Goal: Information Seeking & Learning: Check status

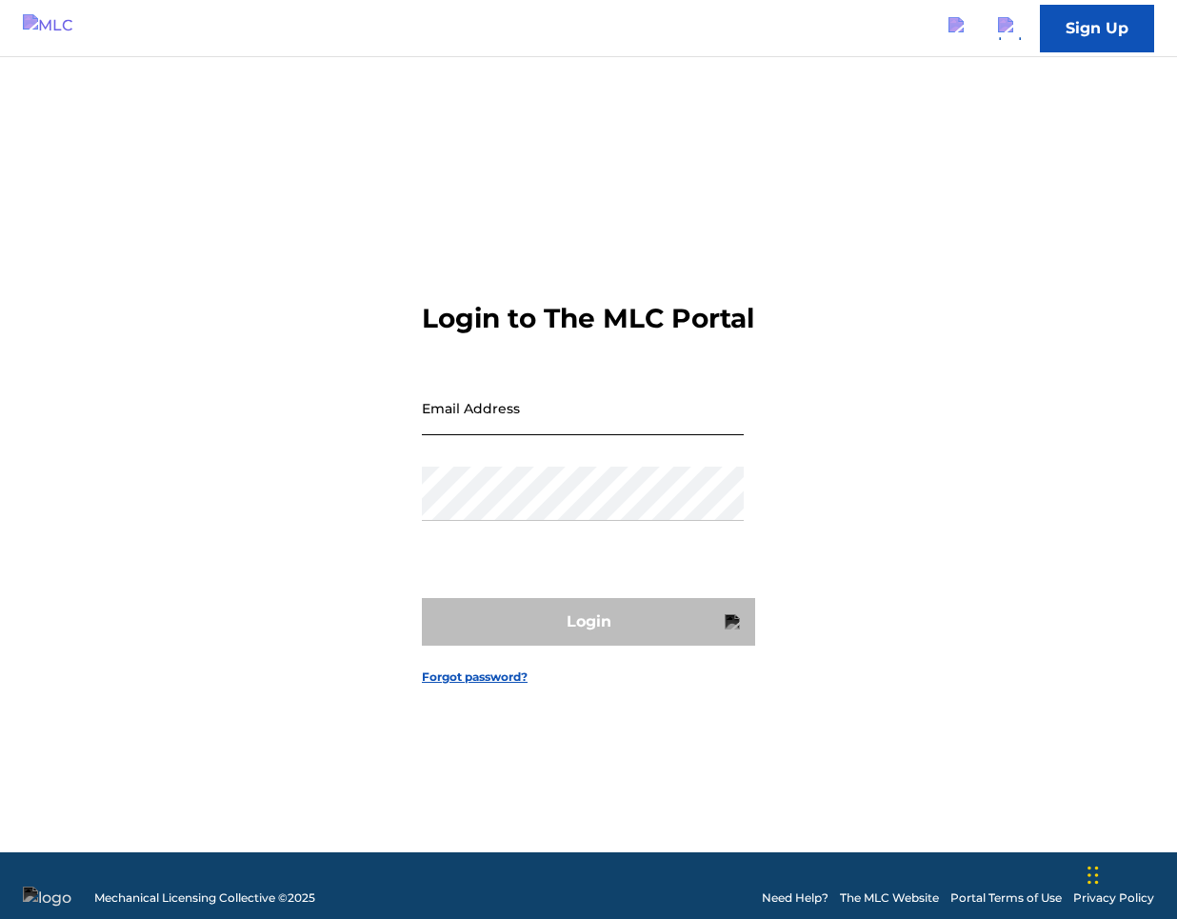
click at [633, 435] on input "Email Address" at bounding box center [583, 408] width 322 height 54
type input "[PERSON_NAME][EMAIL_ADDRESS][PERSON_NAME][DOMAIN_NAME]"
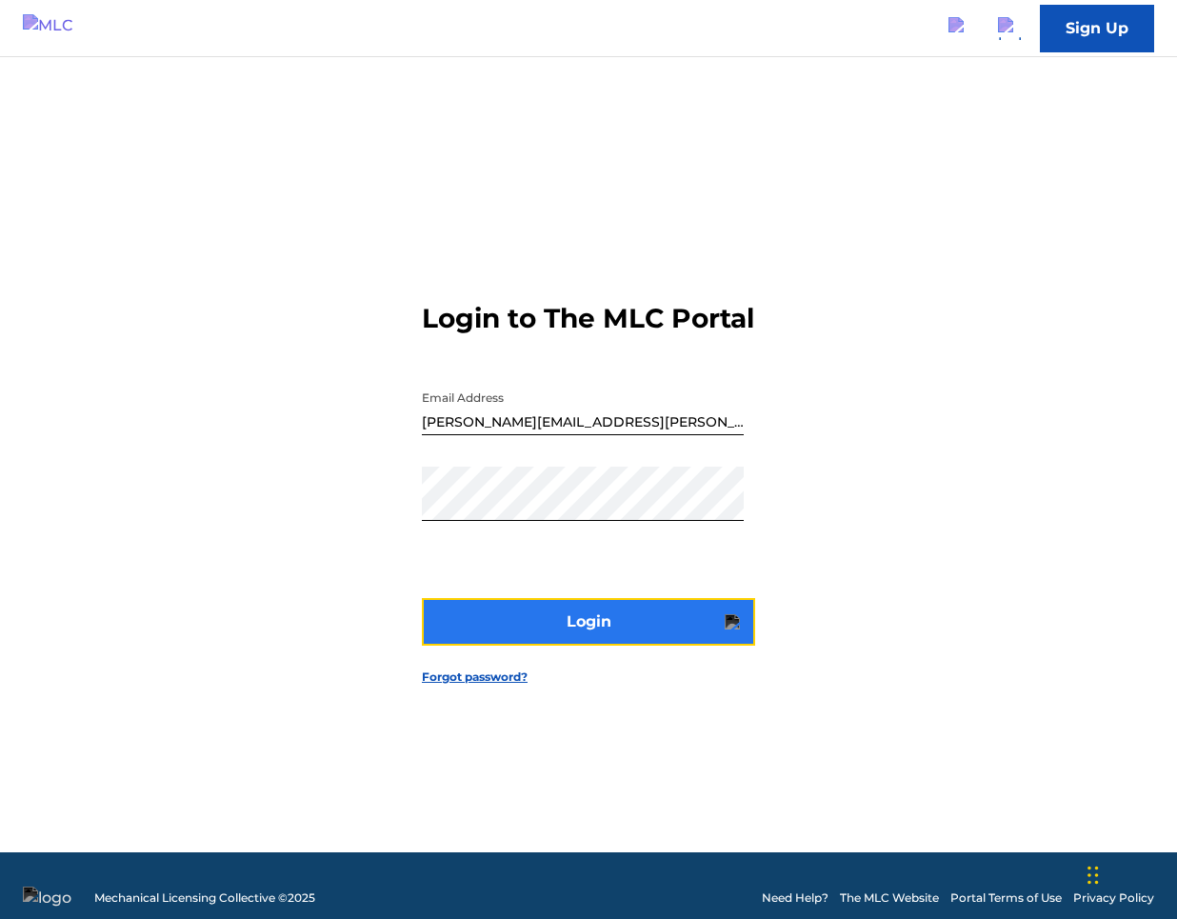
click at [635, 644] on button "Login" at bounding box center [588, 622] width 333 height 48
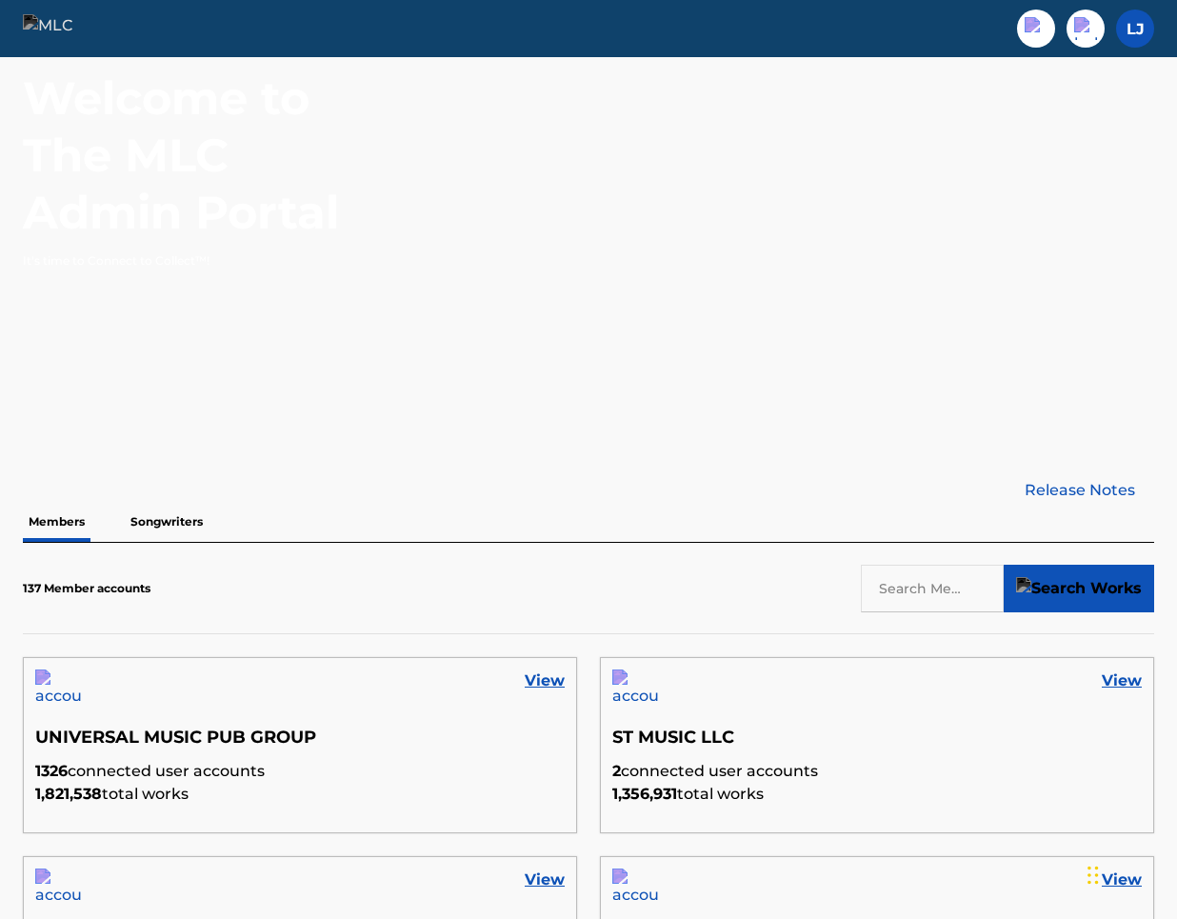
scroll to position [132, 0]
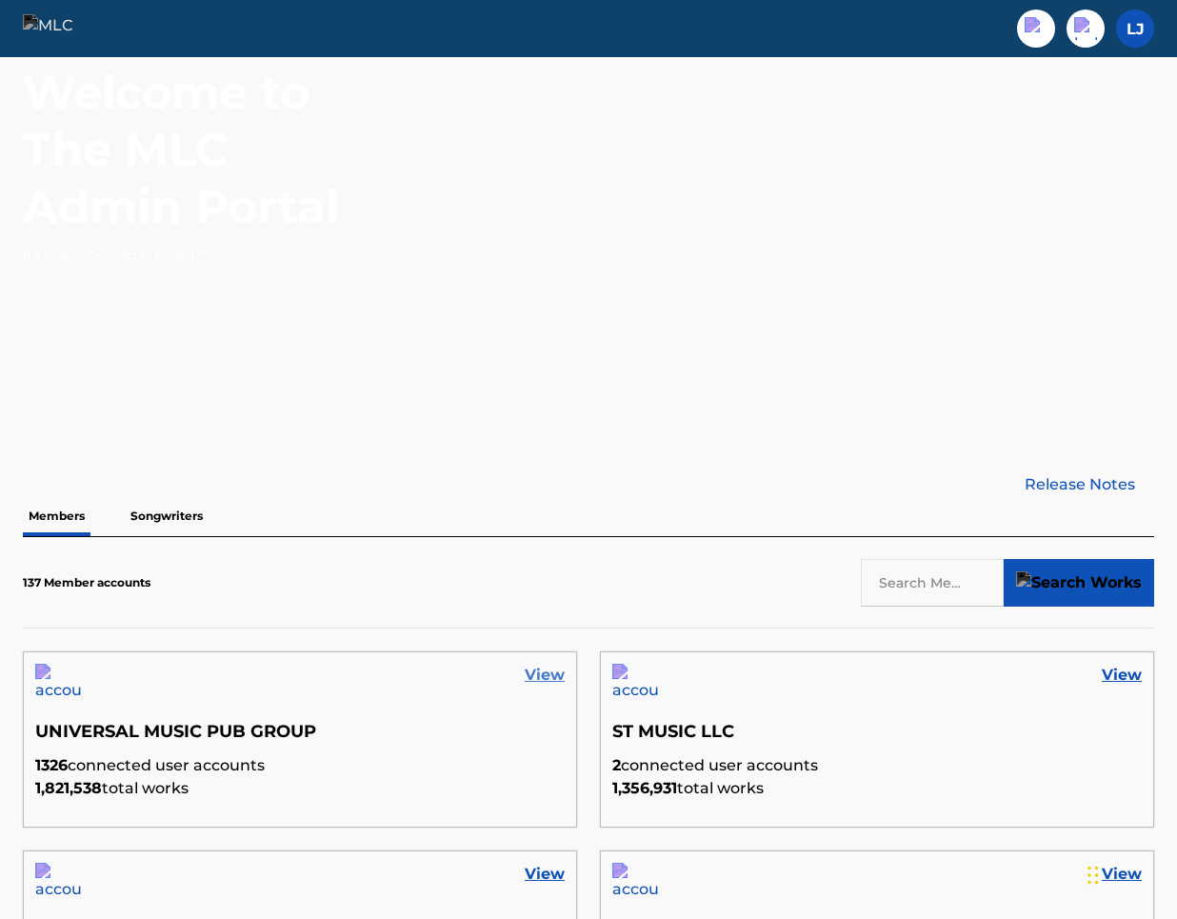
click at [545, 674] on link "View" at bounding box center [545, 675] width 40 height 23
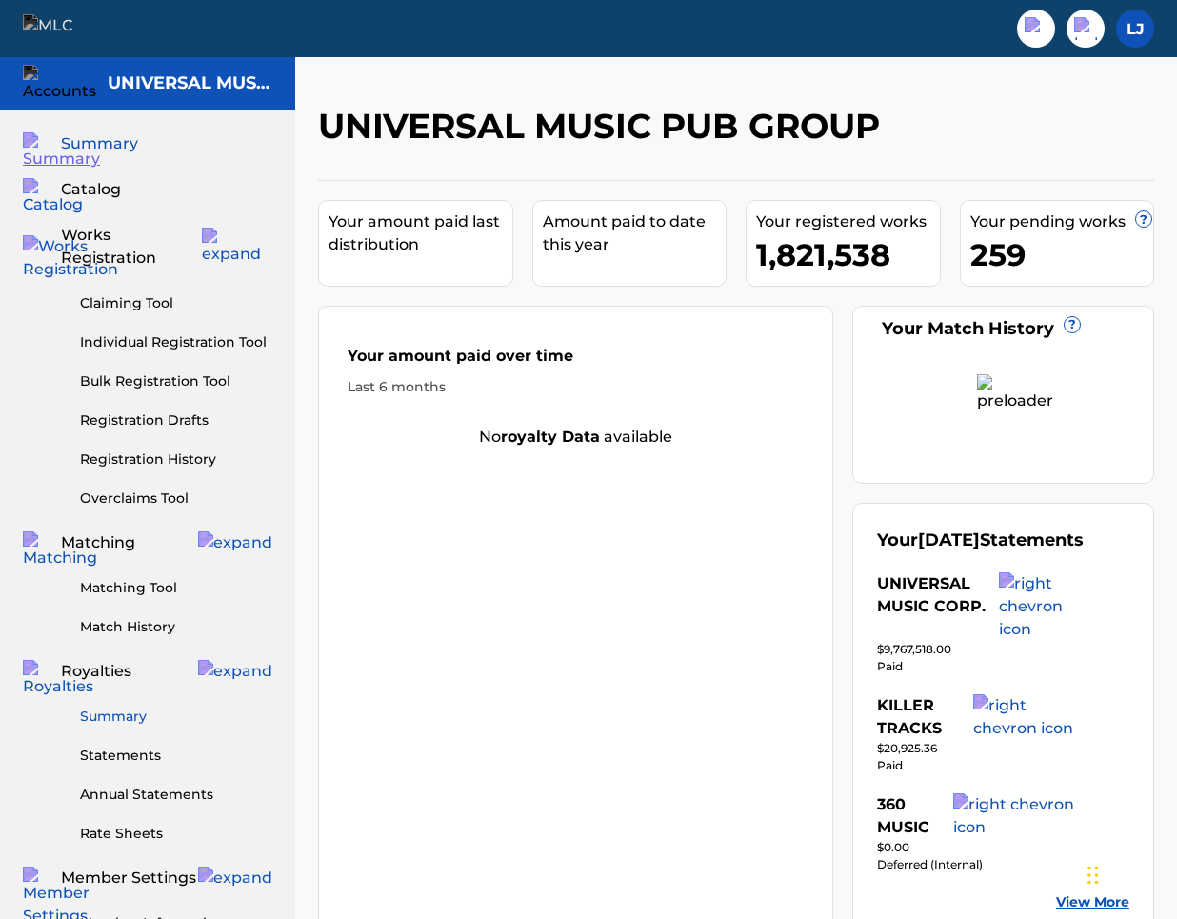
click at [142, 707] on link "Summary" at bounding box center [176, 717] width 192 height 20
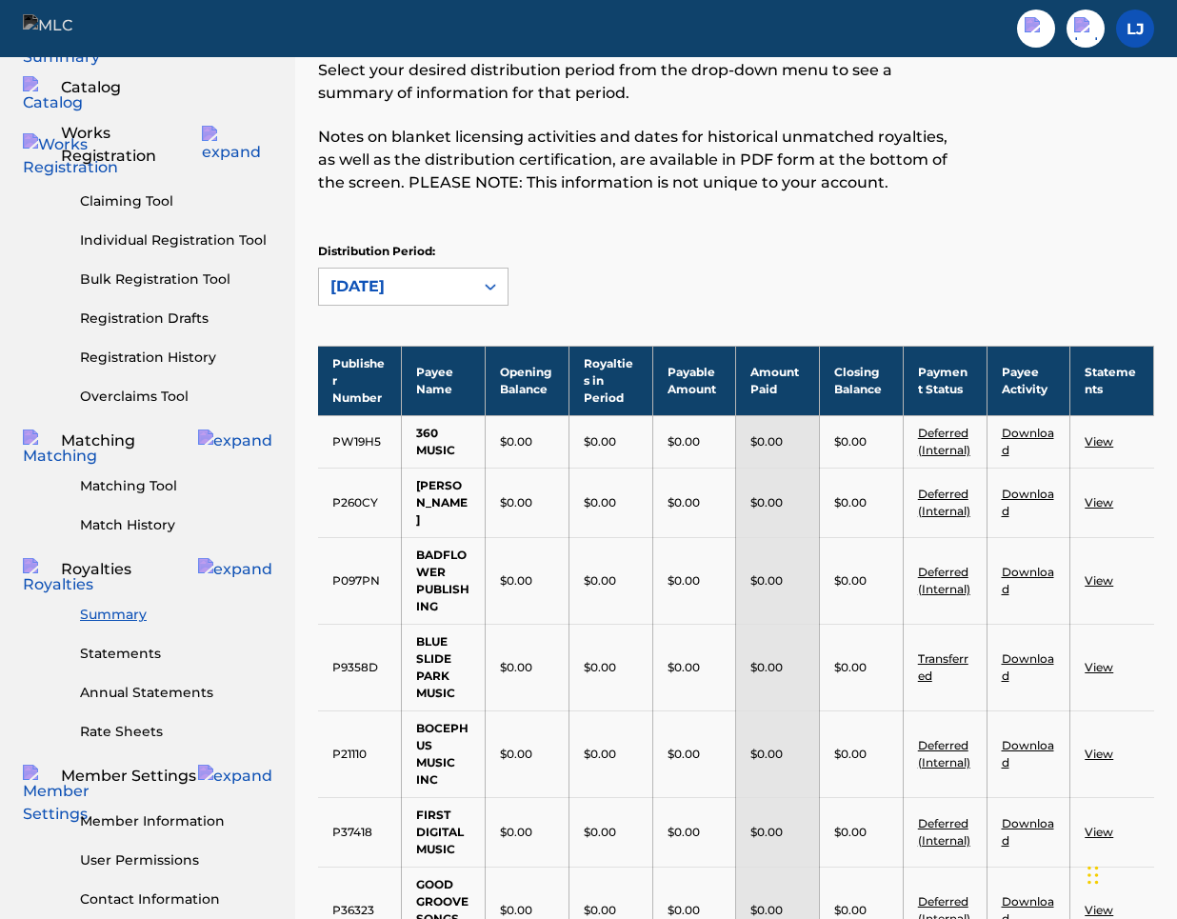
scroll to position [138, 0]
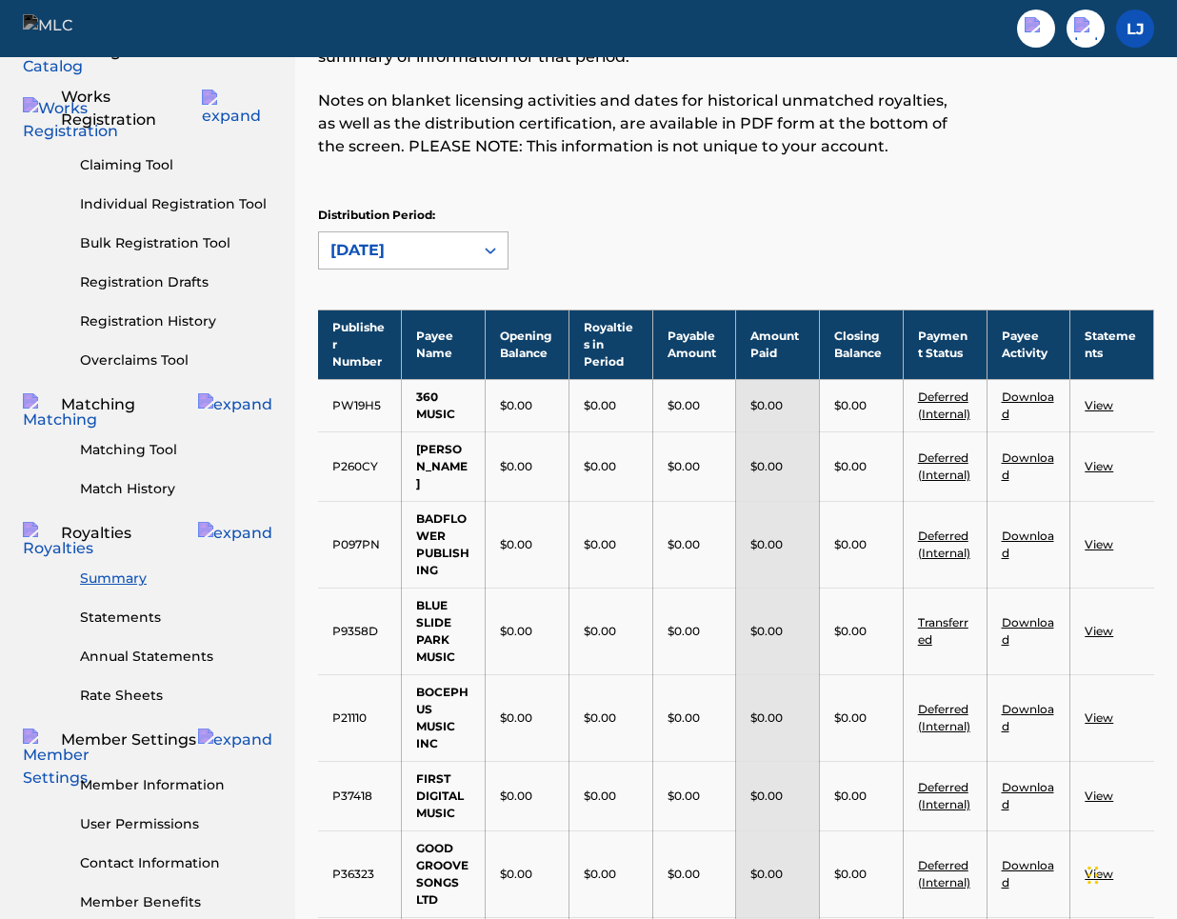
click at [498, 242] on icon at bounding box center [490, 250] width 19 height 19
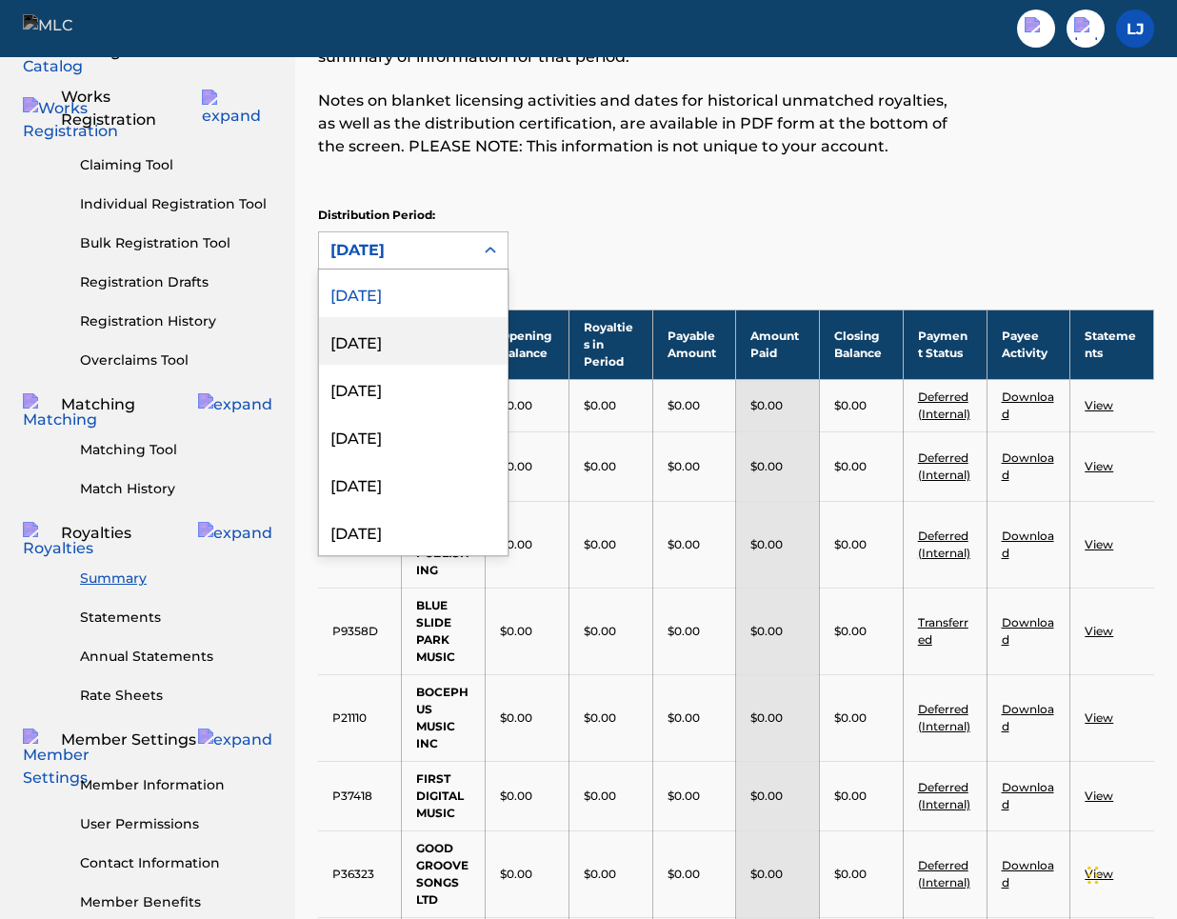
click at [424, 335] on div "[DATE]" at bounding box center [413, 341] width 189 height 48
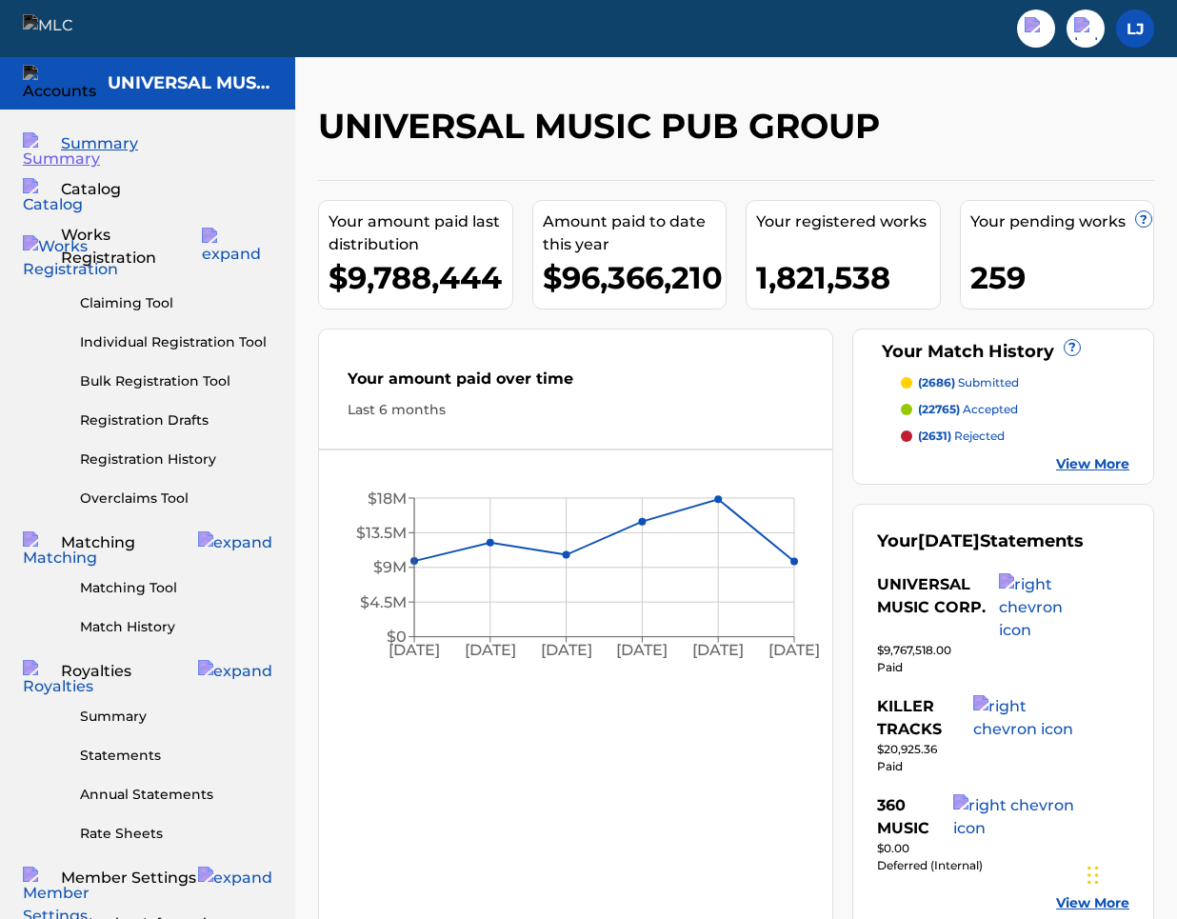
scroll to position [132, 0]
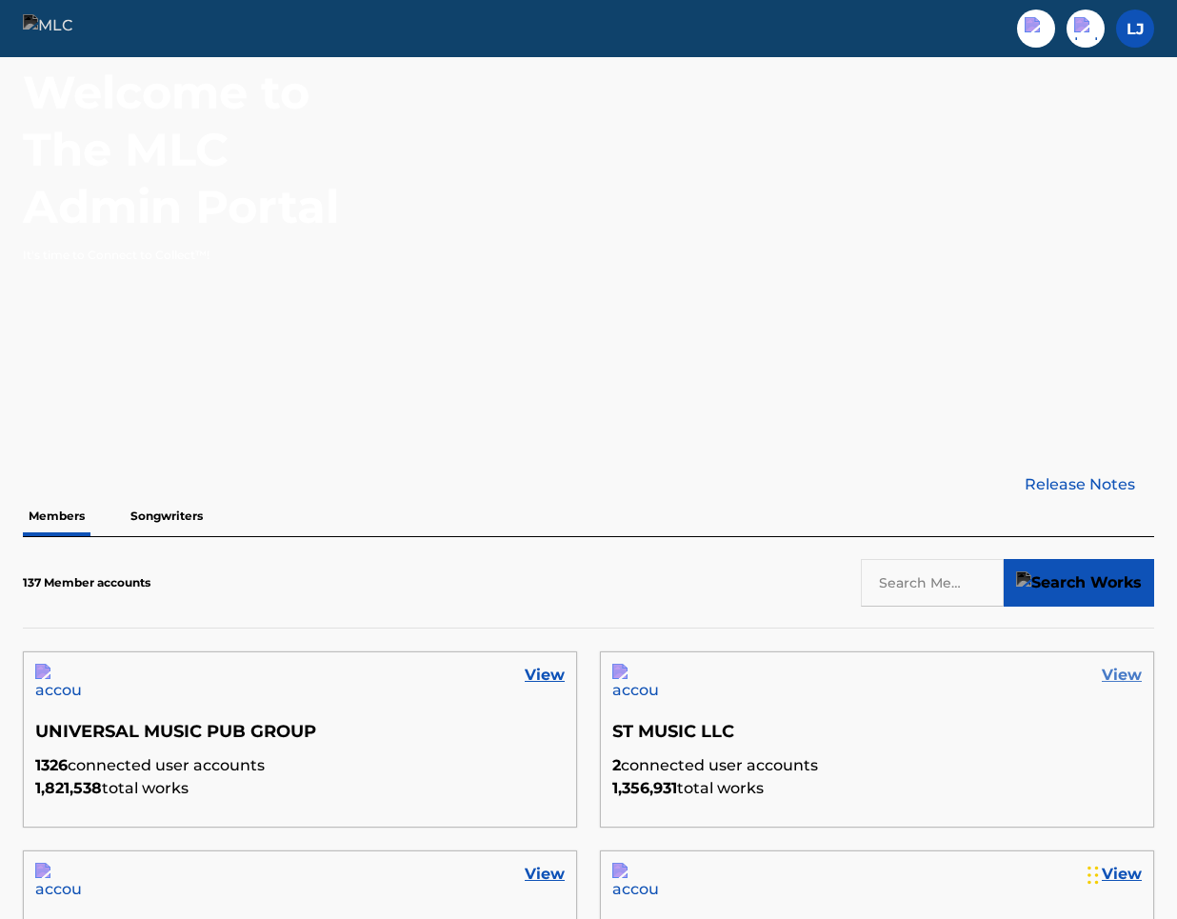
click at [1132, 679] on link "View" at bounding box center [1122, 675] width 40 height 23
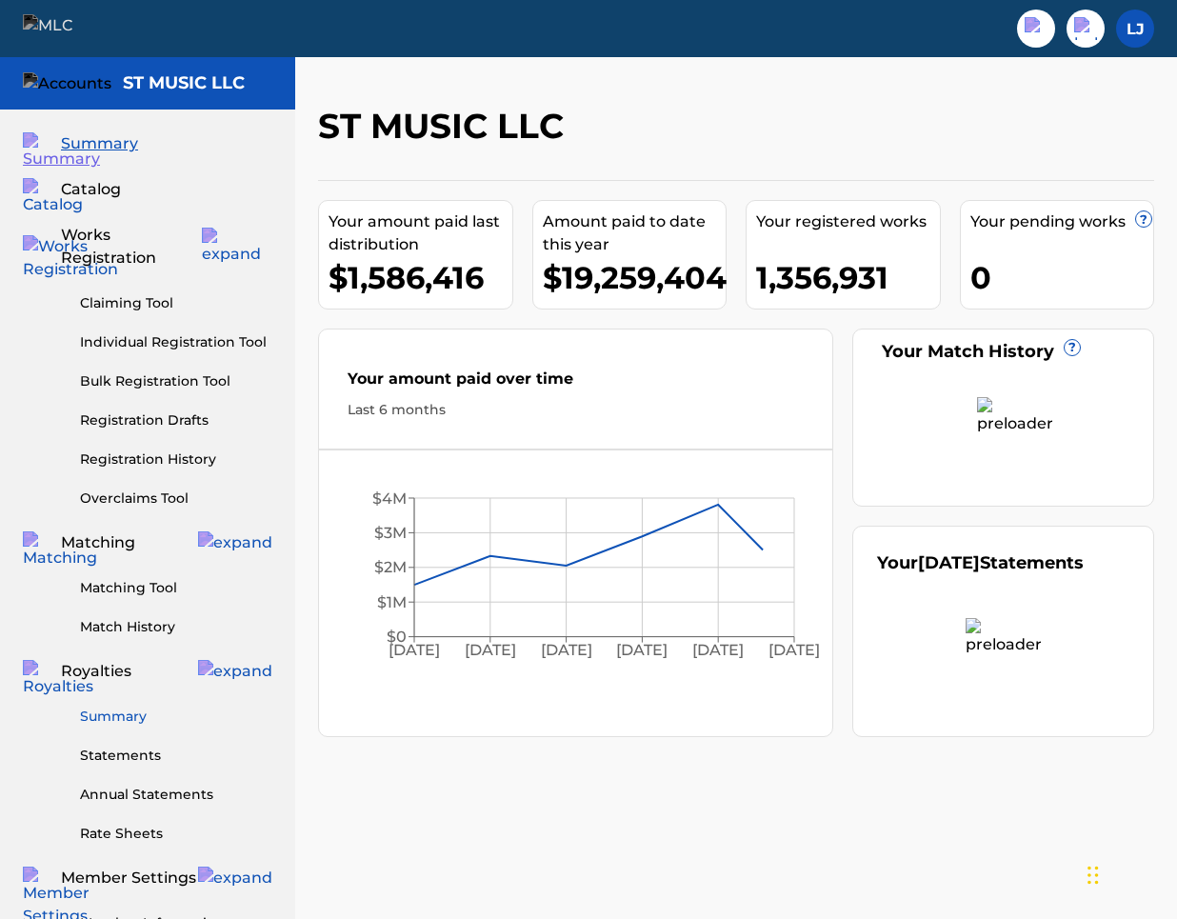
click at [121, 707] on link "Summary" at bounding box center [176, 717] width 192 height 20
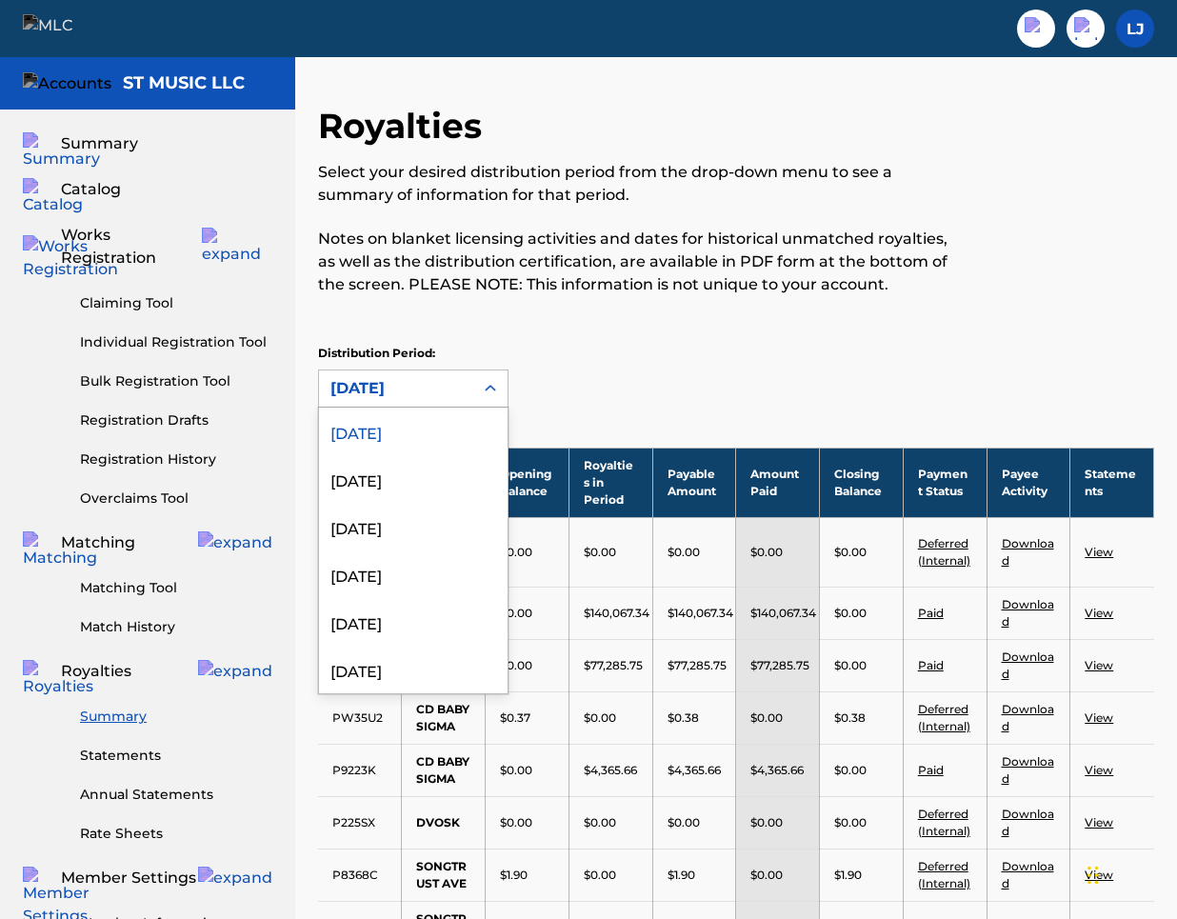
click at [492, 387] on icon at bounding box center [490, 388] width 11 height 7
click at [424, 478] on div "[DATE]" at bounding box center [413, 479] width 189 height 48
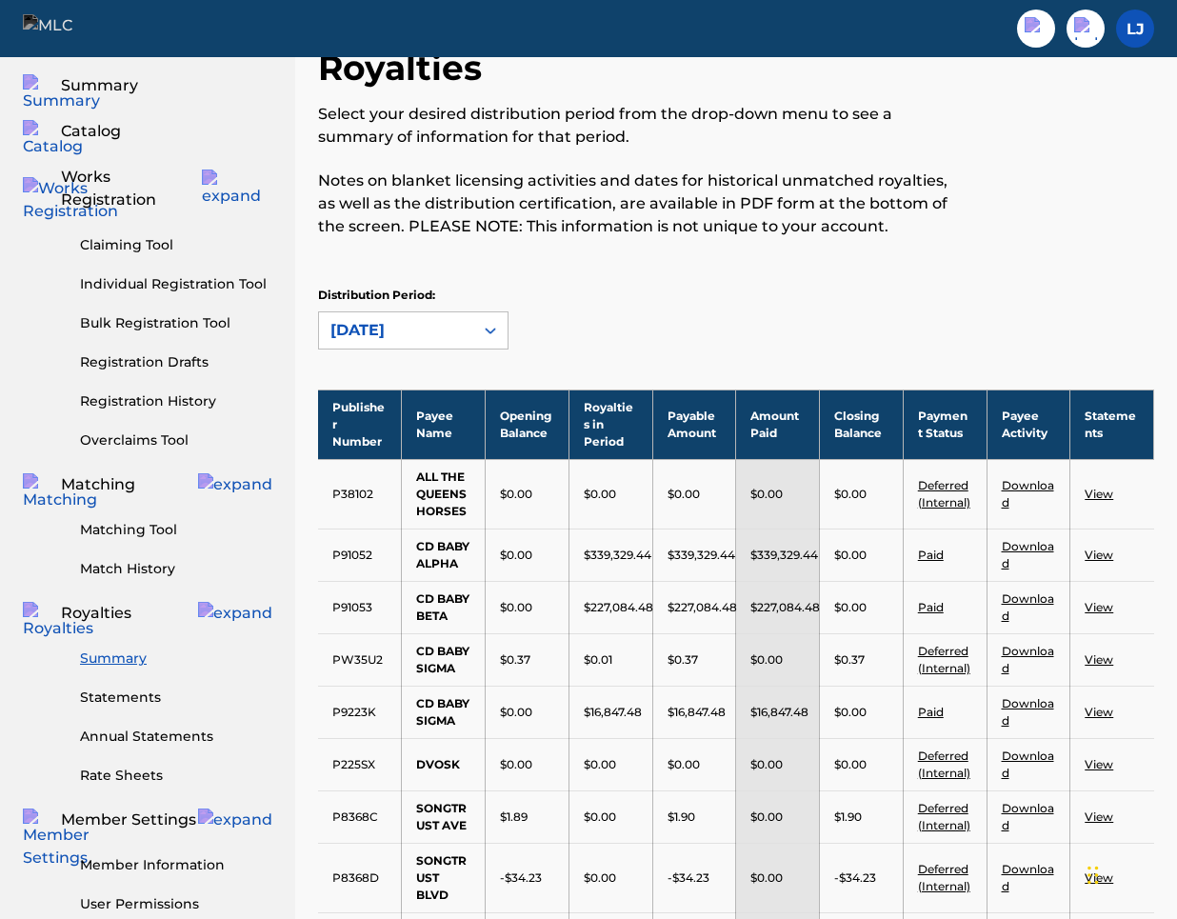
scroll to position [26, 0]
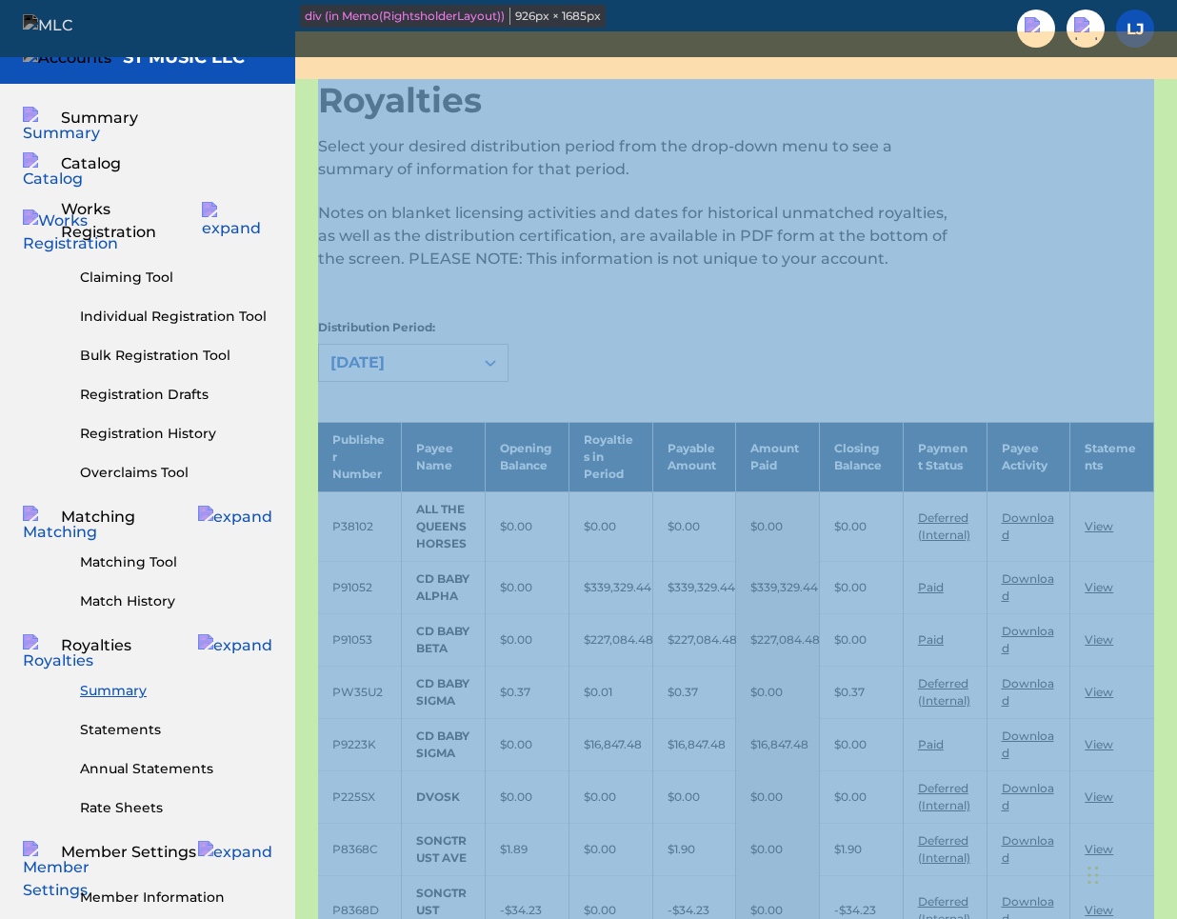
click at [1159, 461] on div "Royalties Select your desired distribution period from the drop-down menu to se…" at bounding box center [736, 766] width 882 height 1374
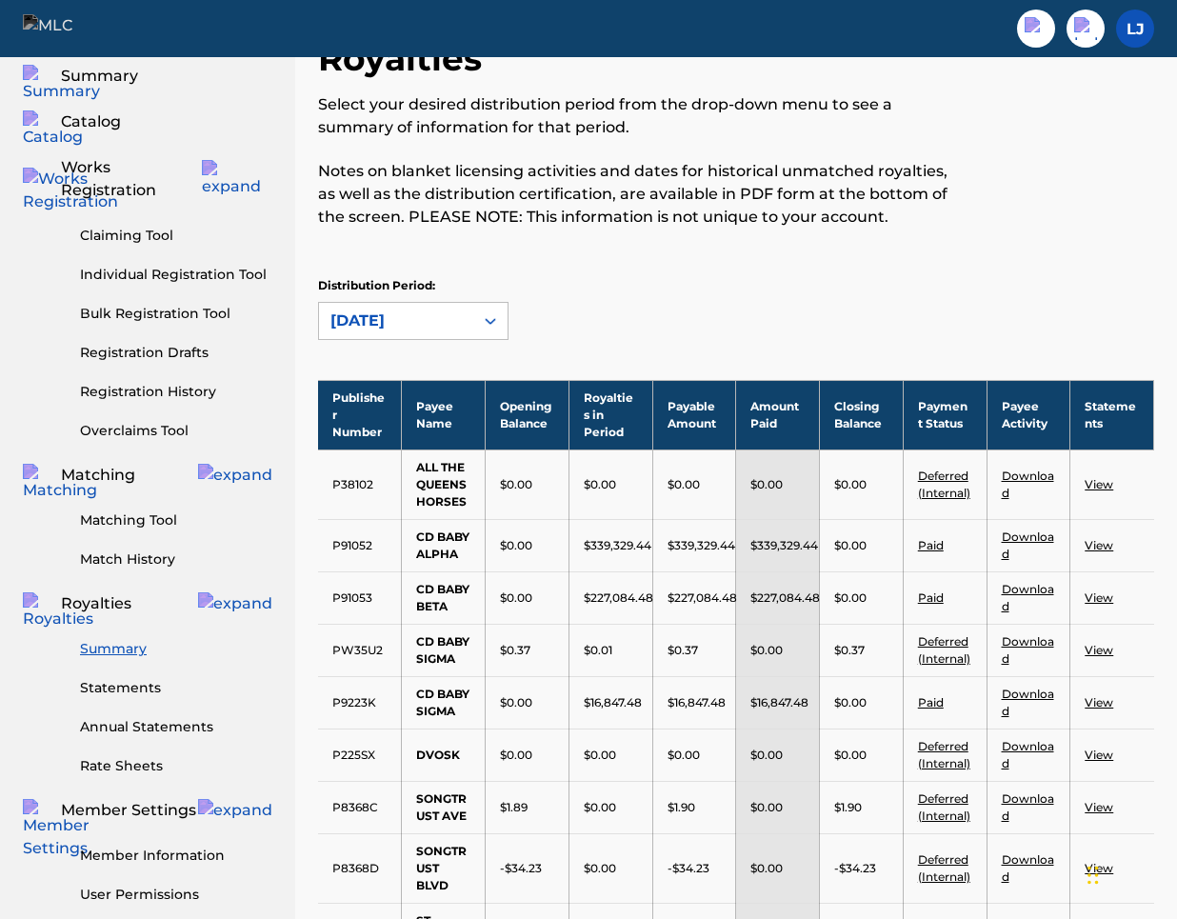
scroll to position [0, 0]
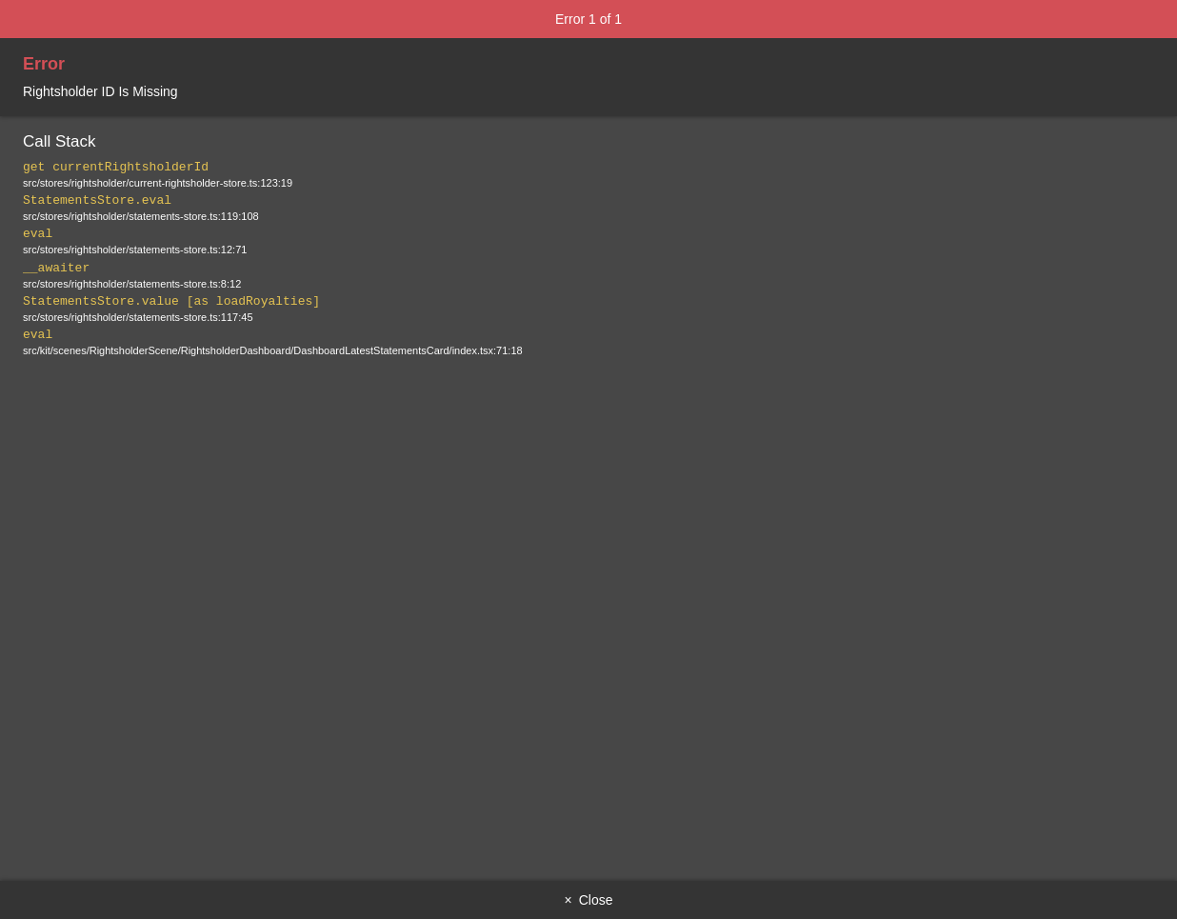
scroll to position [375, 0]
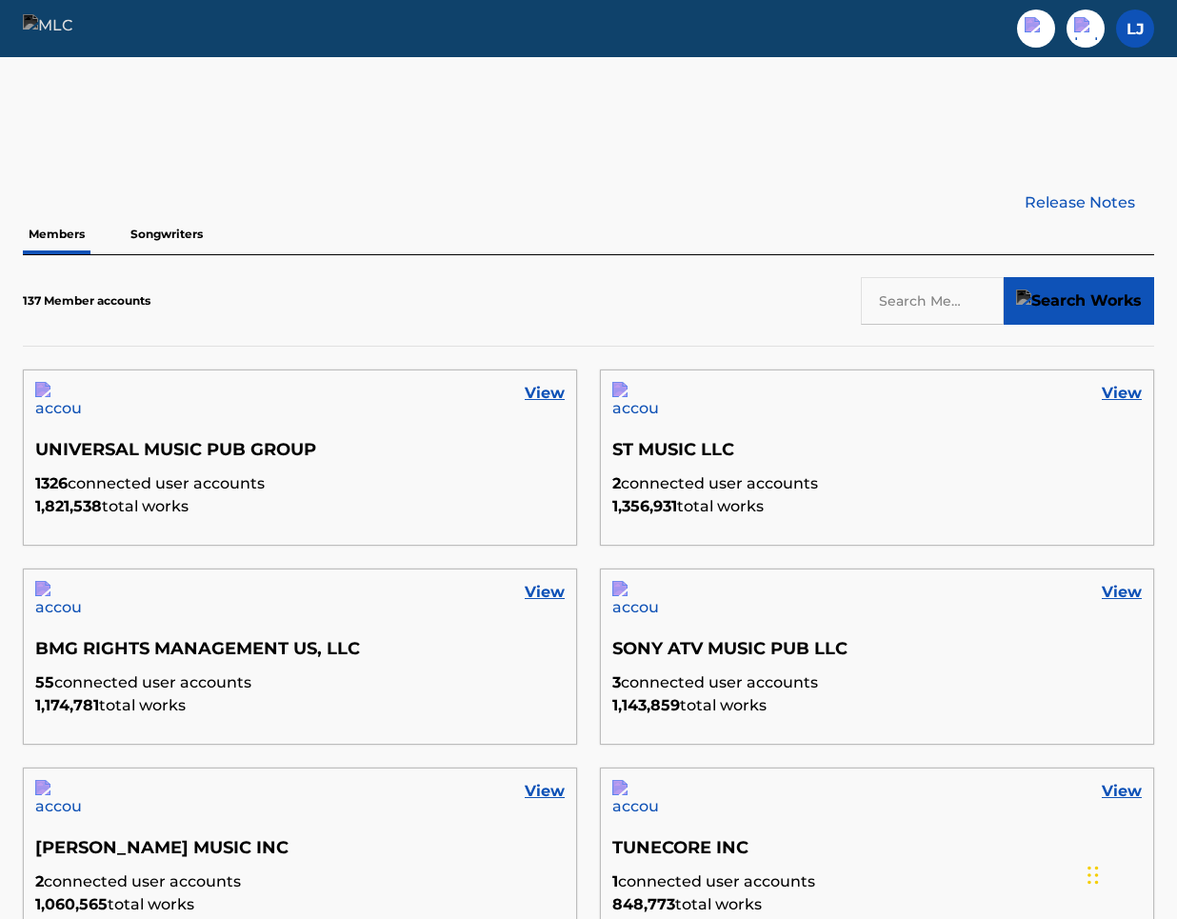
scroll to position [512, 0]
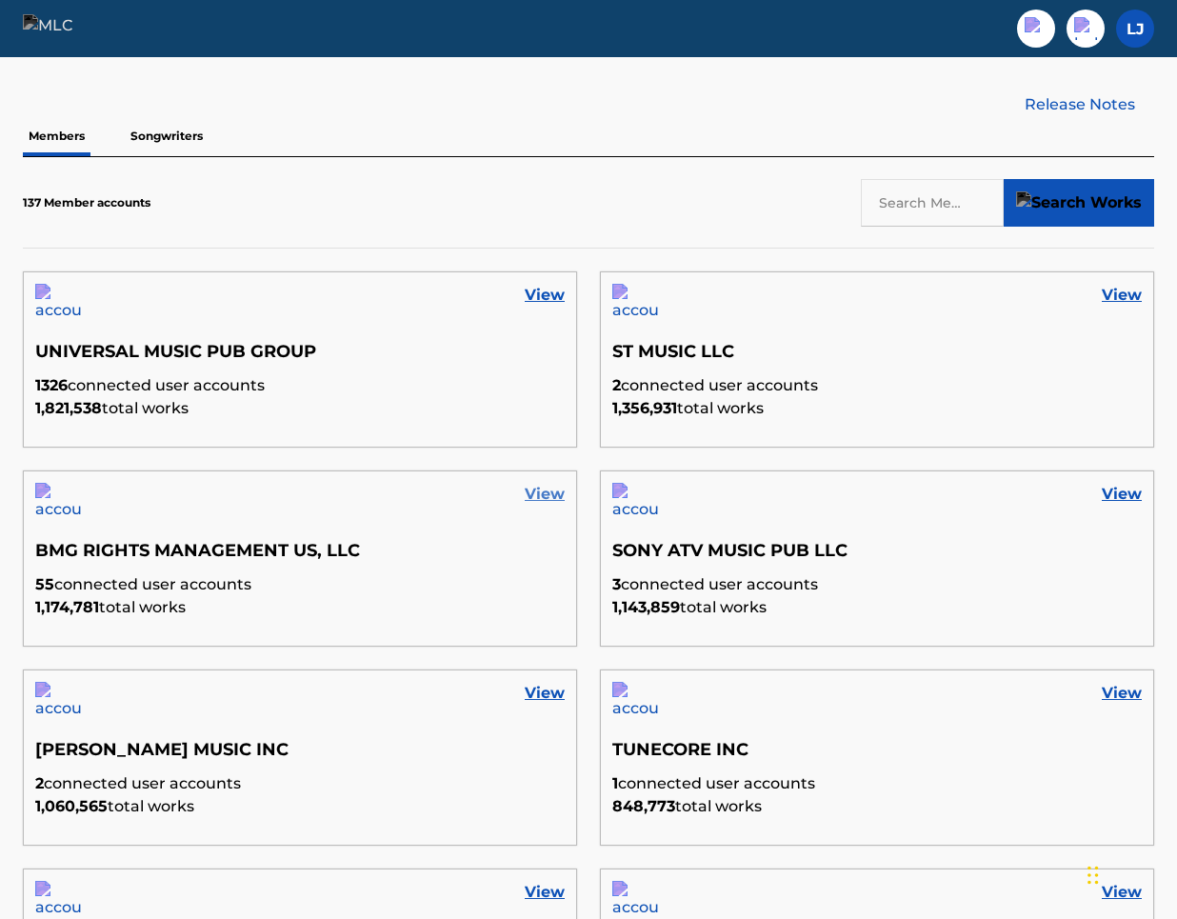
click at [549, 500] on link "View" at bounding box center [545, 494] width 40 height 23
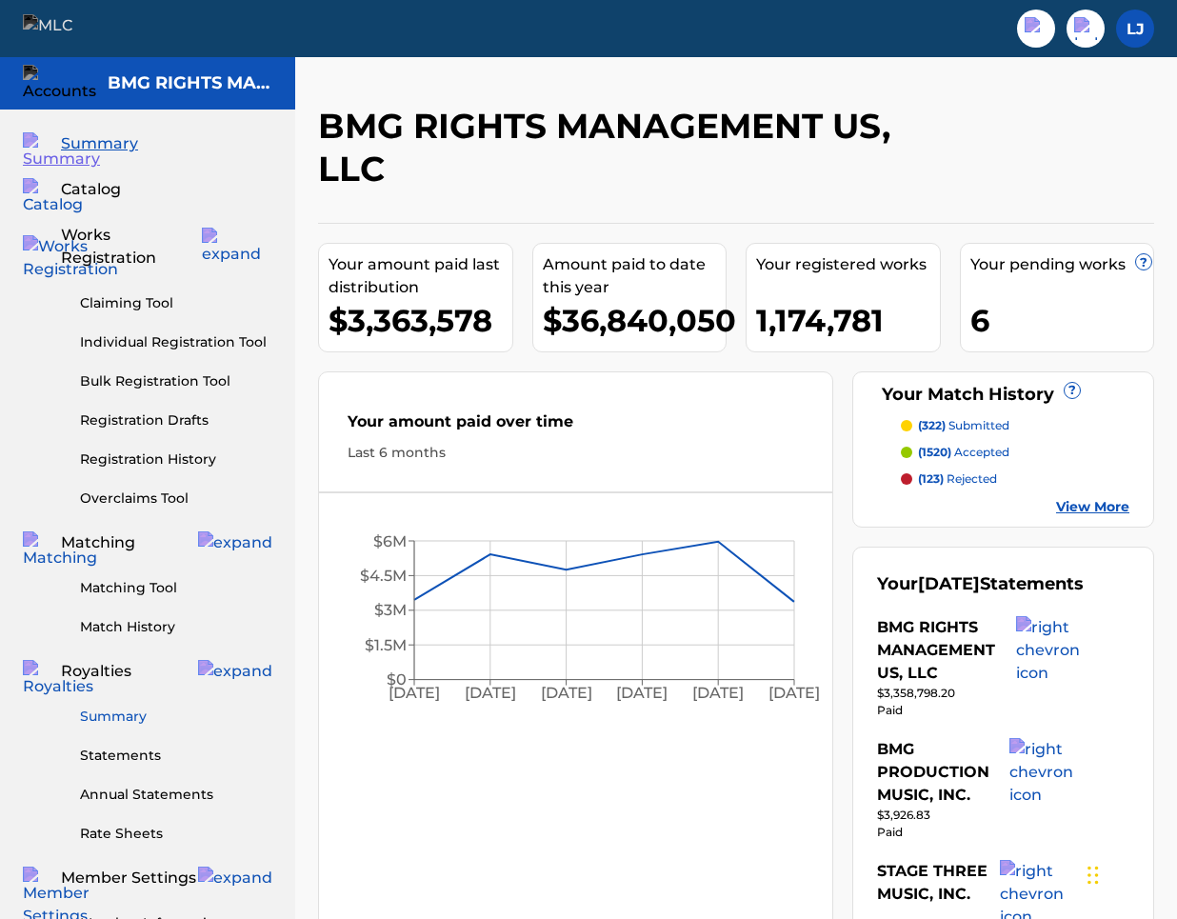
click at [120, 707] on link "Summary" at bounding box center [176, 717] width 192 height 20
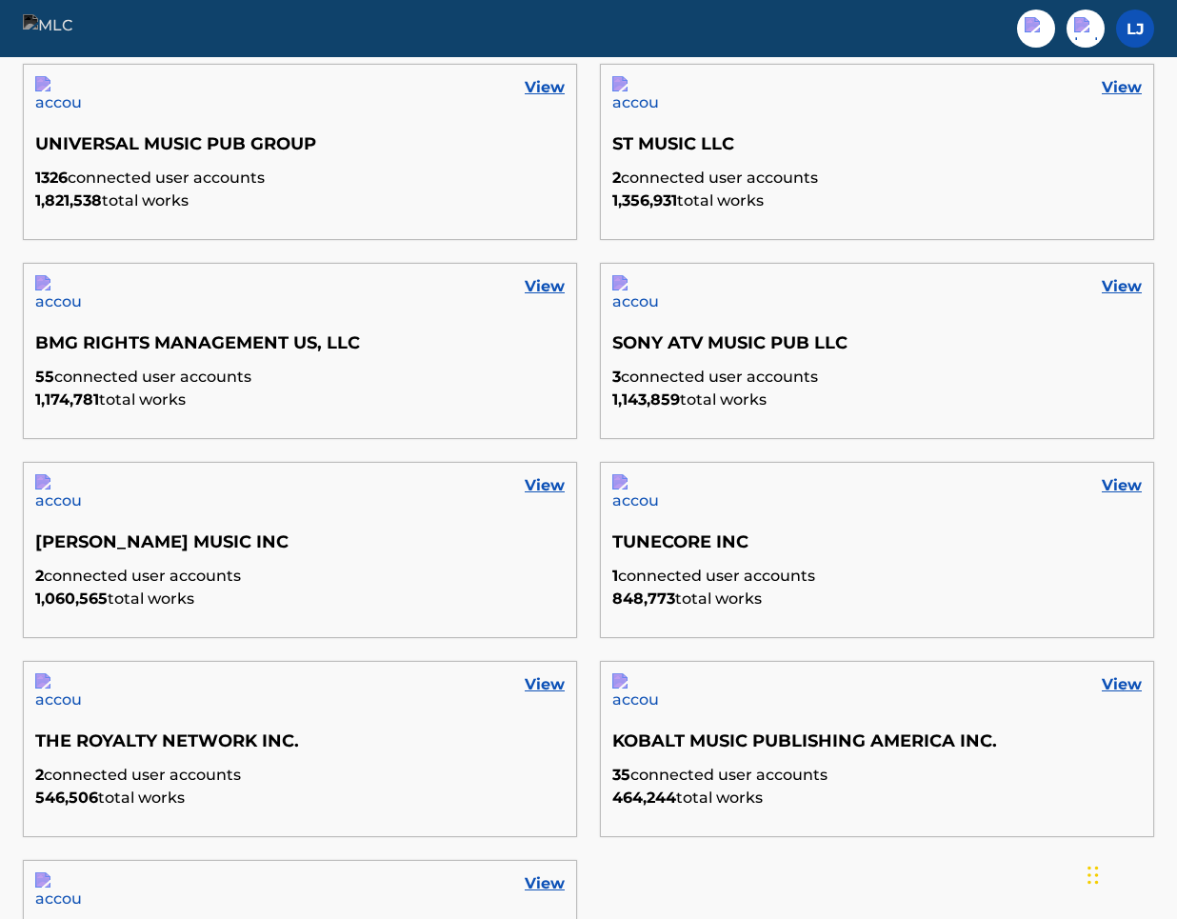
scroll to position [739, 0]
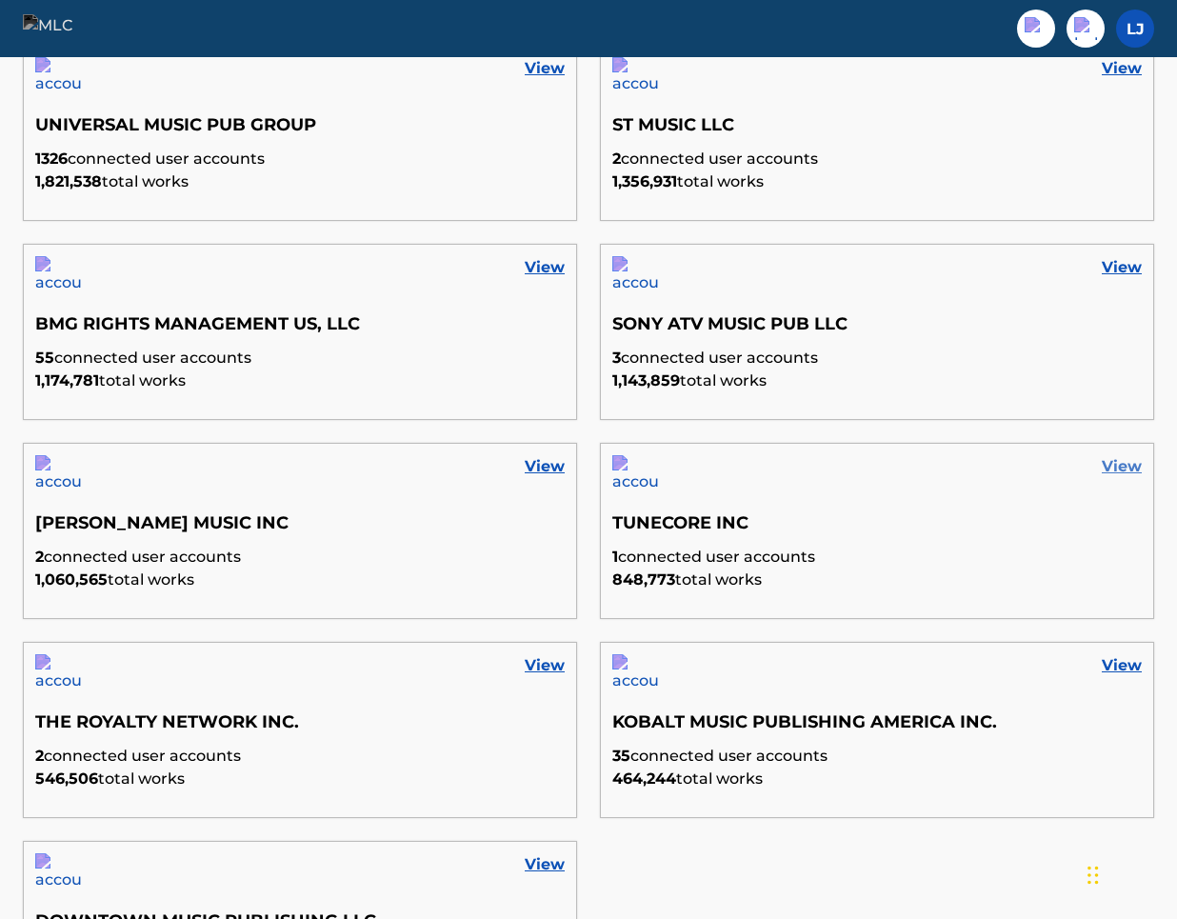
click at [1118, 462] on link "View" at bounding box center [1122, 466] width 40 height 23
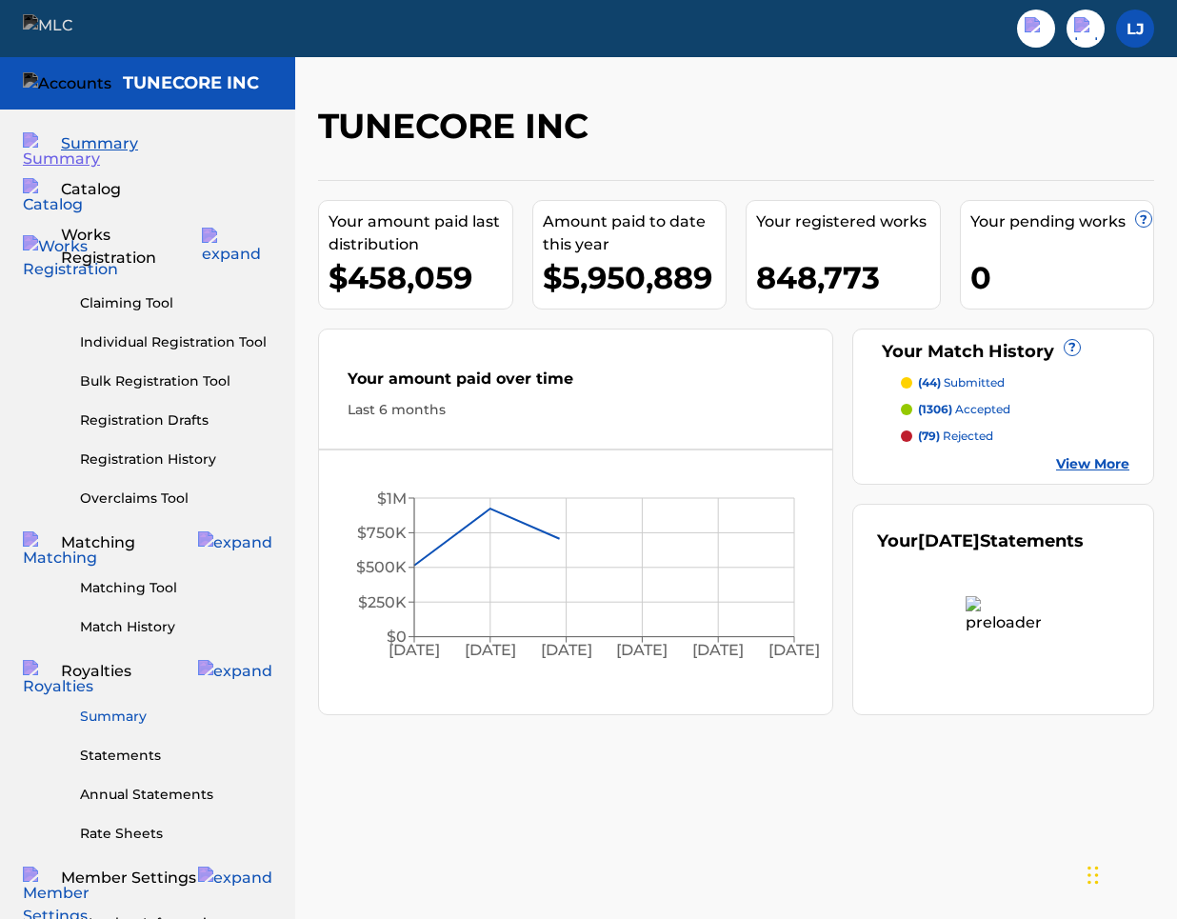
click at [126, 707] on link "Summary" at bounding box center [176, 717] width 192 height 20
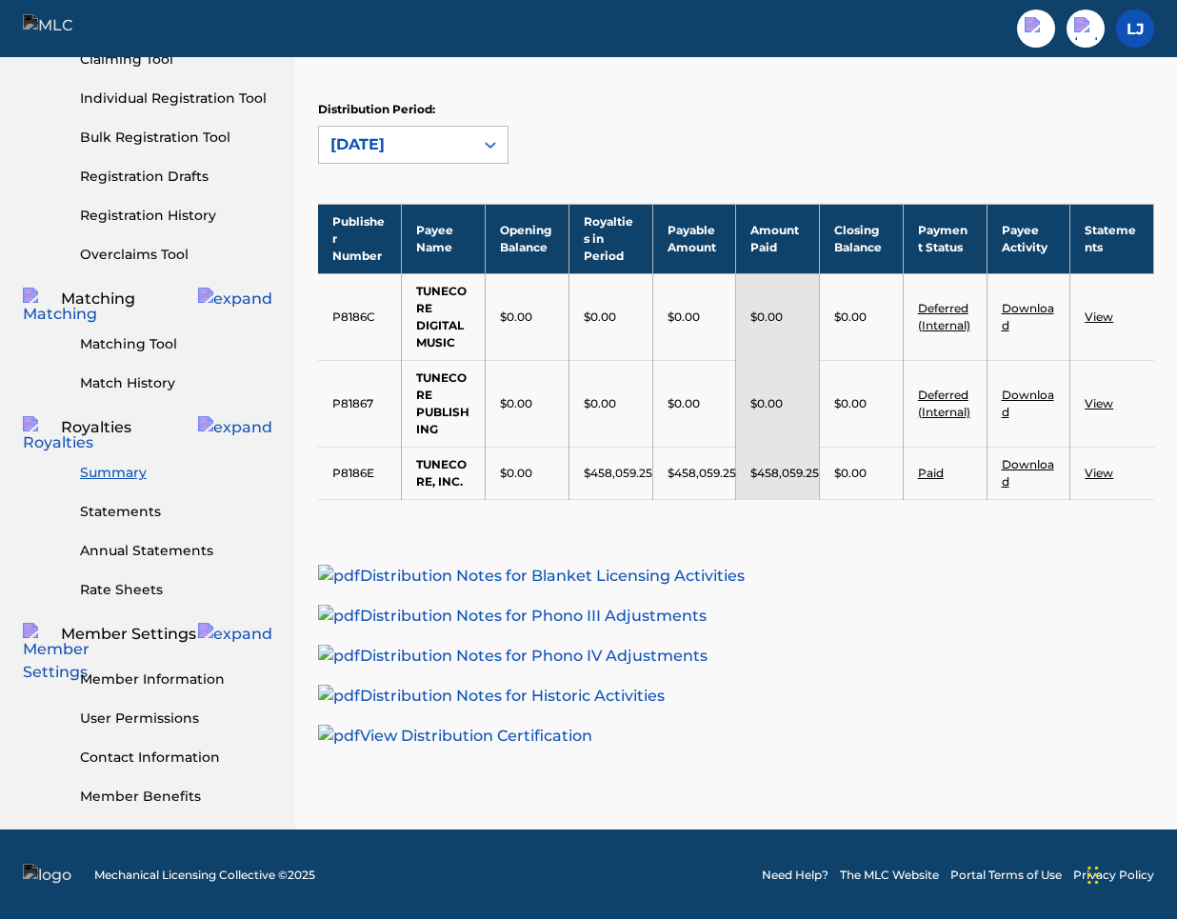
scroll to position [249, 0]
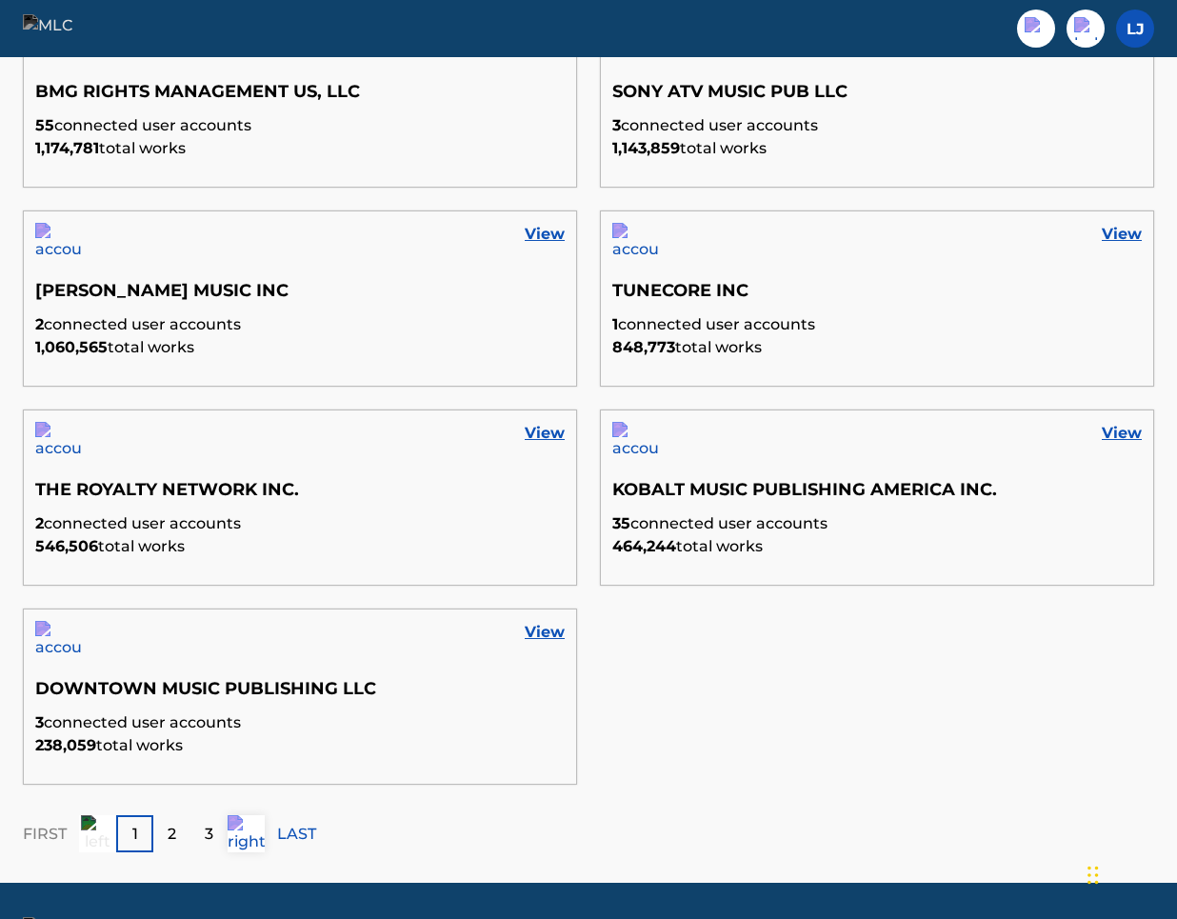
scroll to position [1027, 0]
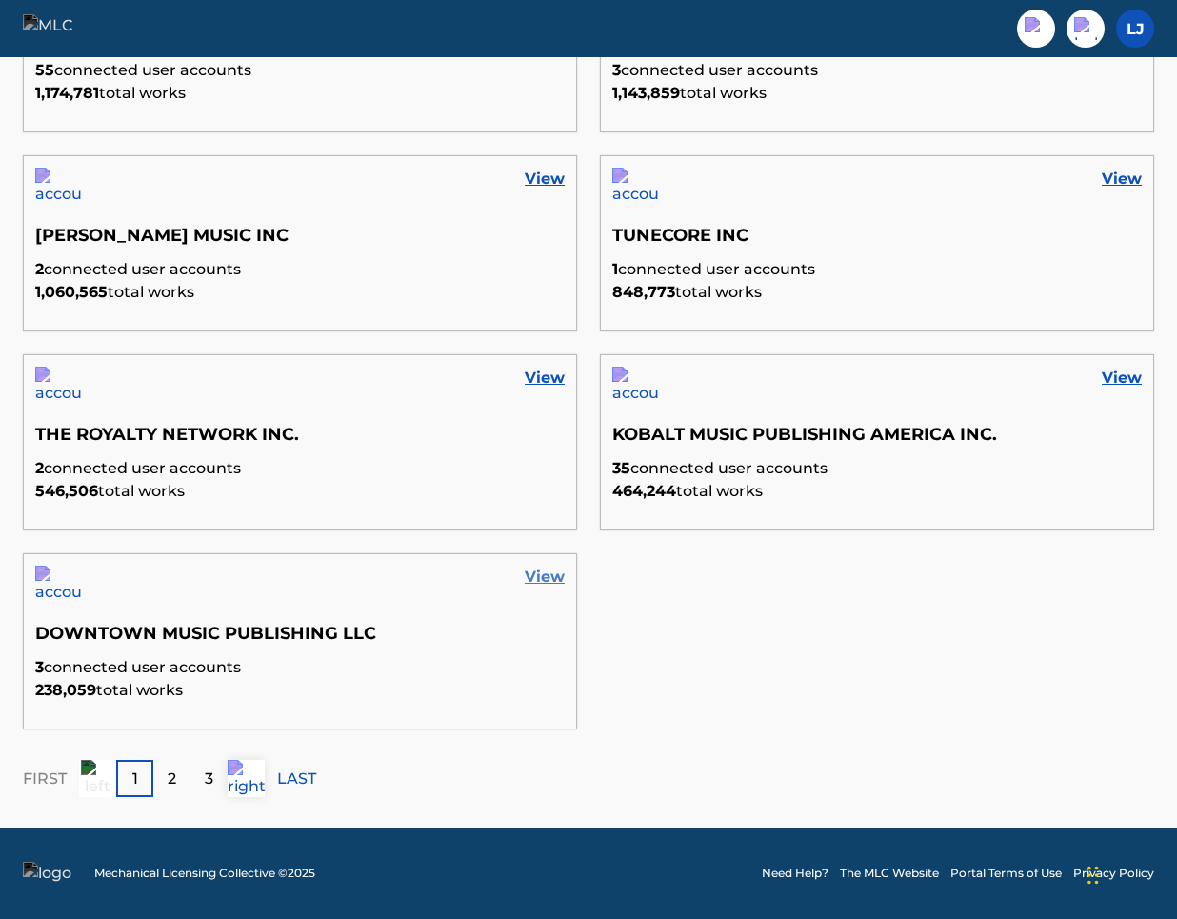
click at [549, 580] on link "View" at bounding box center [545, 577] width 40 height 23
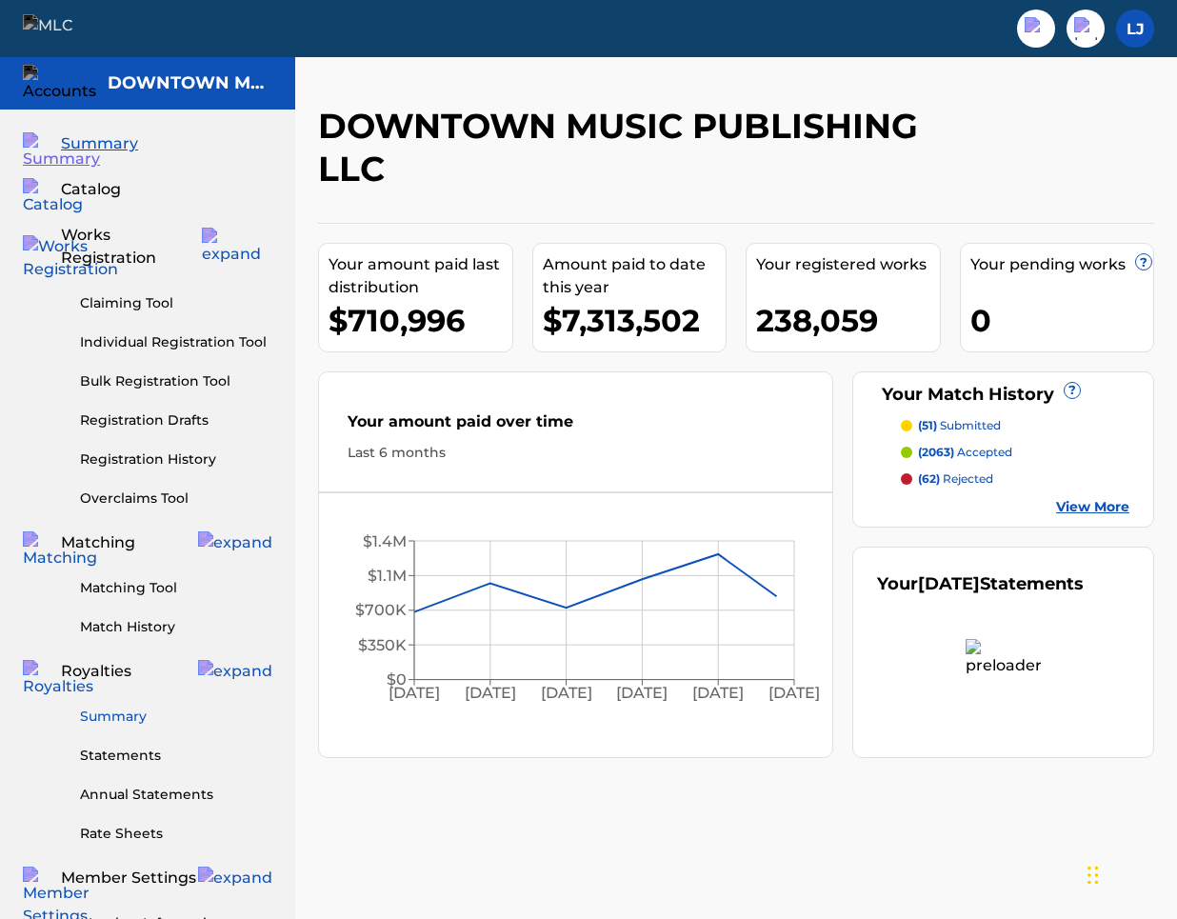
click at [138, 707] on link "Summary" at bounding box center [176, 717] width 192 height 20
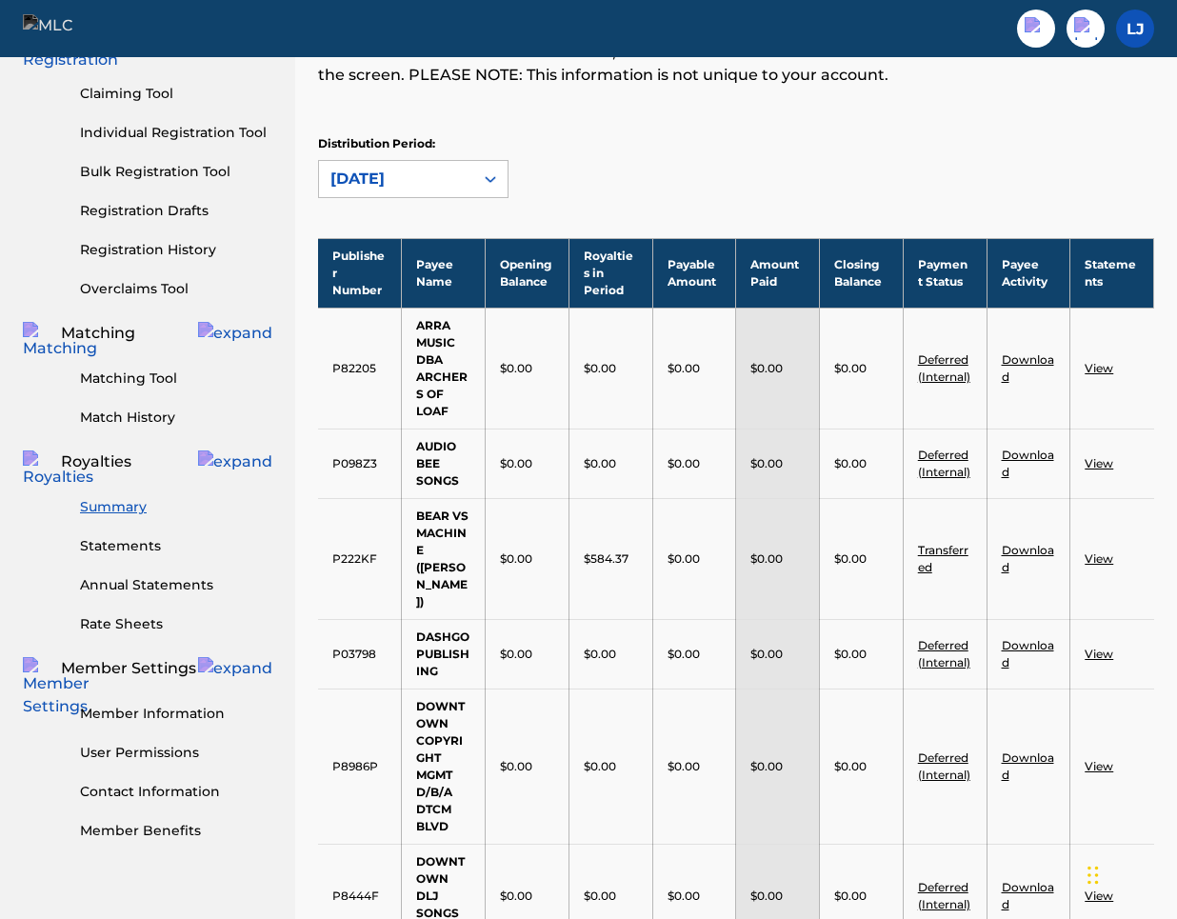
scroll to position [134, 0]
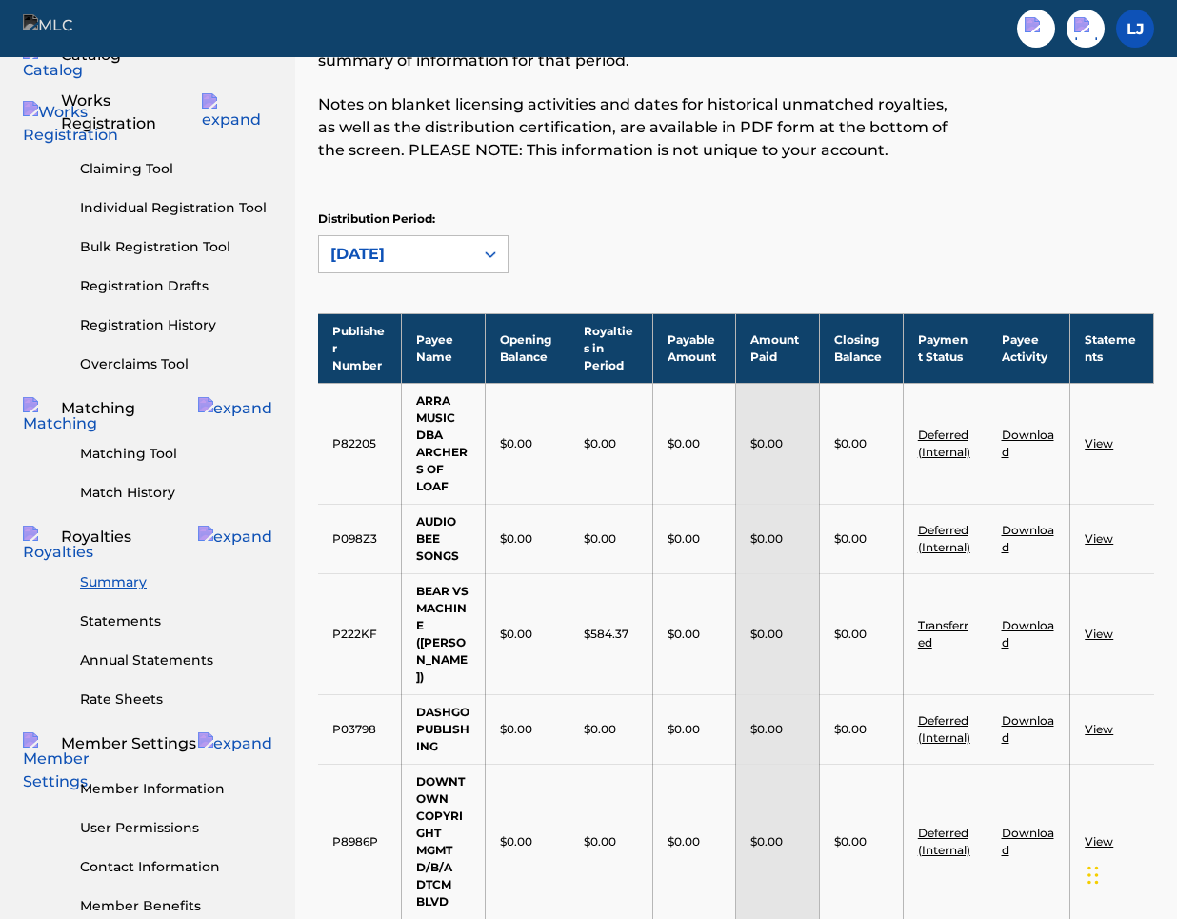
click at [119, 572] on link "Summary" at bounding box center [176, 582] width 192 height 20
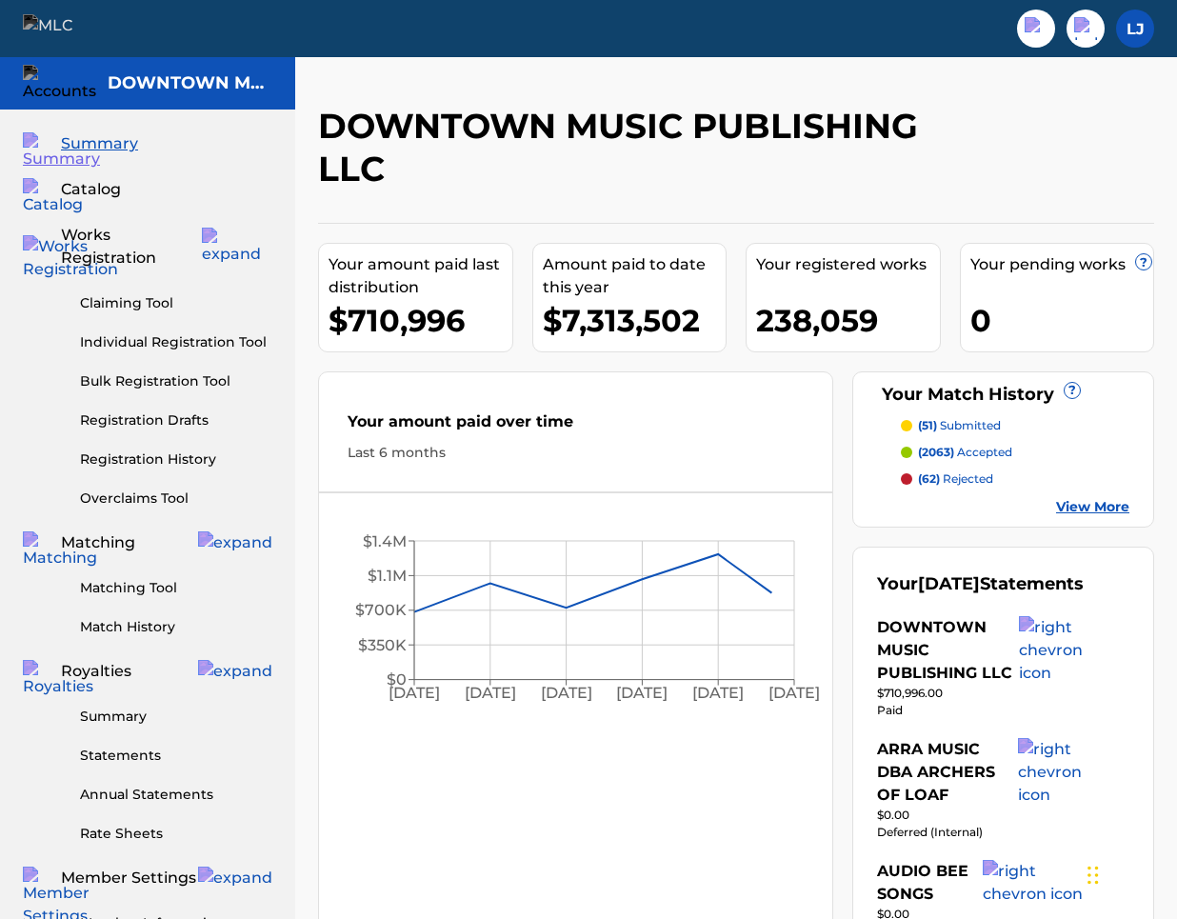
scroll to position [1027, 0]
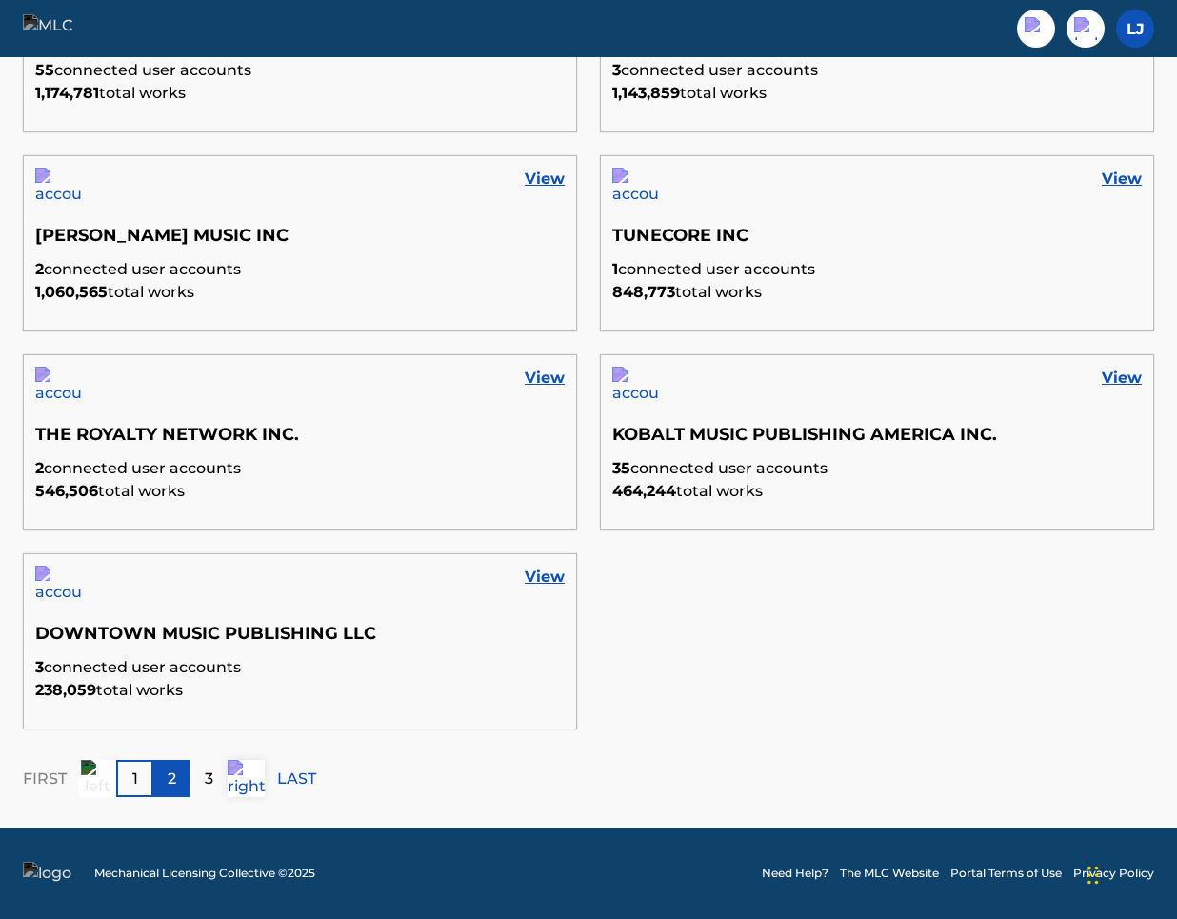
click at [174, 769] on p "2" at bounding box center [172, 779] width 9 height 23
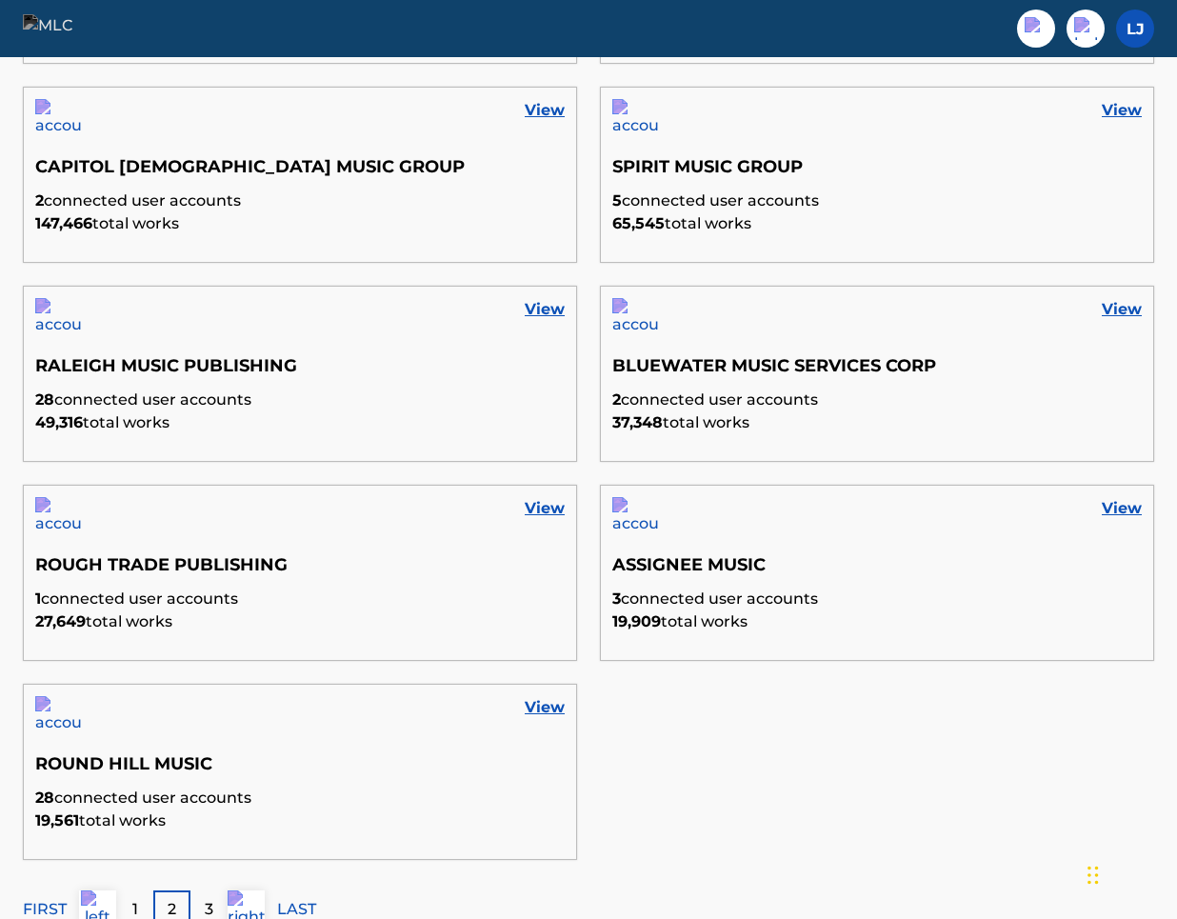
scroll to position [892, 0]
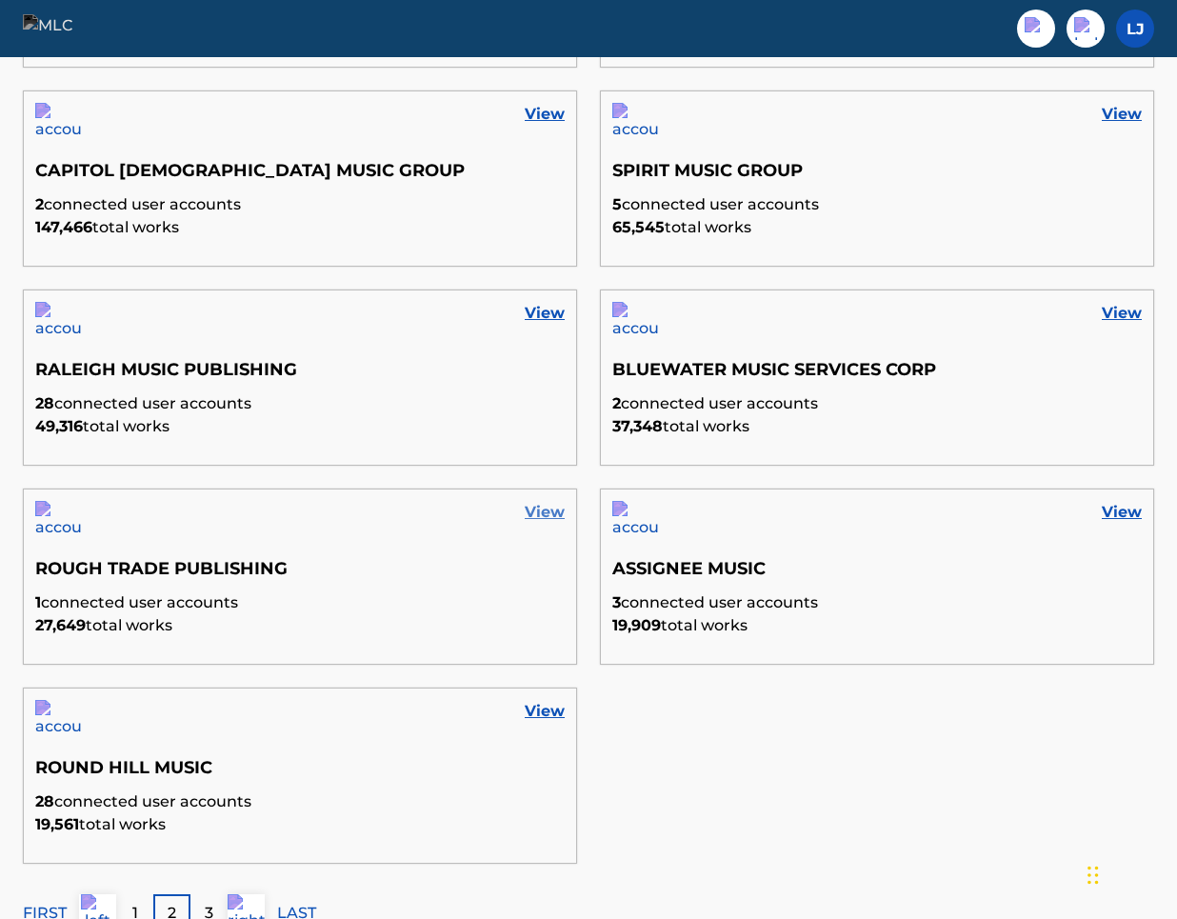
click at [543, 518] on link "View" at bounding box center [545, 512] width 40 height 23
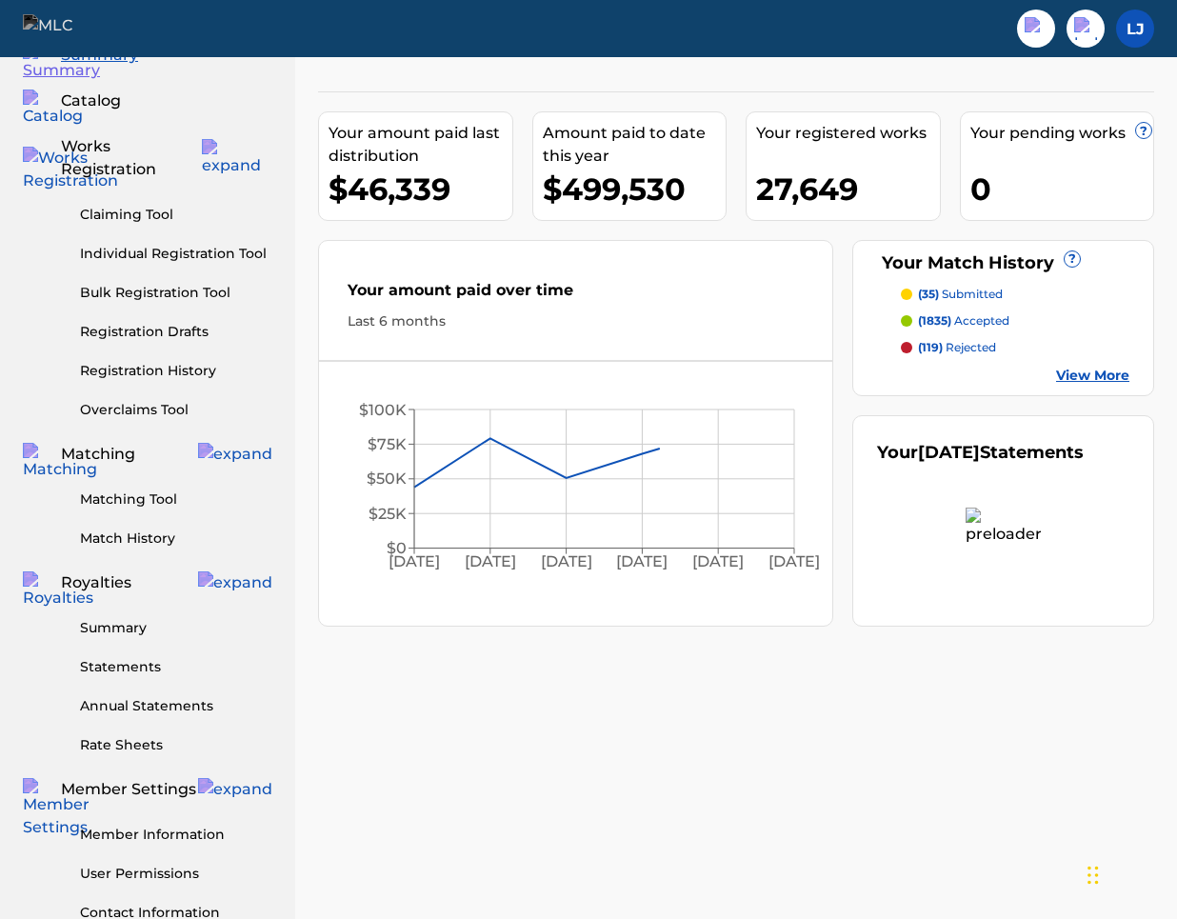
scroll to position [98, 0]
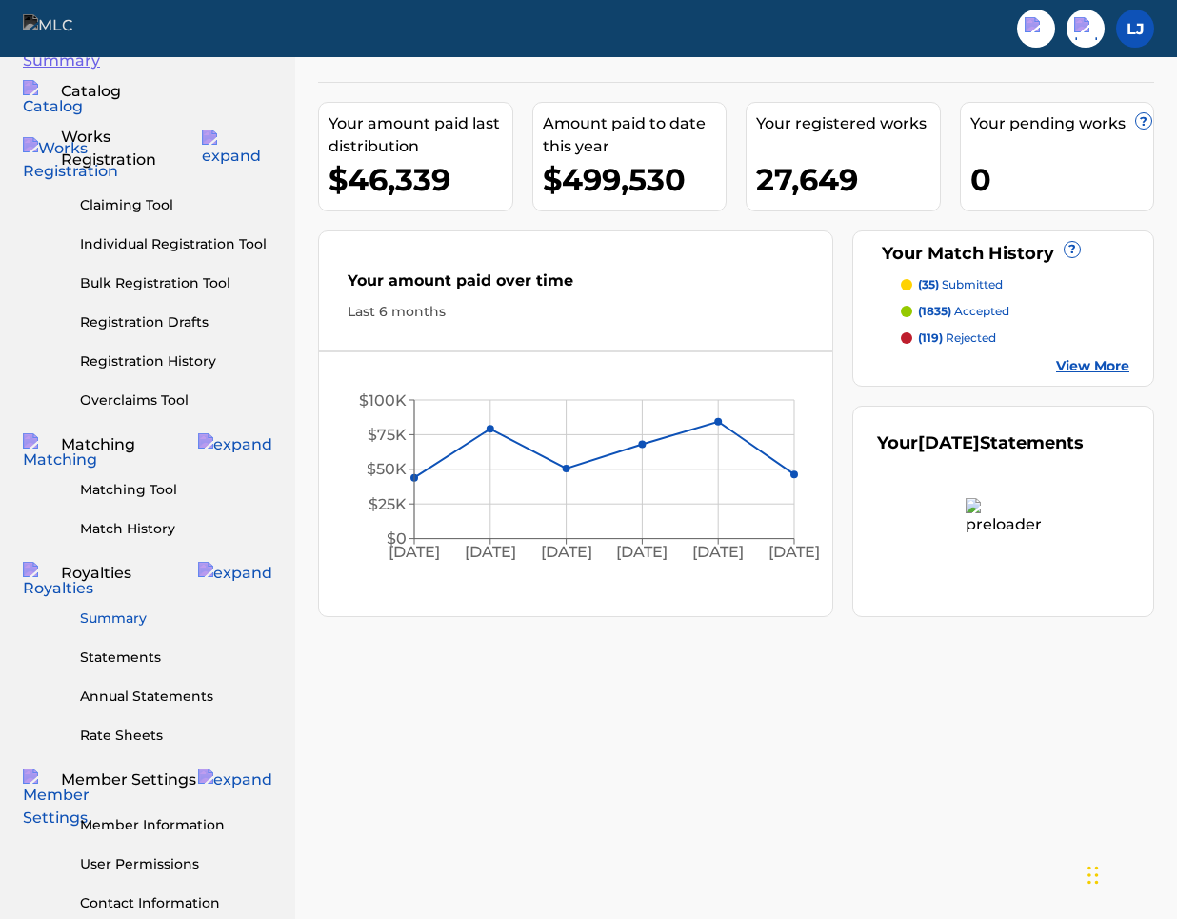
click at [130, 608] on link "Summary" at bounding box center [176, 618] width 192 height 20
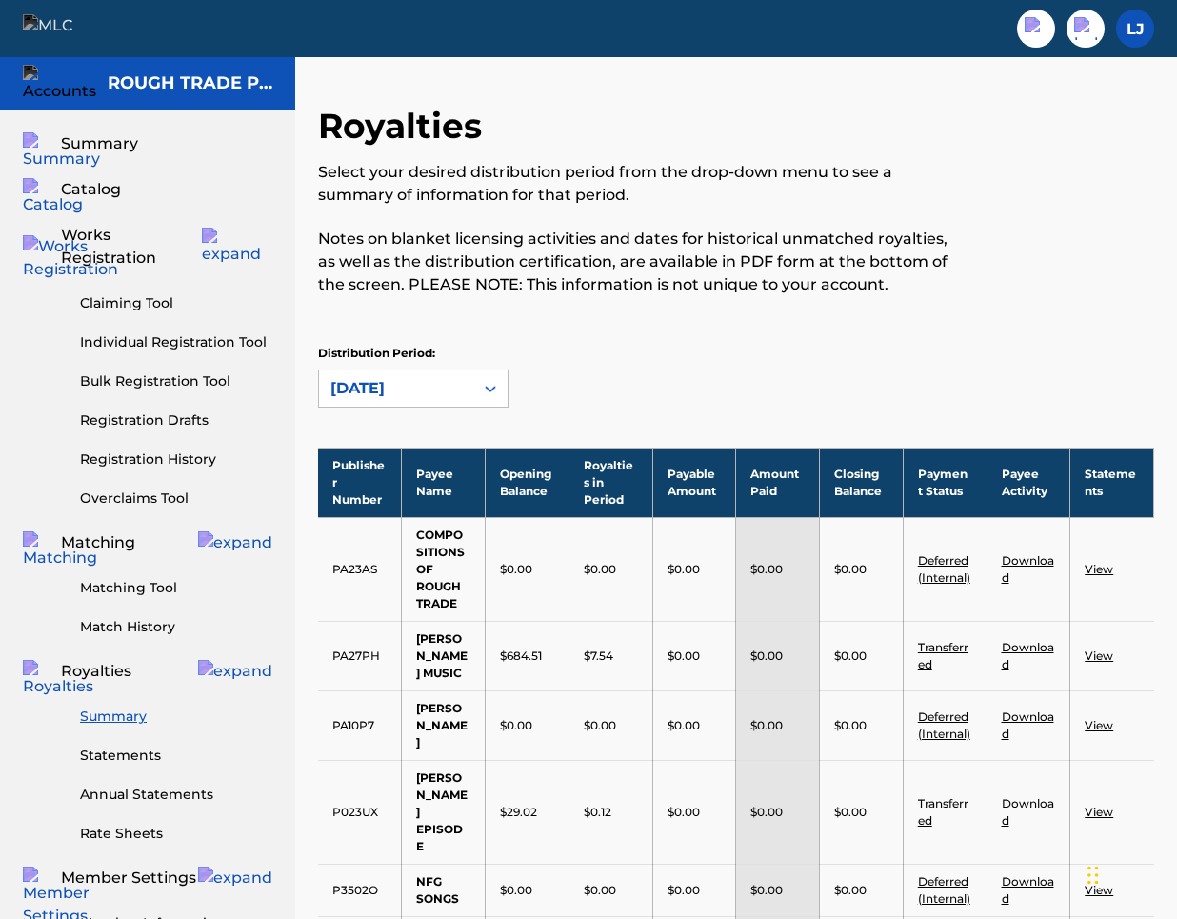
scroll to position [98, 0]
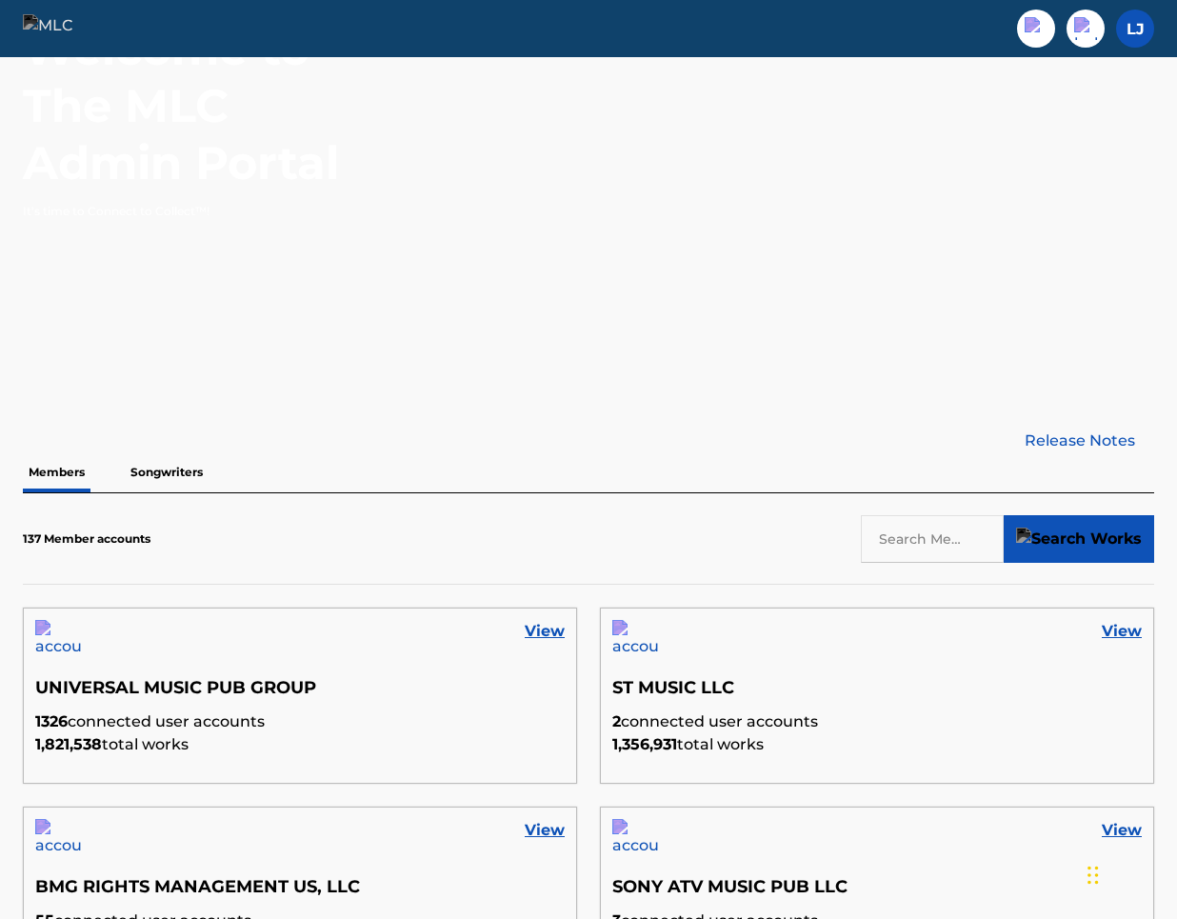
scroll to position [892, 0]
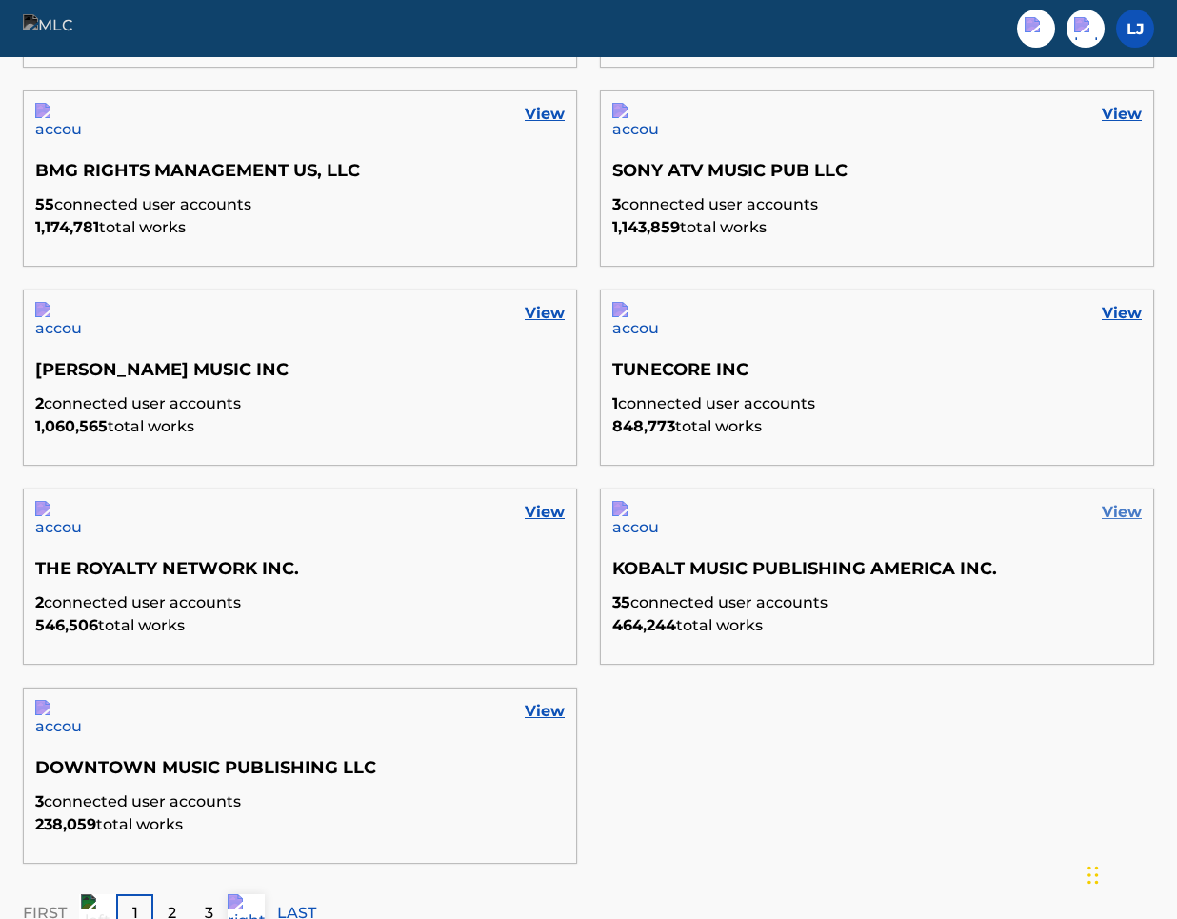
click at [1118, 513] on link "View" at bounding box center [1122, 512] width 40 height 23
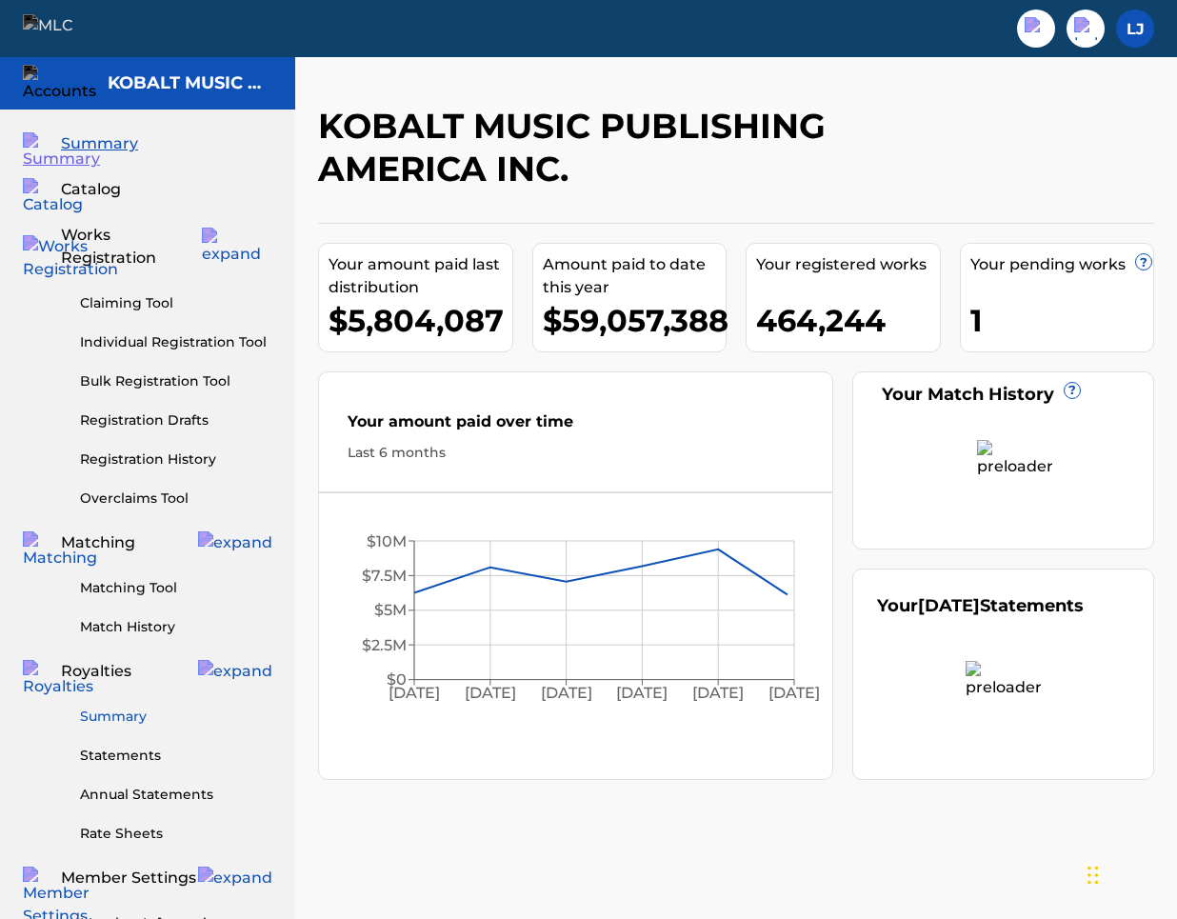
click at [115, 707] on link "Summary" at bounding box center [176, 717] width 192 height 20
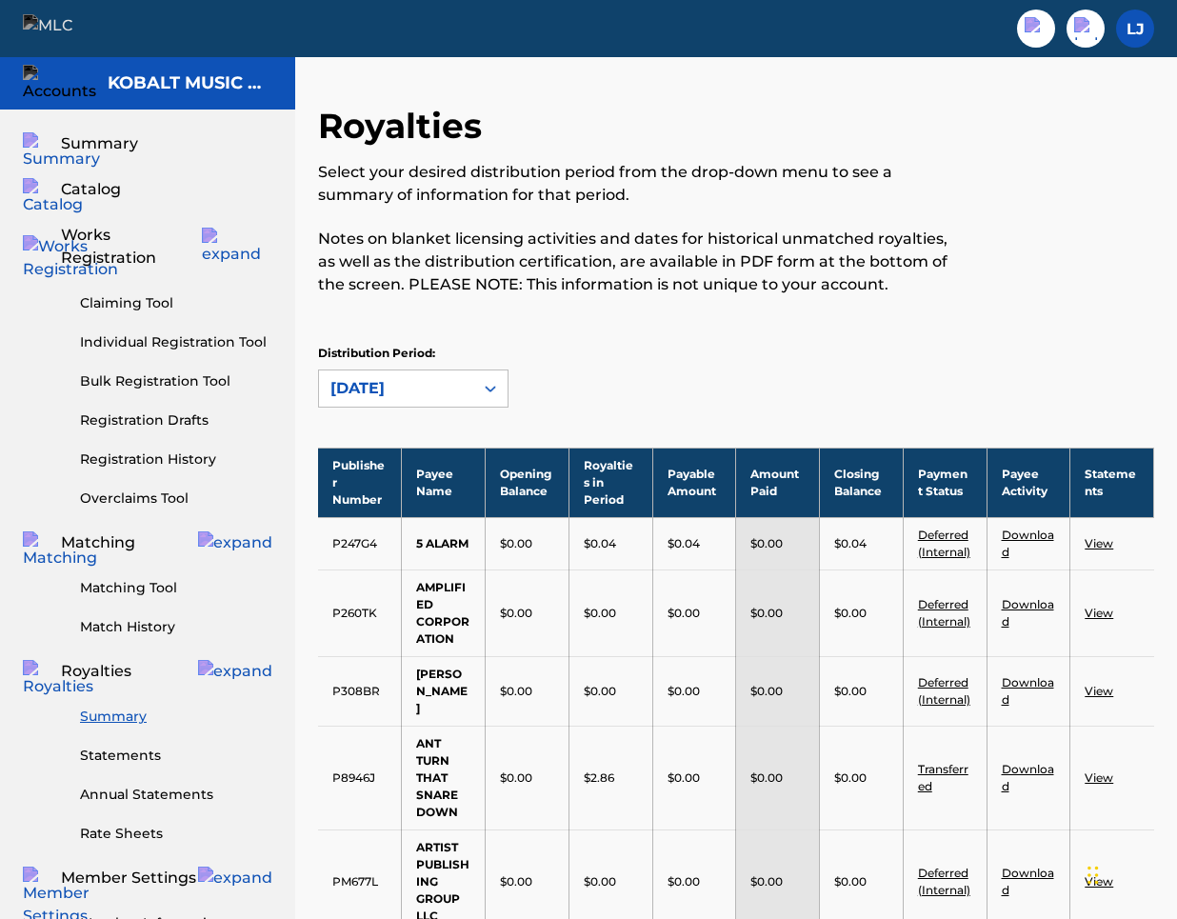
click at [565, 394] on div "Distribution Period: [DATE]" at bounding box center [736, 376] width 836 height 63
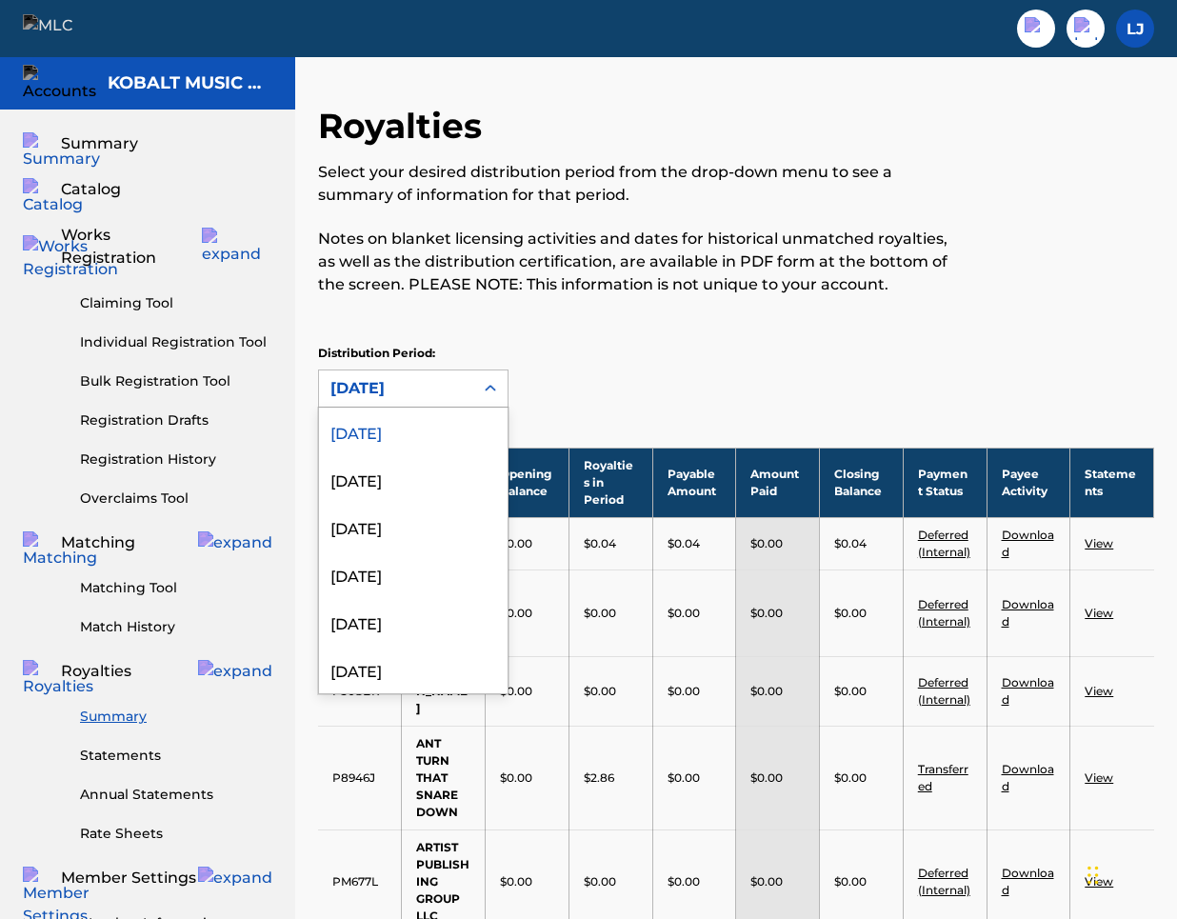
click at [482, 391] on icon at bounding box center [490, 388] width 19 height 19
click at [409, 576] on div "[DATE]" at bounding box center [413, 574] width 189 height 48
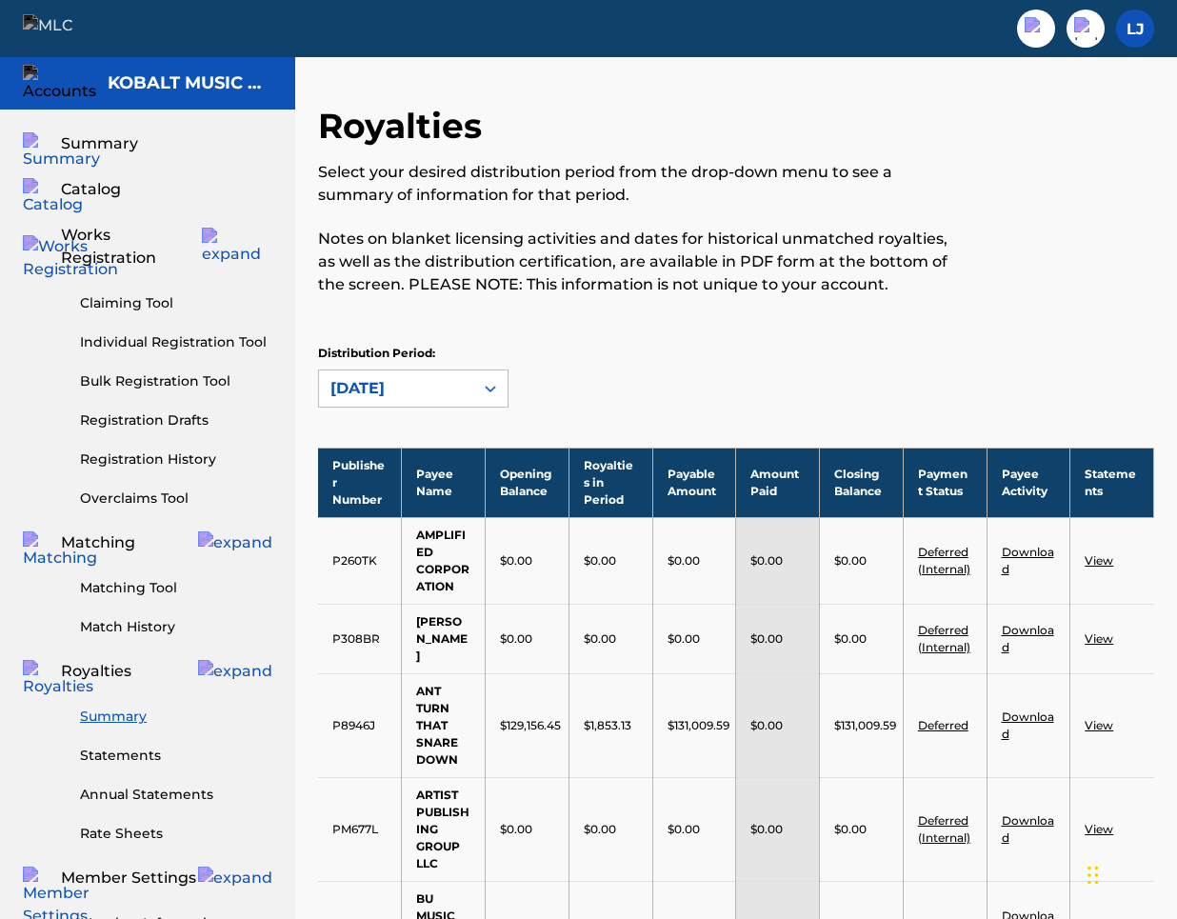
click at [475, 389] on div at bounding box center [490, 388] width 34 height 34
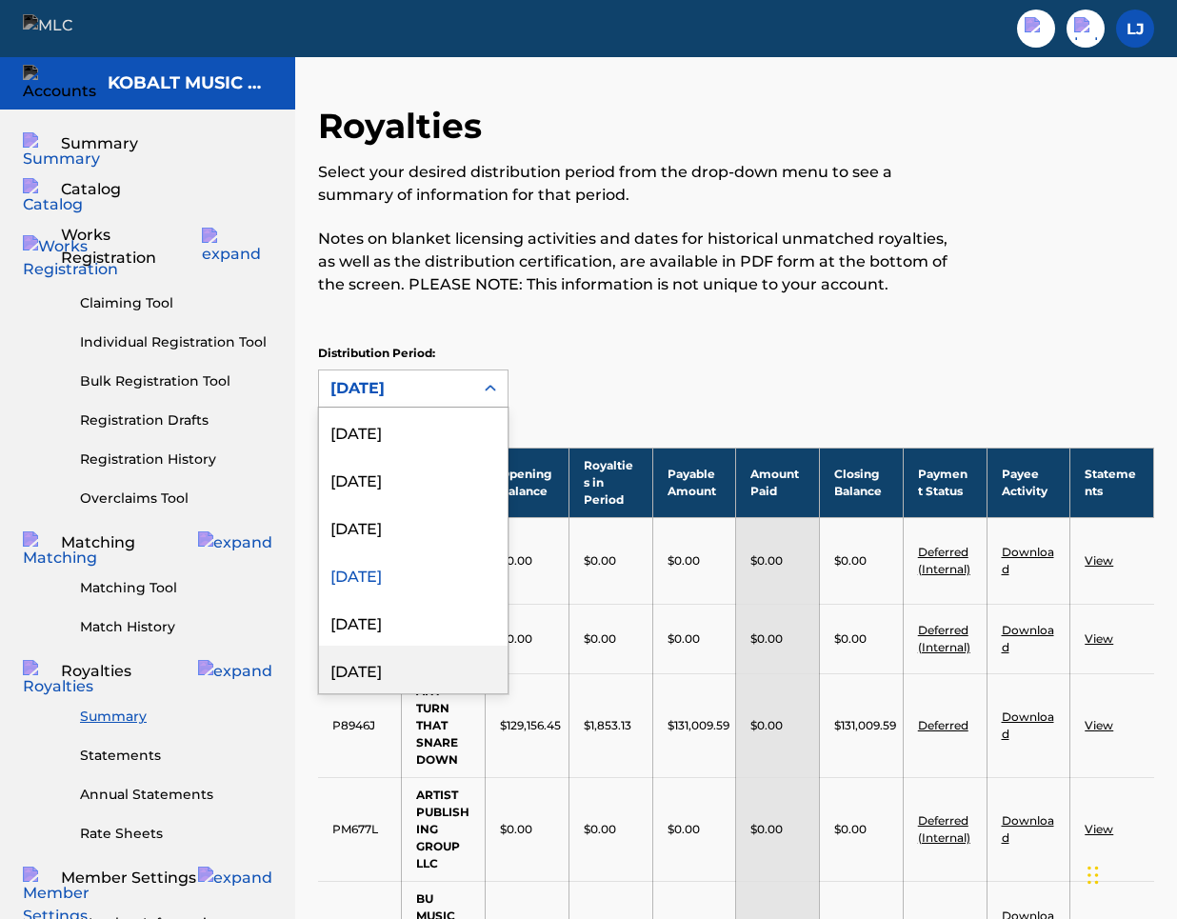
click at [420, 660] on div "[DATE]" at bounding box center [413, 670] width 189 height 48
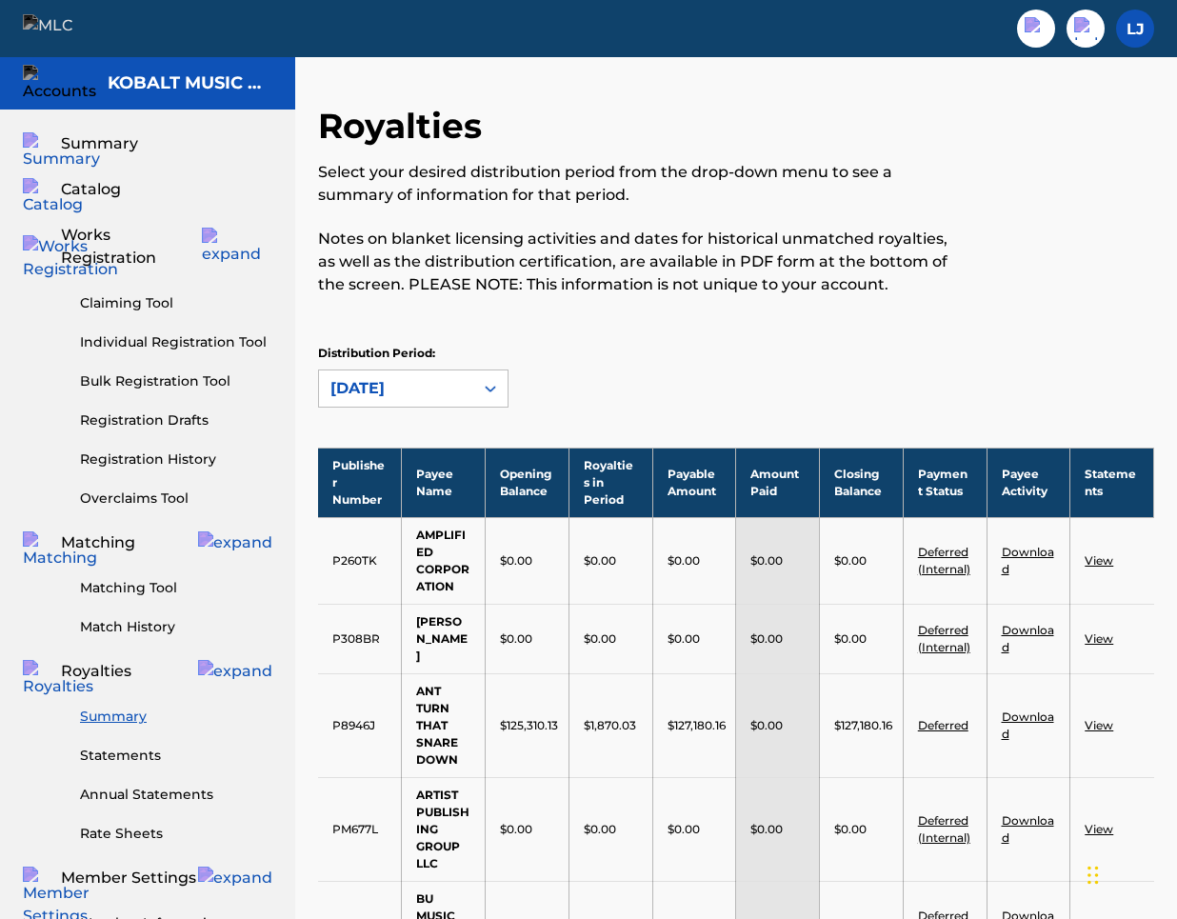
click at [471, 397] on div "[DATE]" at bounding box center [396, 388] width 154 height 36
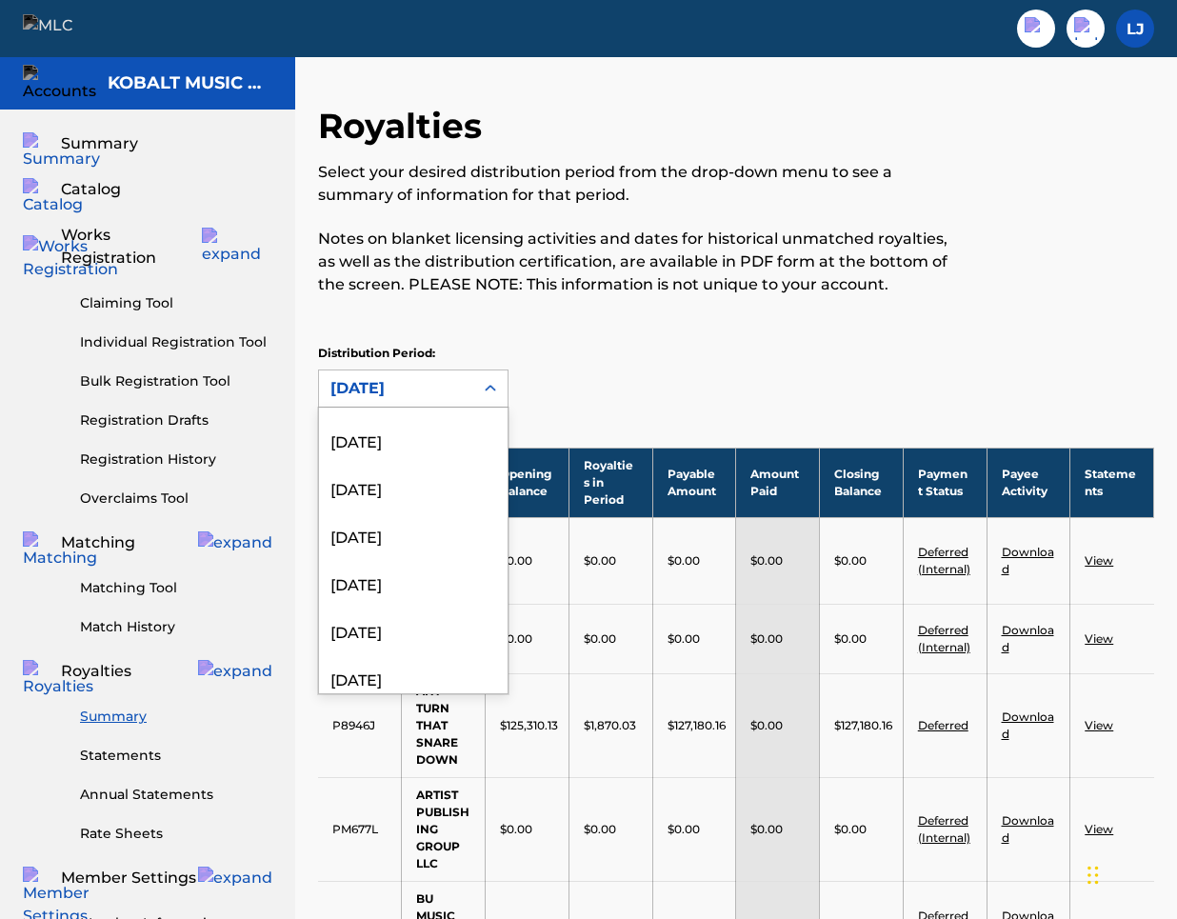
scroll to position [935, 0]
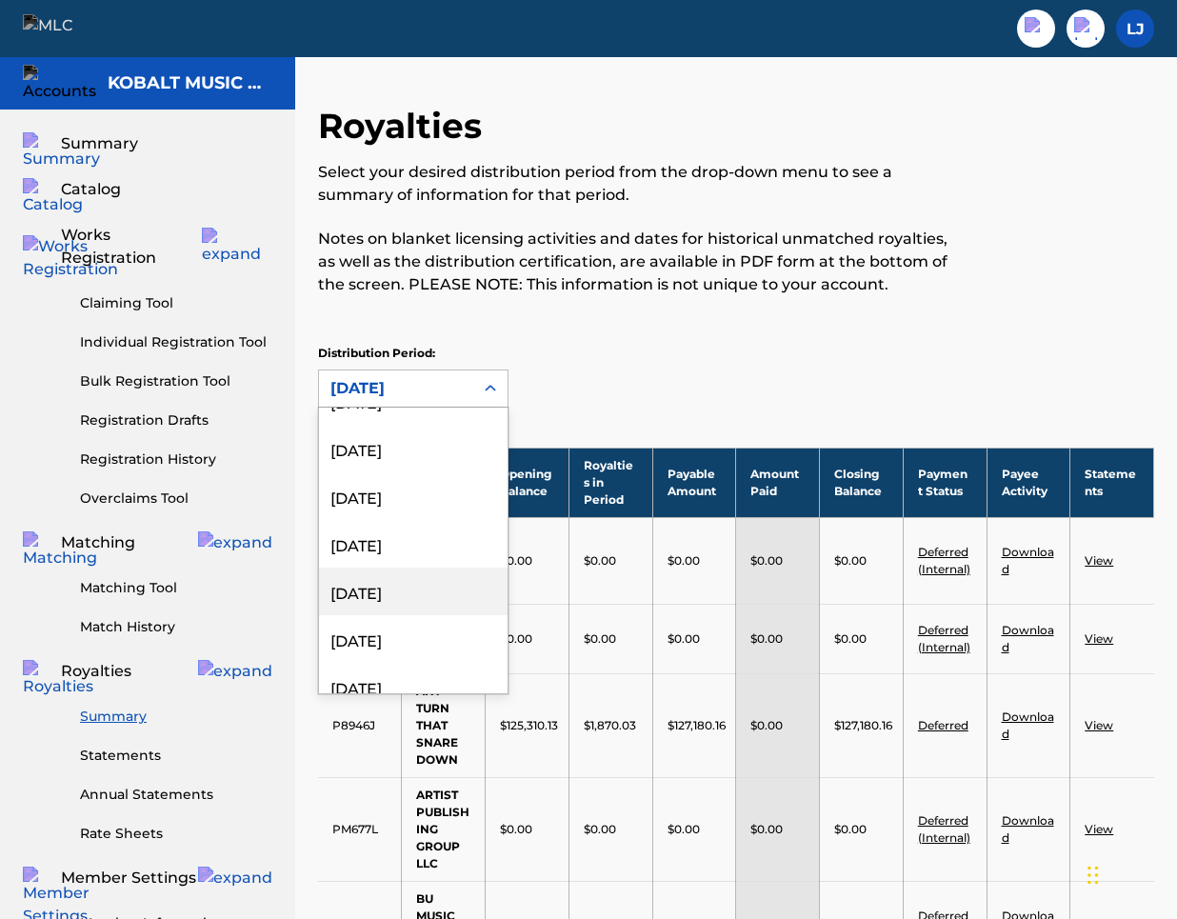
click at [424, 591] on div "[DATE]" at bounding box center [413, 592] width 189 height 48
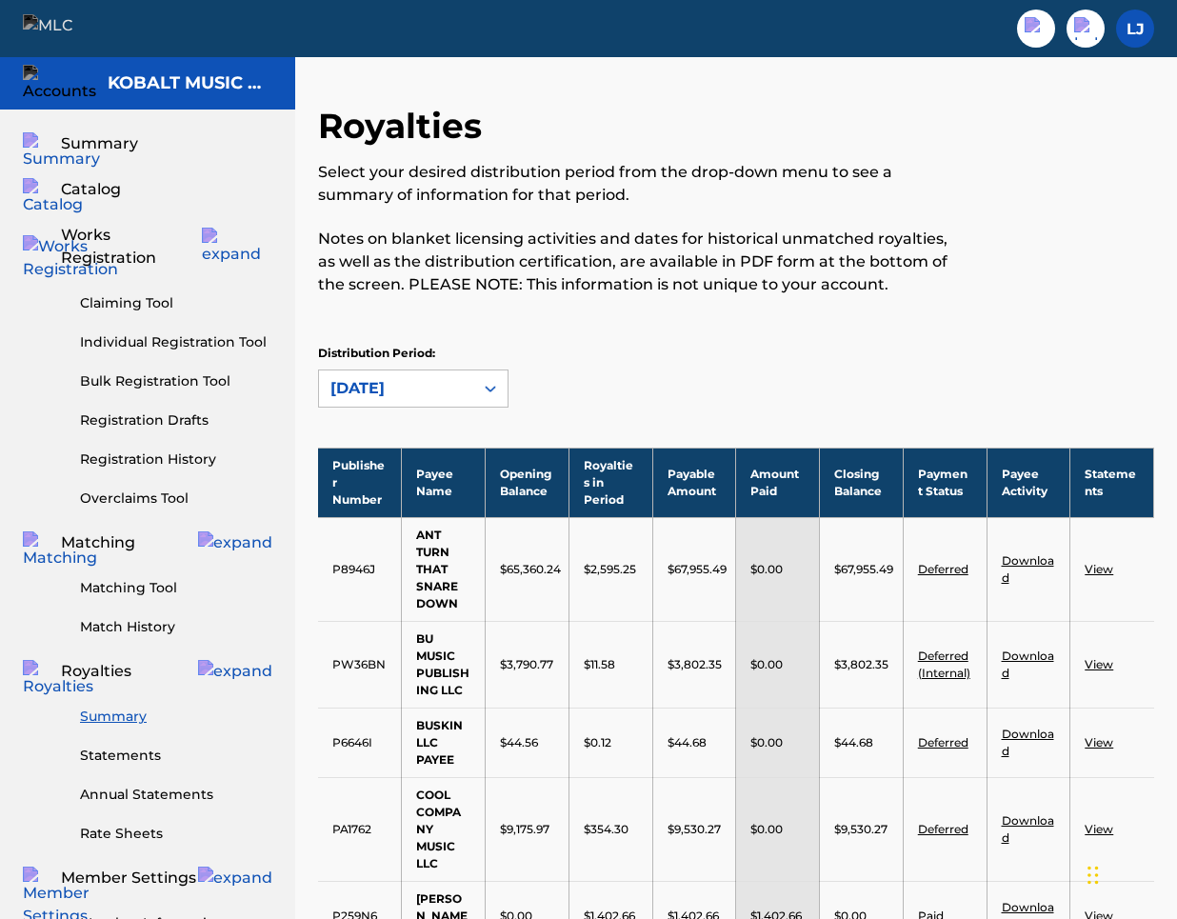
click at [66, 21] on img at bounding box center [59, 28] width 73 height 28
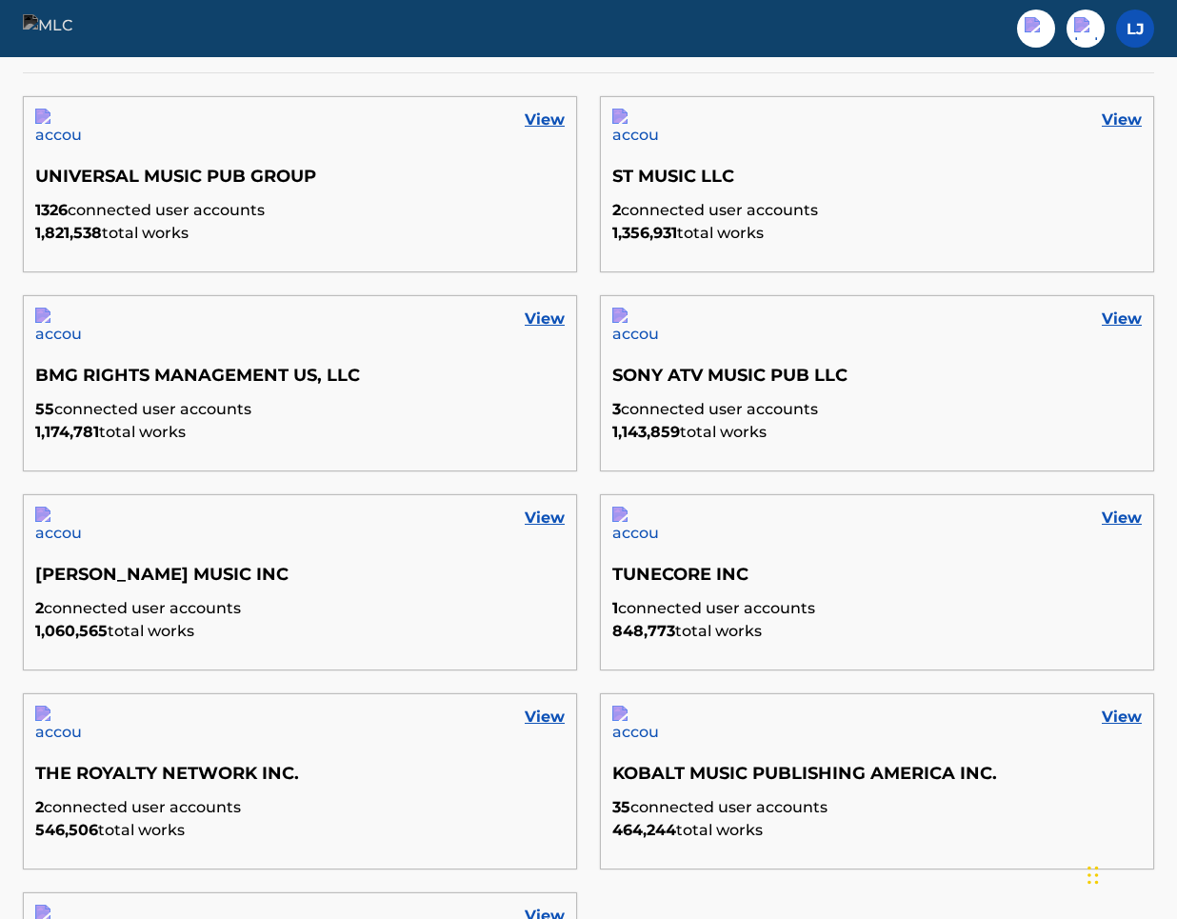
scroll to position [1027, 0]
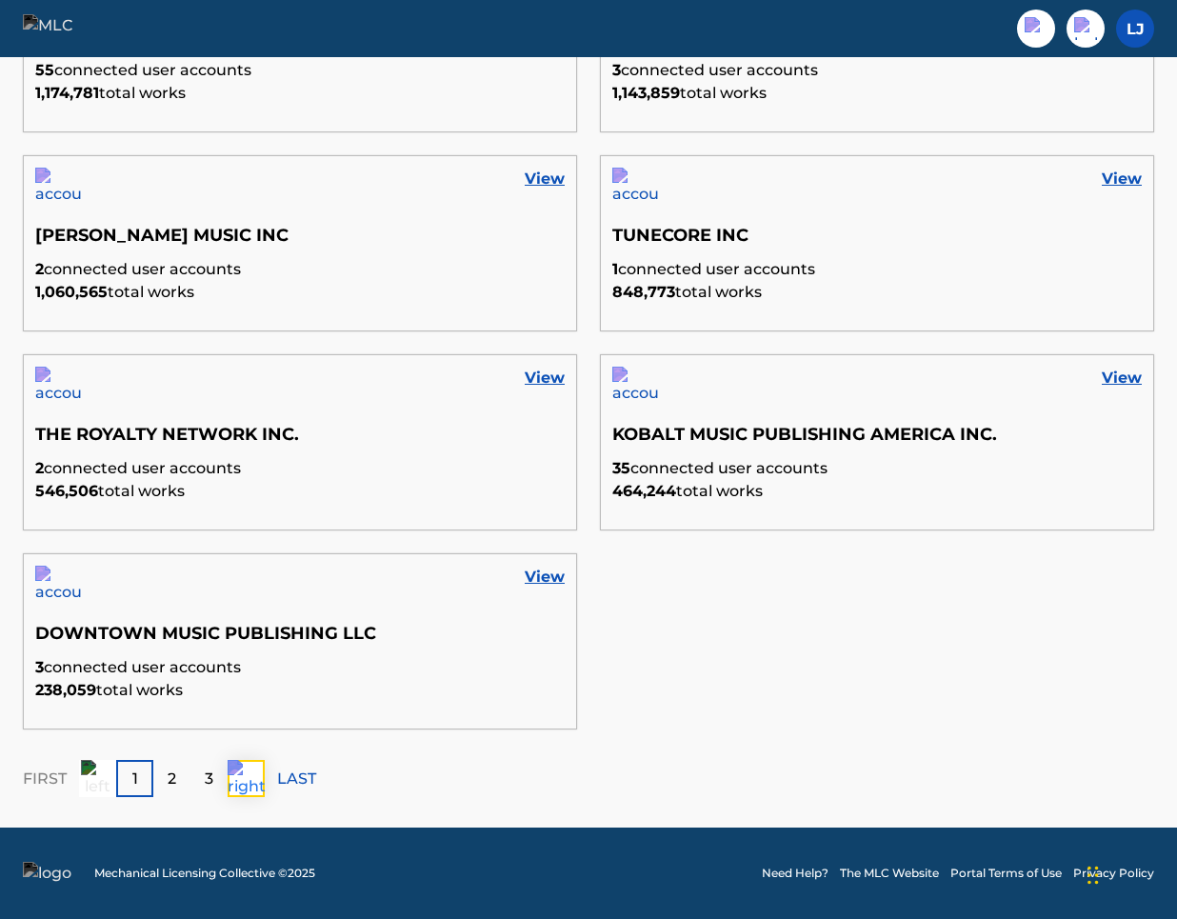
click at [257, 783] on img at bounding box center [247, 779] width 38 height 38
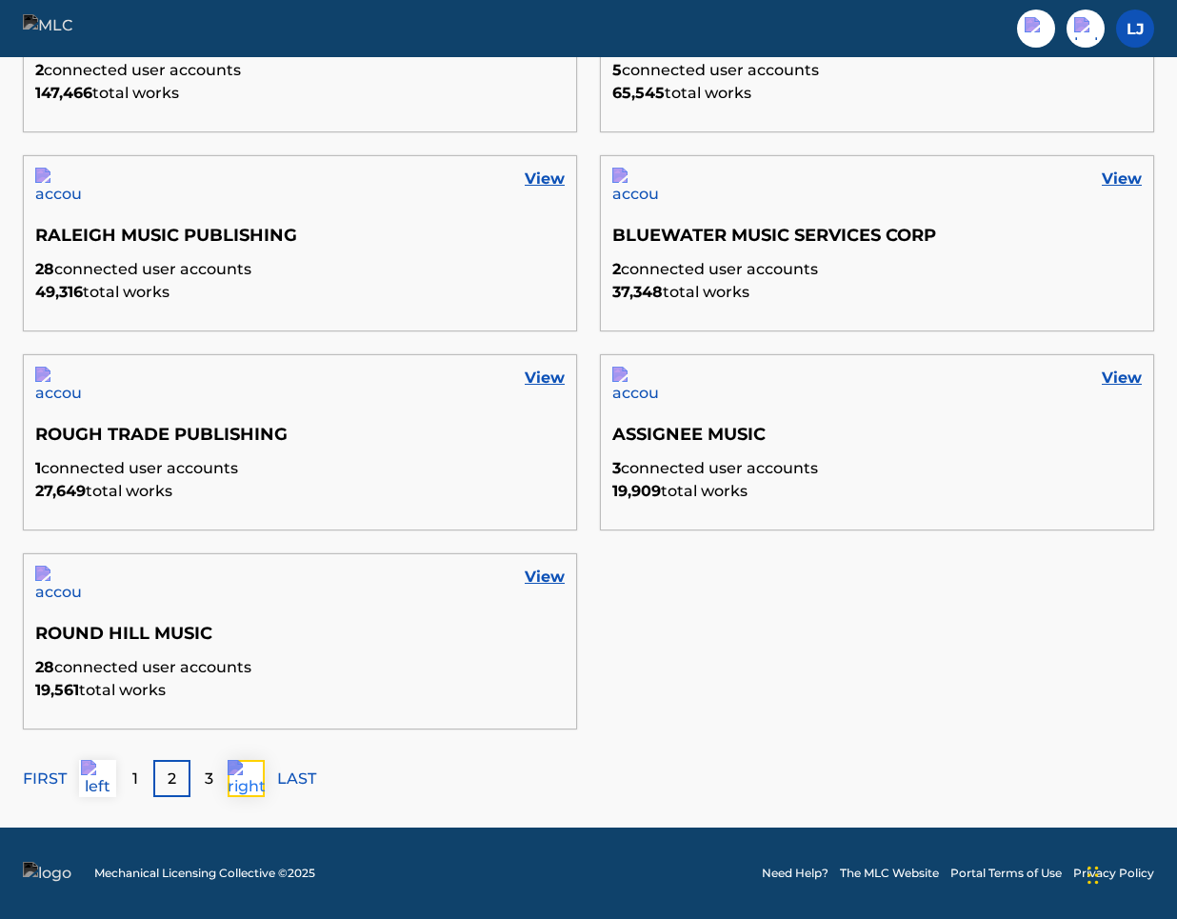
click at [257, 783] on img at bounding box center [247, 779] width 38 height 38
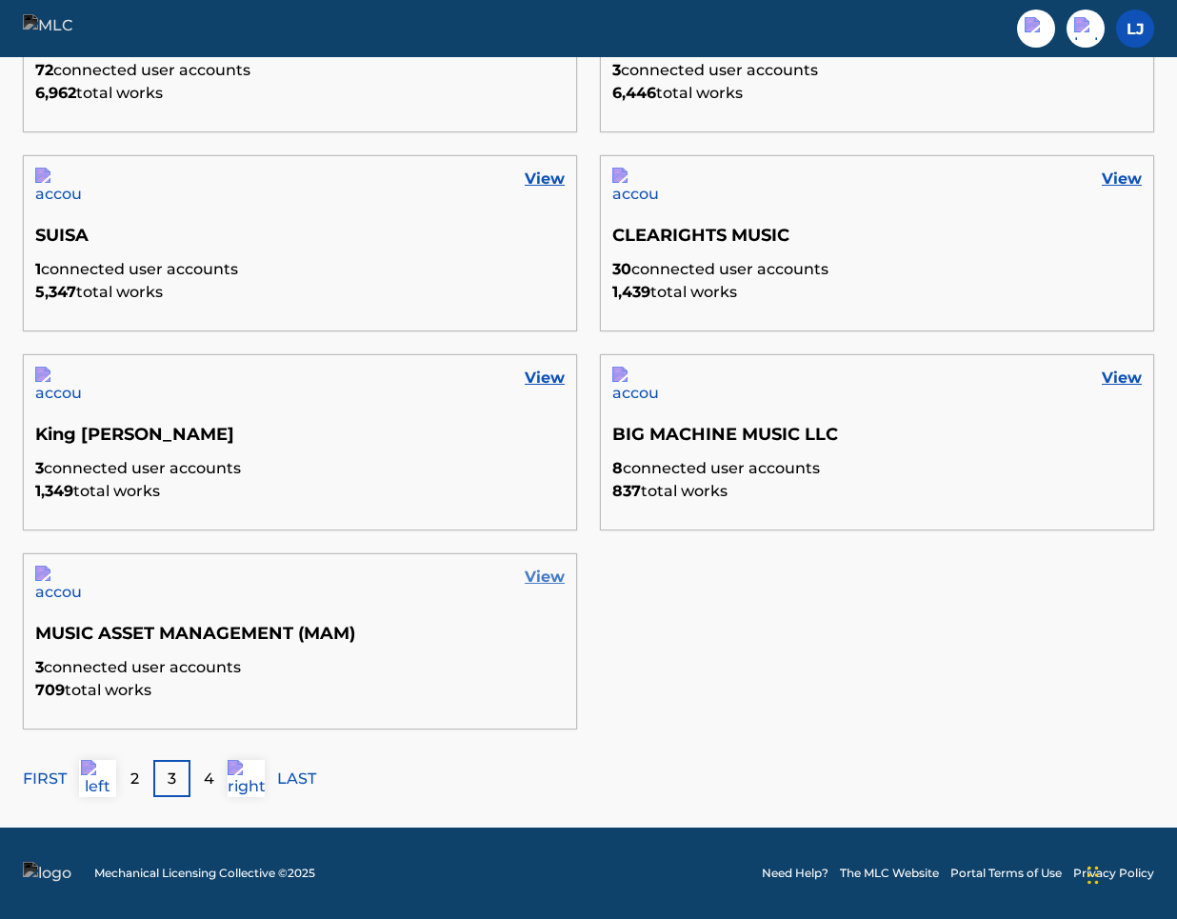
click at [535, 577] on link "View" at bounding box center [545, 577] width 40 height 23
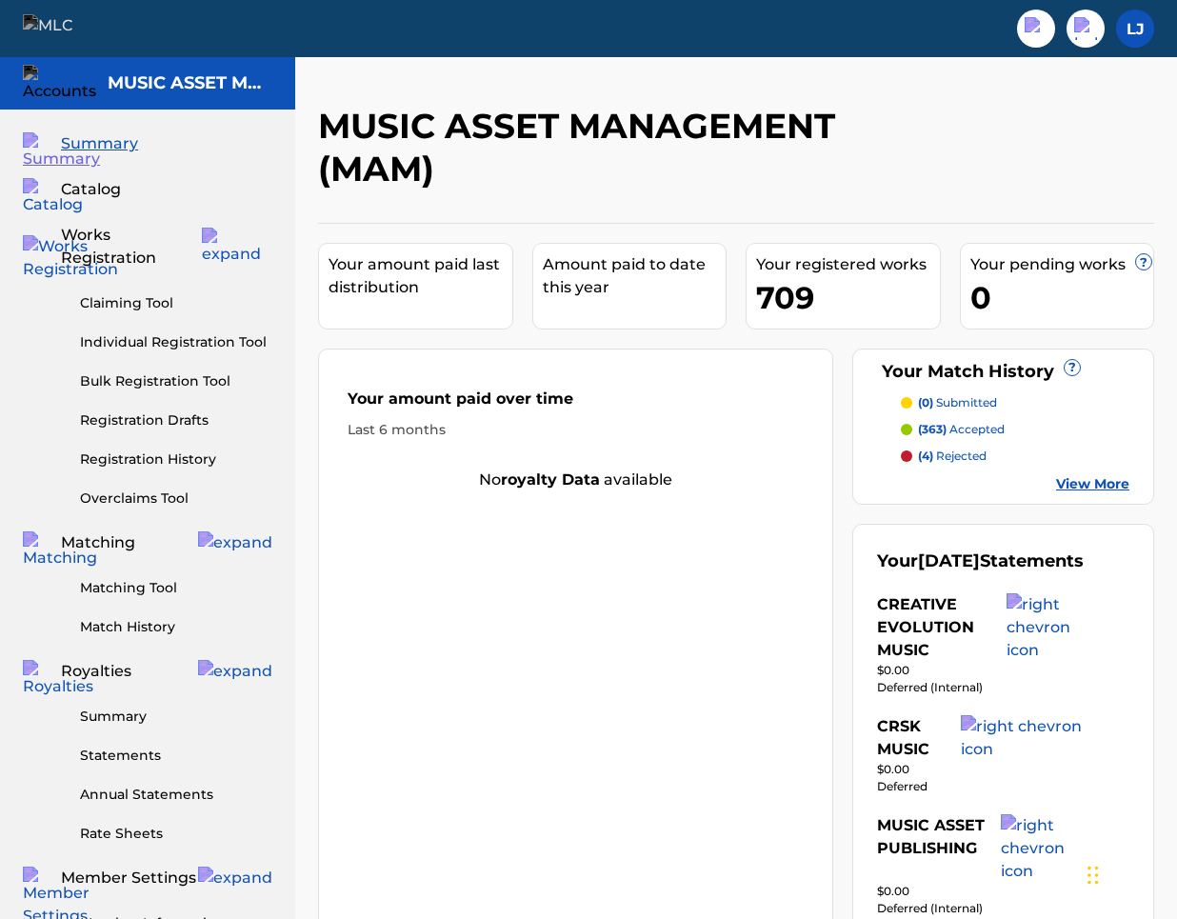
click at [111, 704] on div "Summary Statements Annual Statements Rate Sheets" at bounding box center [147, 763] width 249 height 161
click at [114, 707] on link "Summary" at bounding box center [176, 717] width 192 height 20
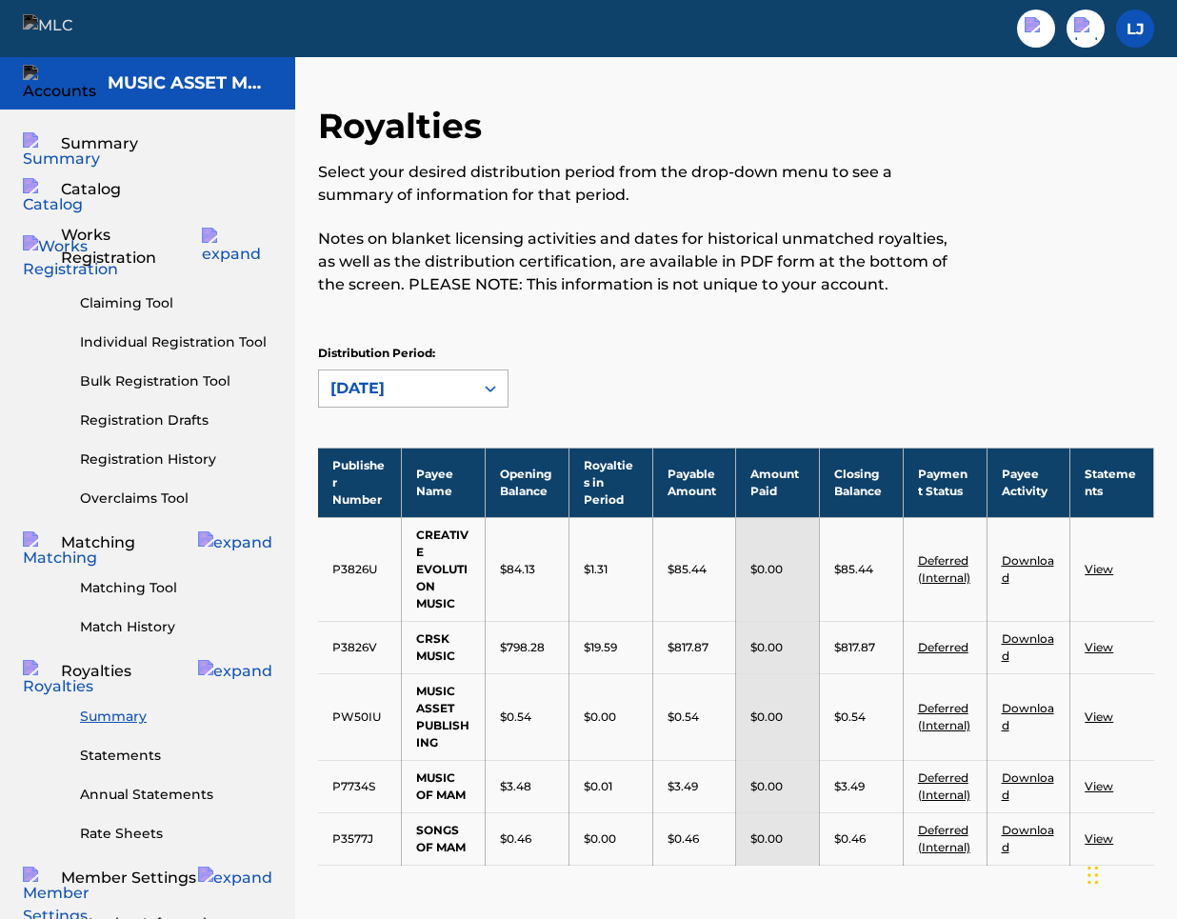
click at [484, 393] on icon at bounding box center [490, 388] width 19 height 19
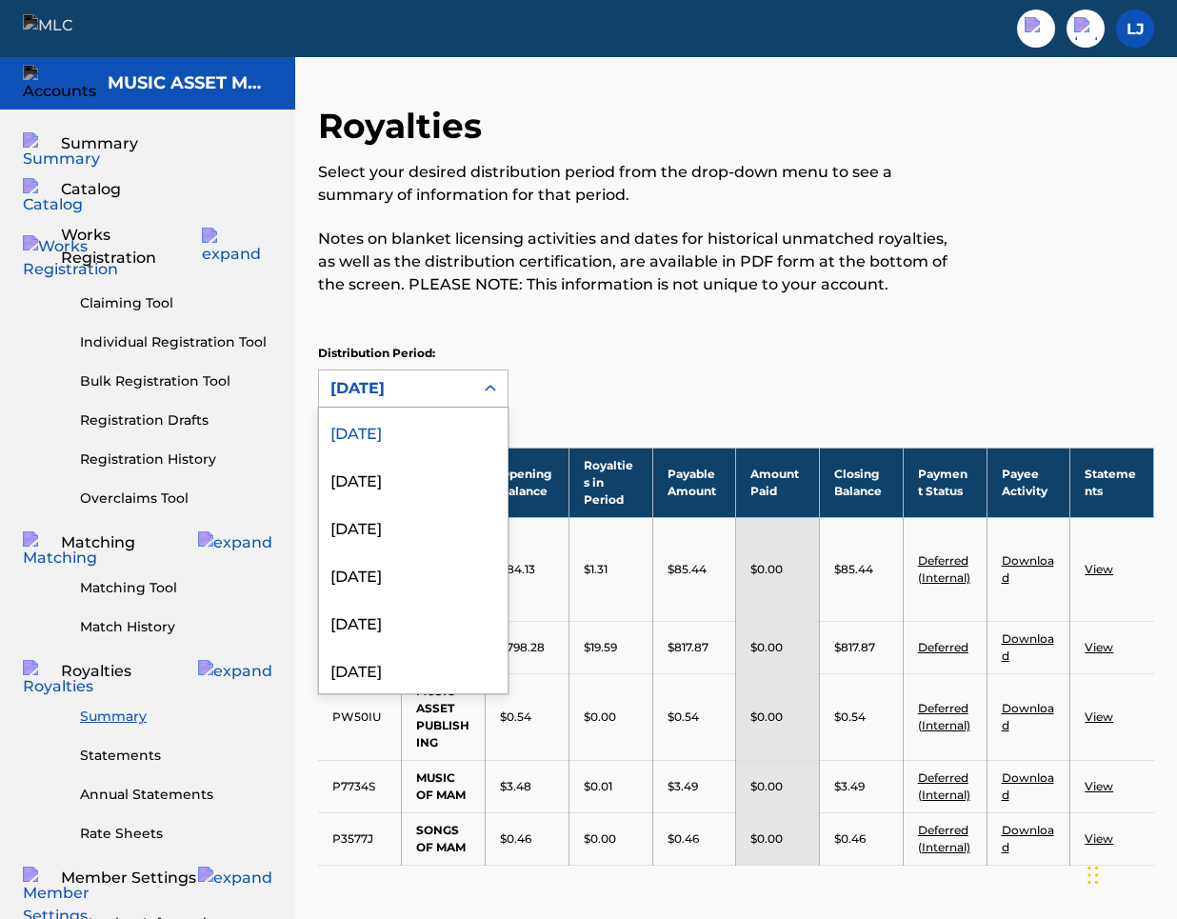
click at [484, 393] on icon at bounding box center [490, 388] width 19 height 19
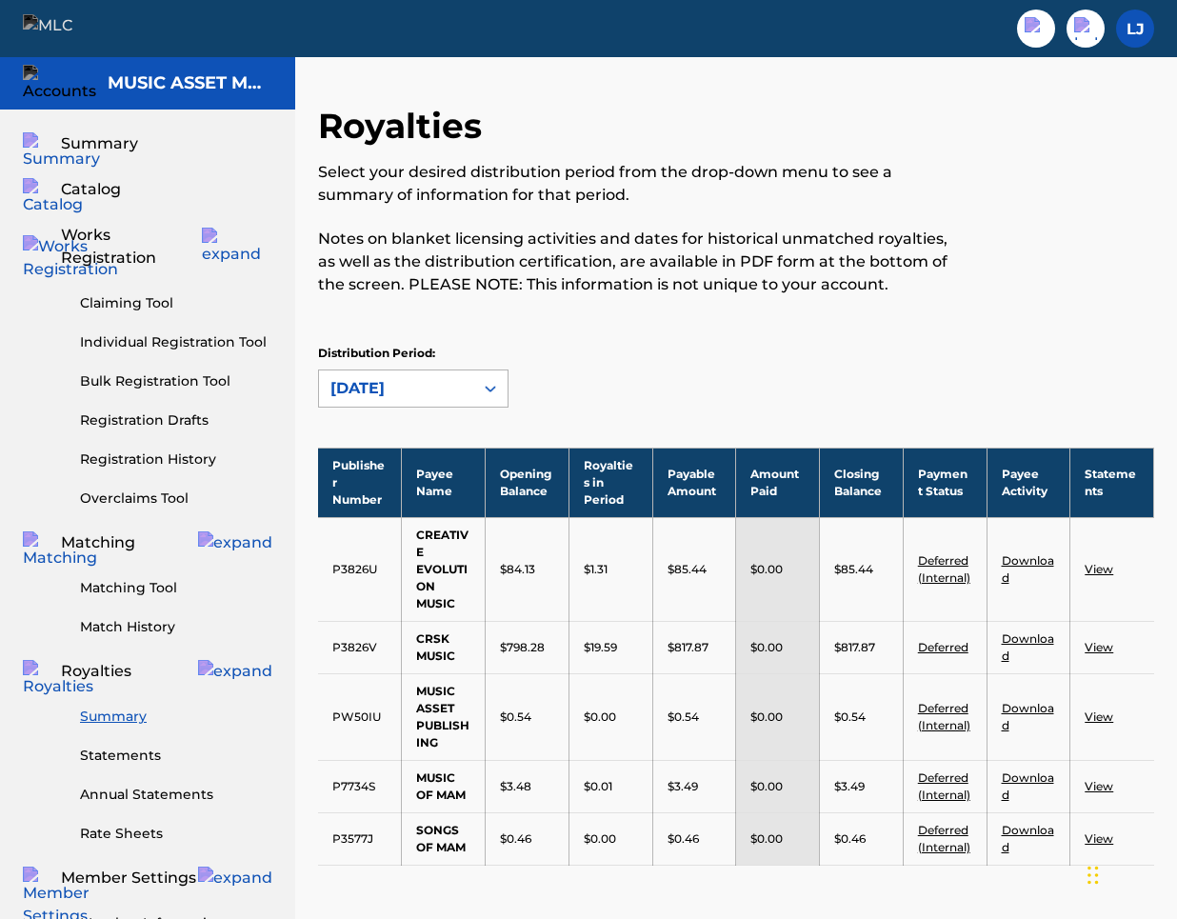
click at [484, 400] on div at bounding box center [490, 388] width 34 height 34
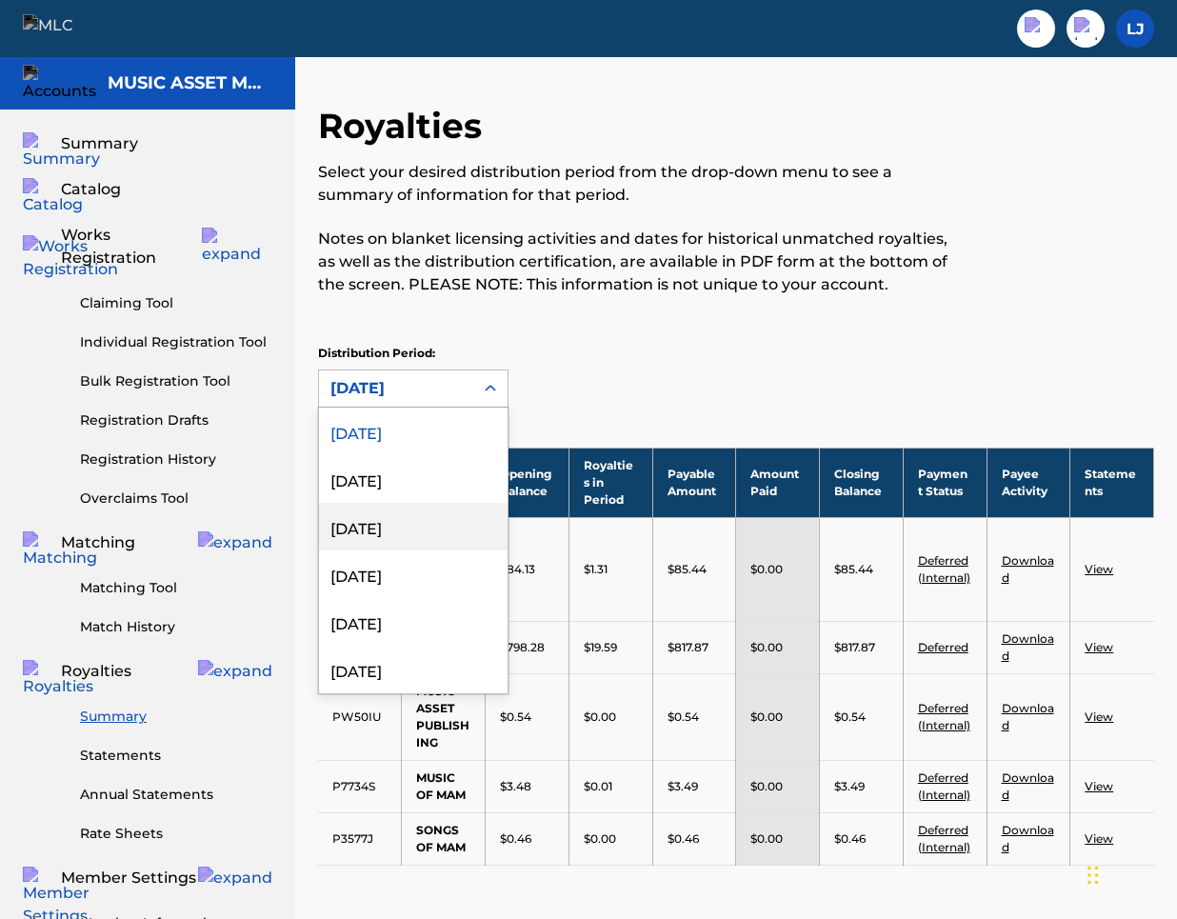
click at [438, 529] on div "[DATE]" at bounding box center [413, 527] width 189 height 48
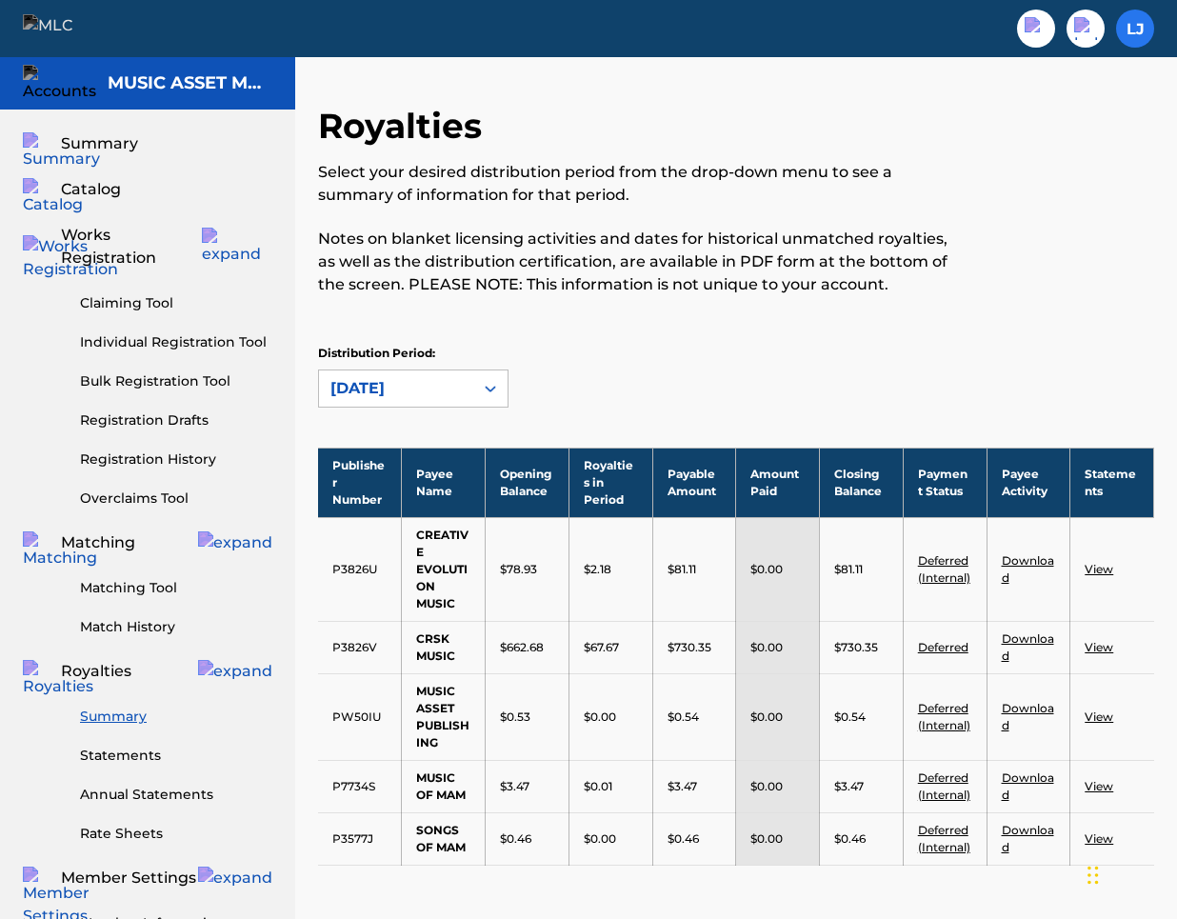
click at [1143, 37] on label at bounding box center [1135, 29] width 38 height 38
click at [1135, 29] on input "[PERSON_NAME] Jones [EMAIL_ADDRESS][PERSON_NAME][DOMAIN_NAME] Profile Log out" at bounding box center [1135, 29] width 0 height 0
click at [968, 234] on p "Log out" at bounding box center [950, 237] width 45 height 17
click at [1135, 29] on input "[PERSON_NAME] Jones [EMAIL_ADDRESS][PERSON_NAME][DOMAIN_NAME] Profile Log out" at bounding box center [1135, 29] width 0 height 0
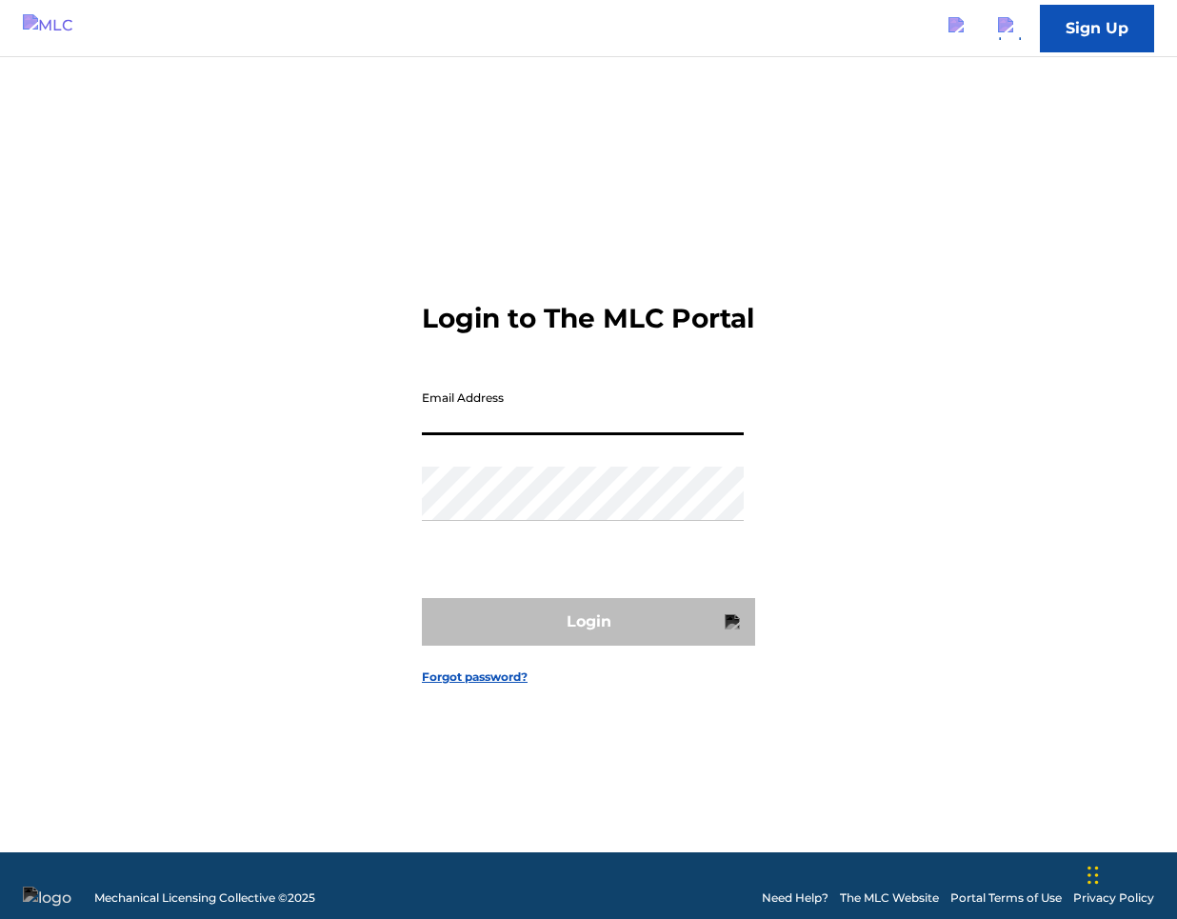
click at [646, 426] on input "Email Address" at bounding box center [583, 408] width 322 height 54
click at [645, 435] on input "Email Address" at bounding box center [583, 408] width 322 height 54
type input "[PERSON_NAME][EMAIL_ADDRESS][PERSON_NAME][DOMAIN_NAME]"
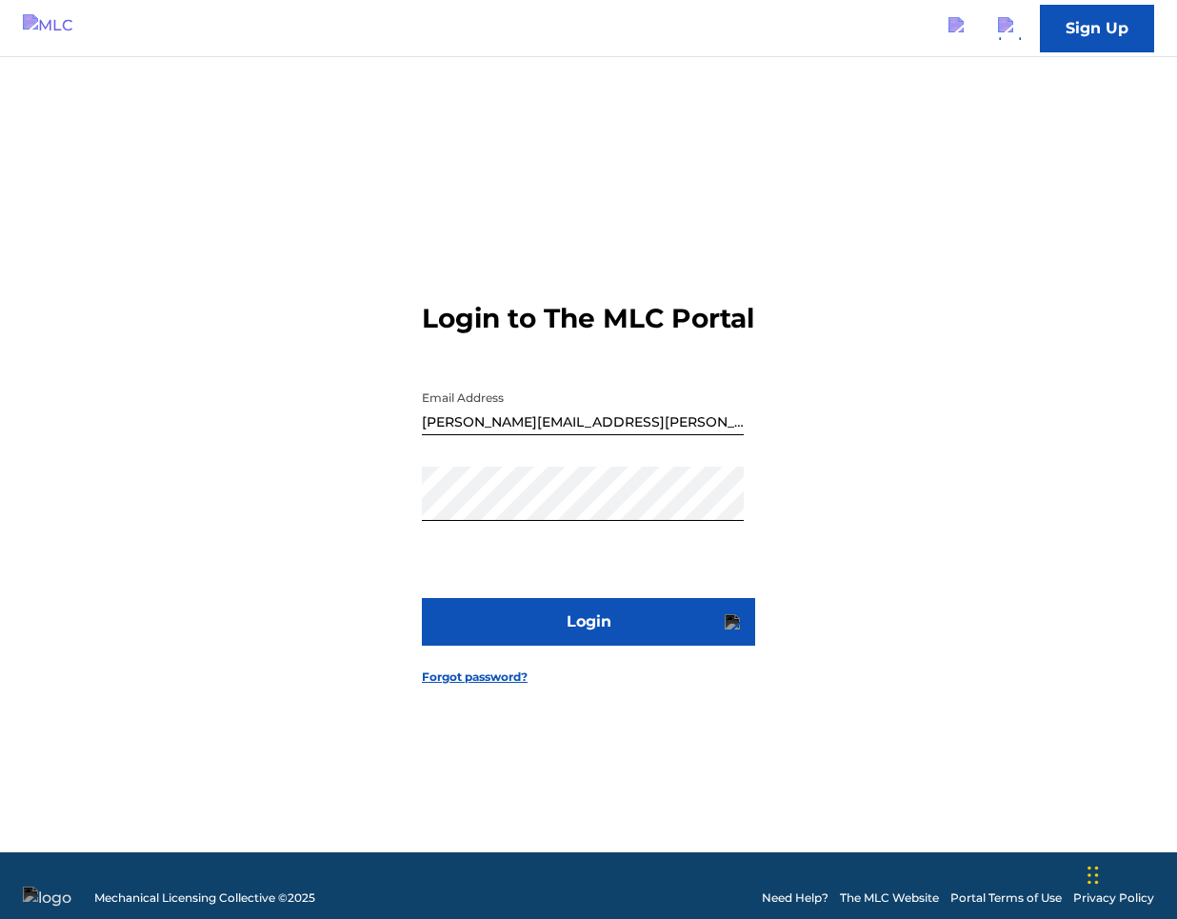
click at [656, 611] on form "Login to The MLC Portal Email Address [PERSON_NAME][EMAIL_ADDRESS][PERSON_NAME]…" at bounding box center [588, 479] width 333 height 748
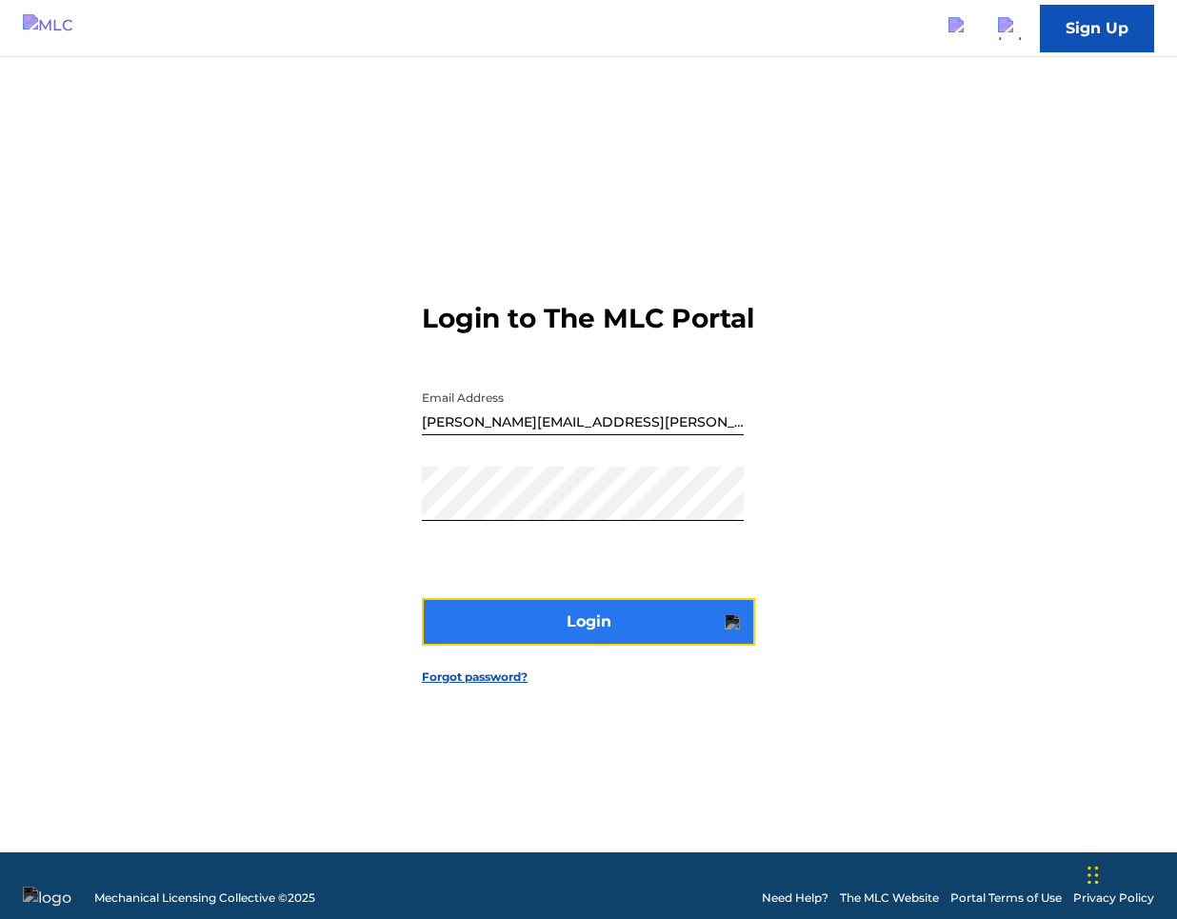
click at [656, 632] on button "Login" at bounding box center [588, 622] width 333 height 48
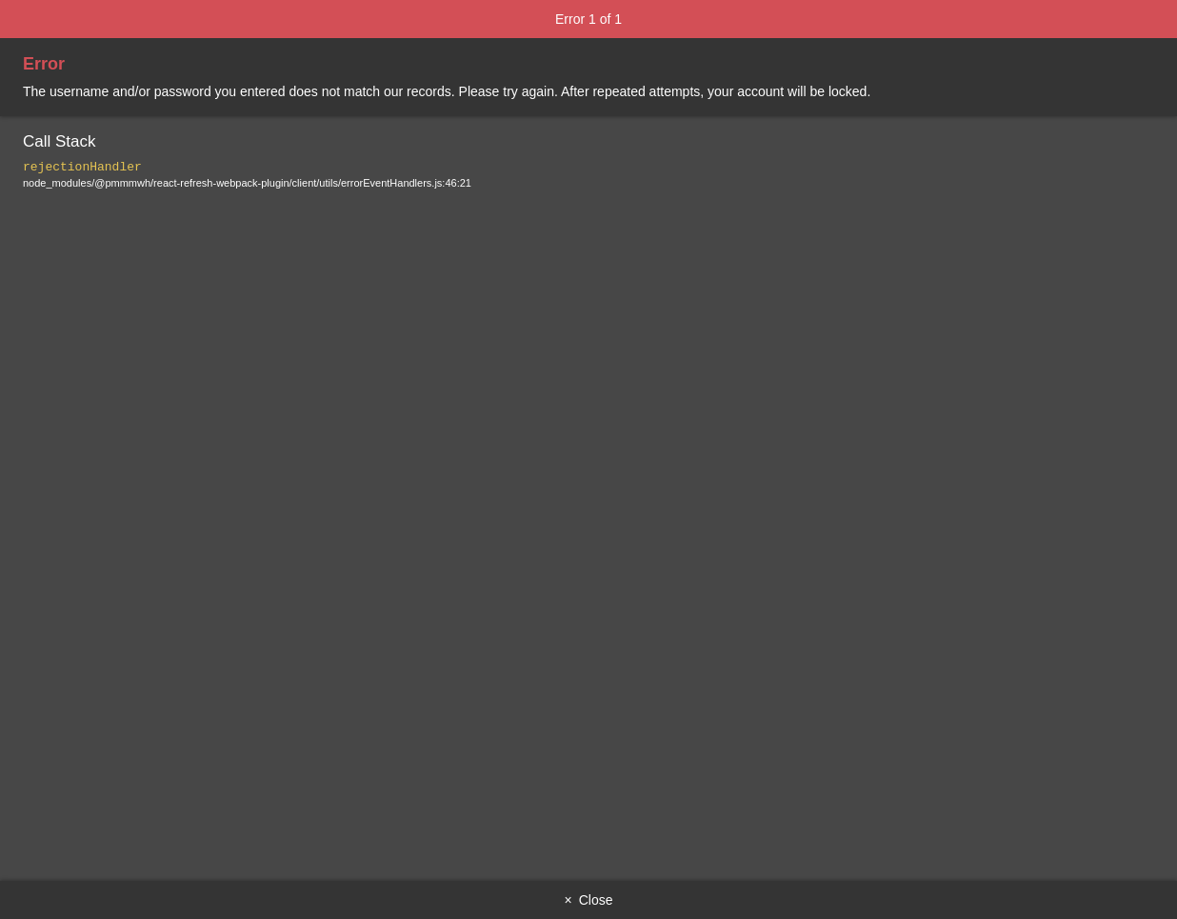
click at [582, 898] on button "× Close" at bounding box center [588, 900] width 1177 height 38
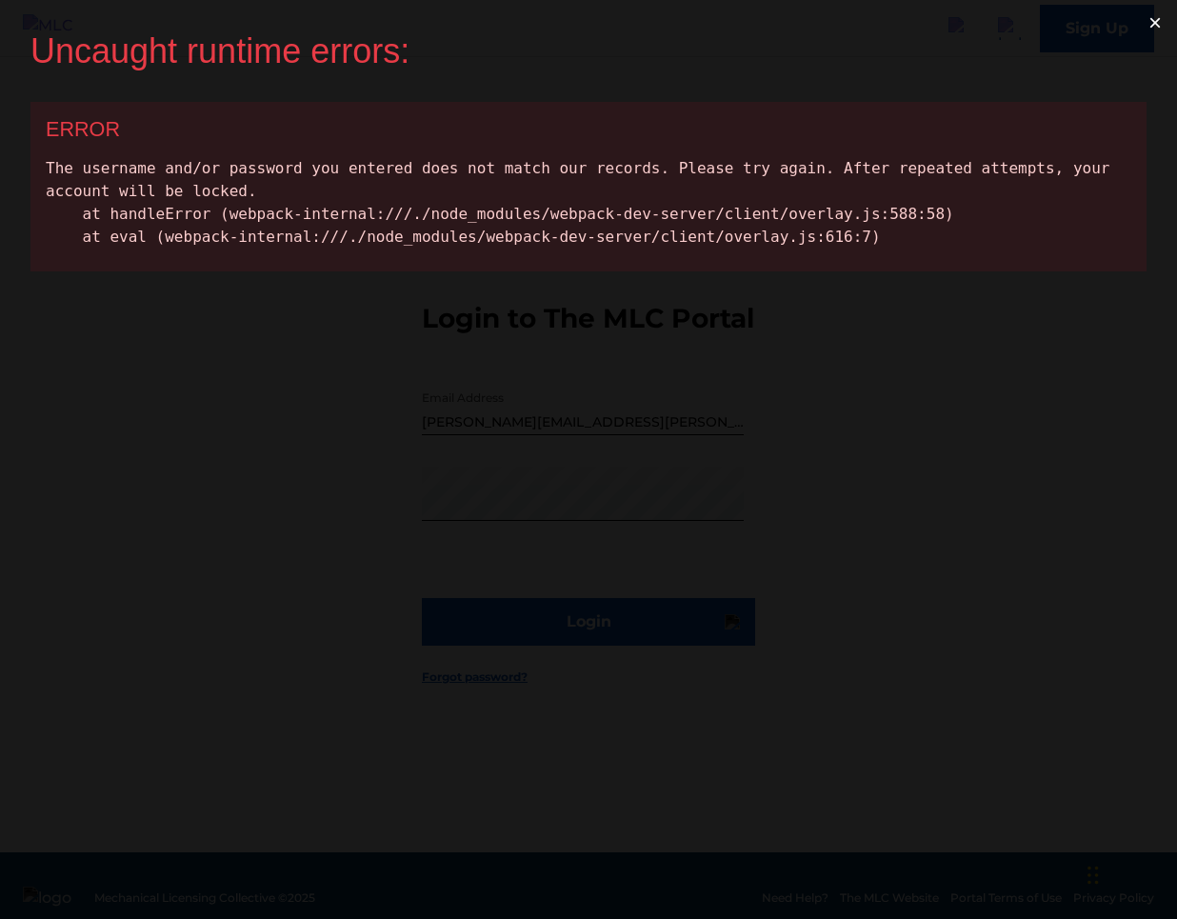
click at [1168, 19] on button "×" at bounding box center [1155, 23] width 44 height 46
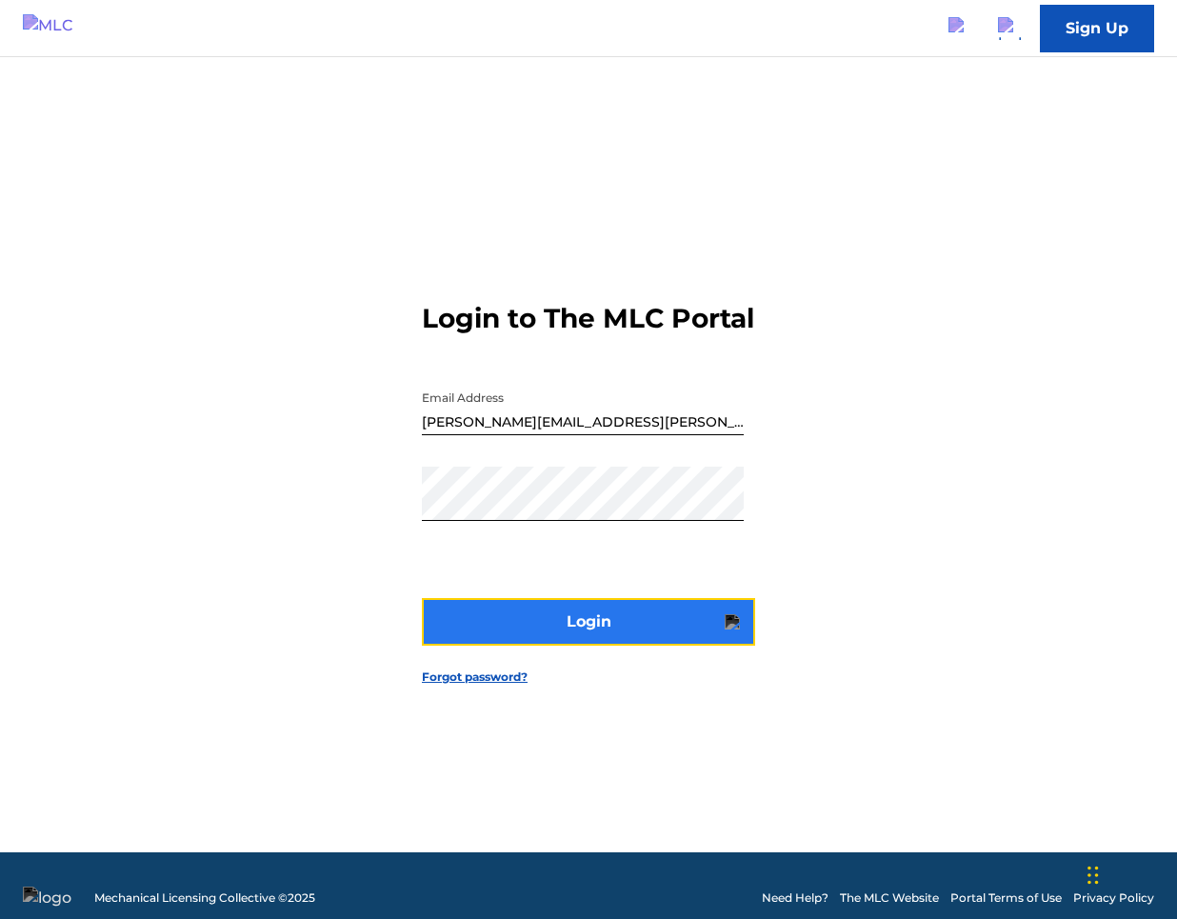
click at [615, 642] on button "Login" at bounding box center [588, 622] width 333 height 48
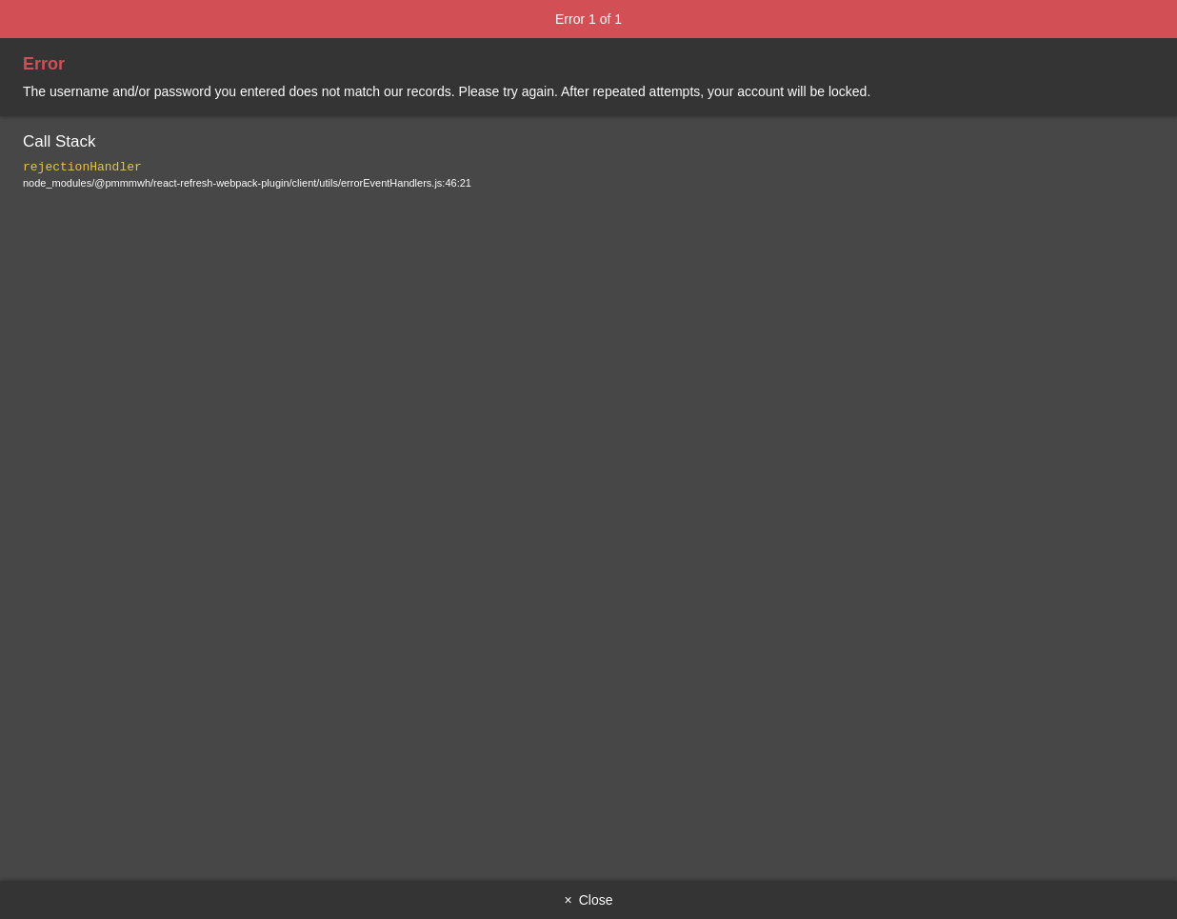
click at [587, 904] on button "× Close" at bounding box center [588, 900] width 1177 height 38
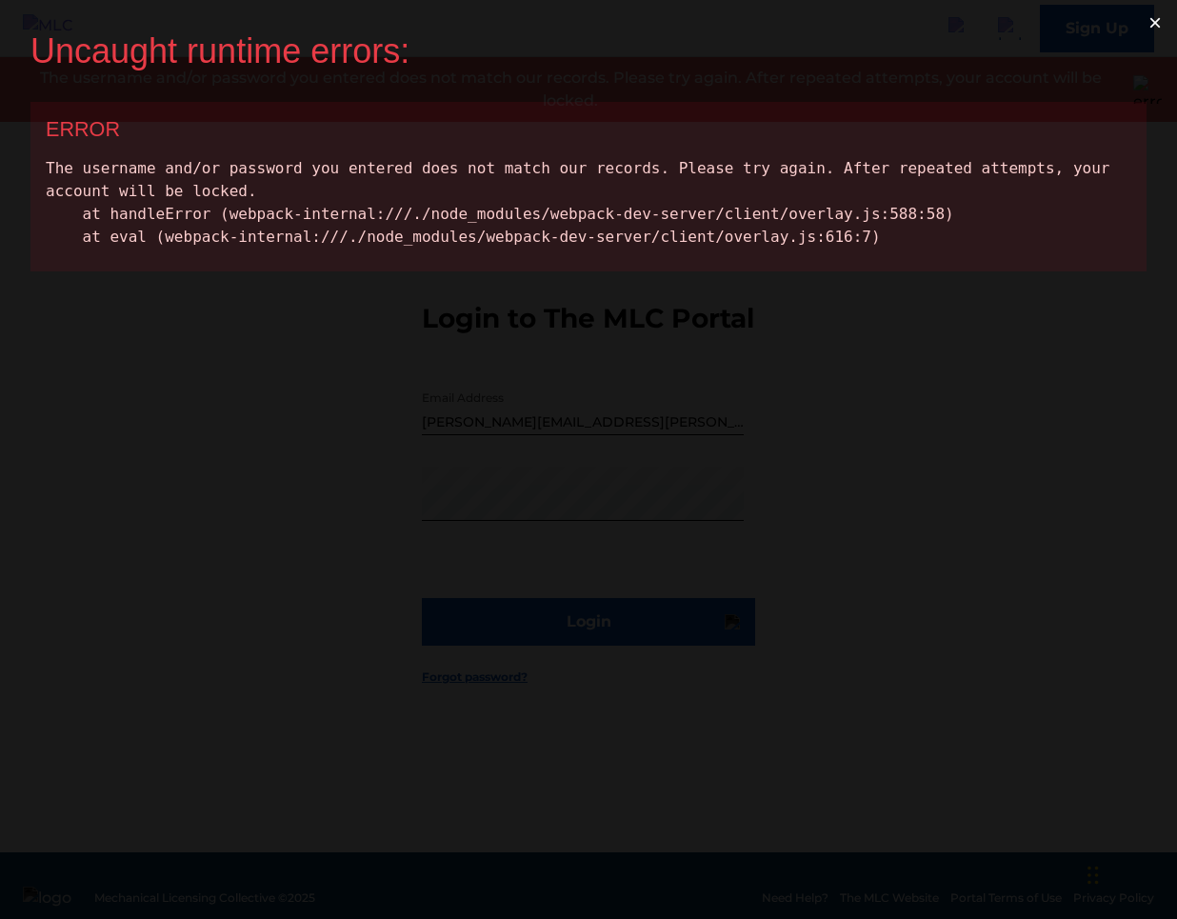
click at [1168, 15] on button "×" at bounding box center [1155, 23] width 44 height 46
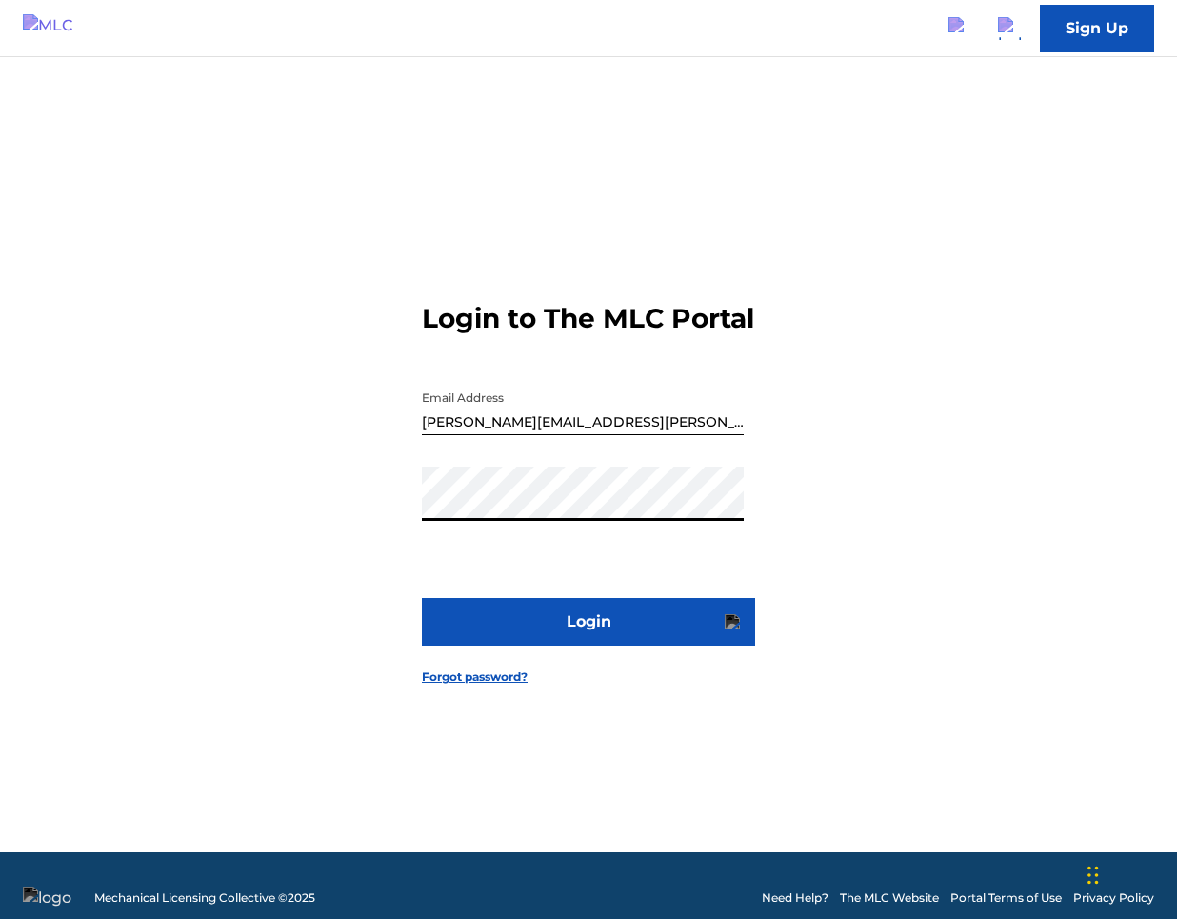
click at [607, 435] on input "[PERSON_NAME][EMAIL_ADDRESS][PERSON_NAME][DOMAIN_NAME]" at bounding box center [583, 408] width 322 height 54
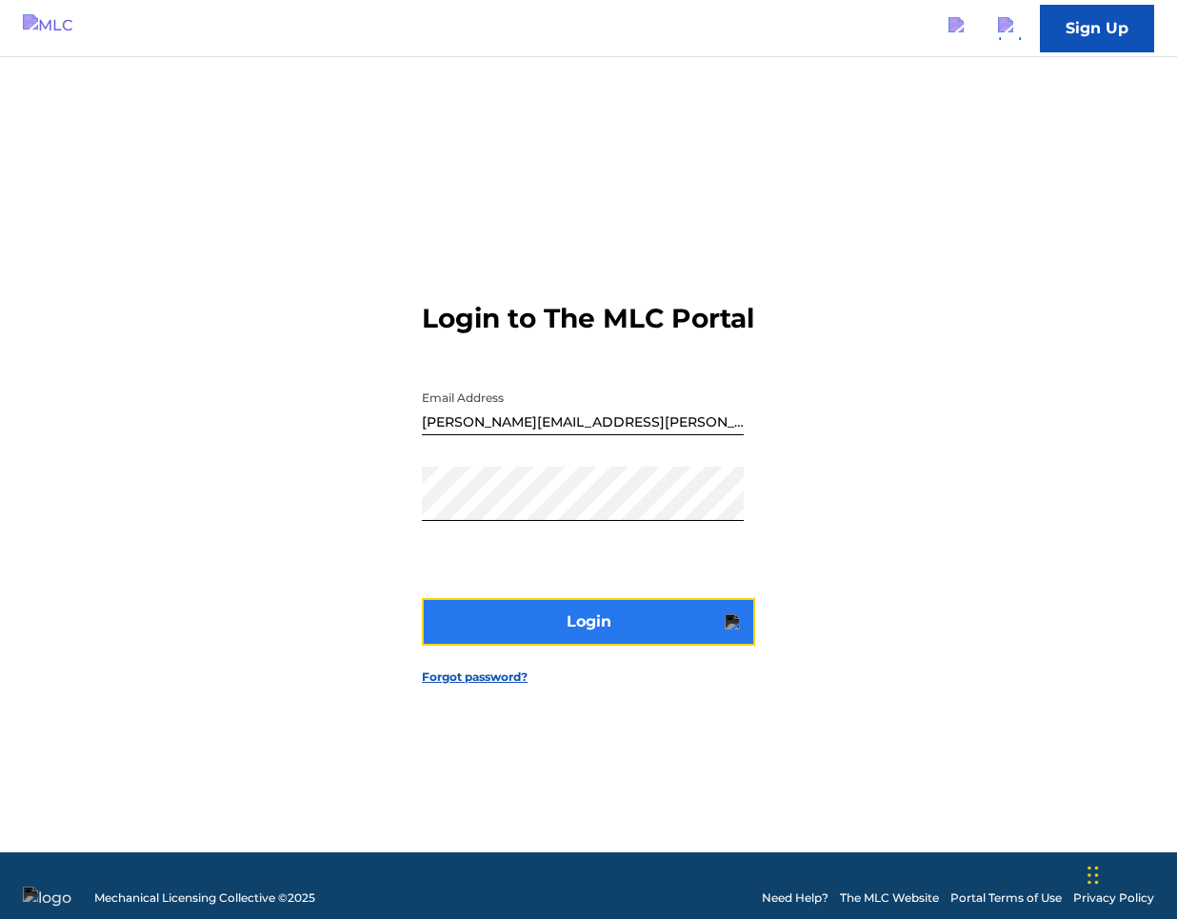
click at [608, 643] on button "Login" at bounding box center [588, 622] width 333 height 48
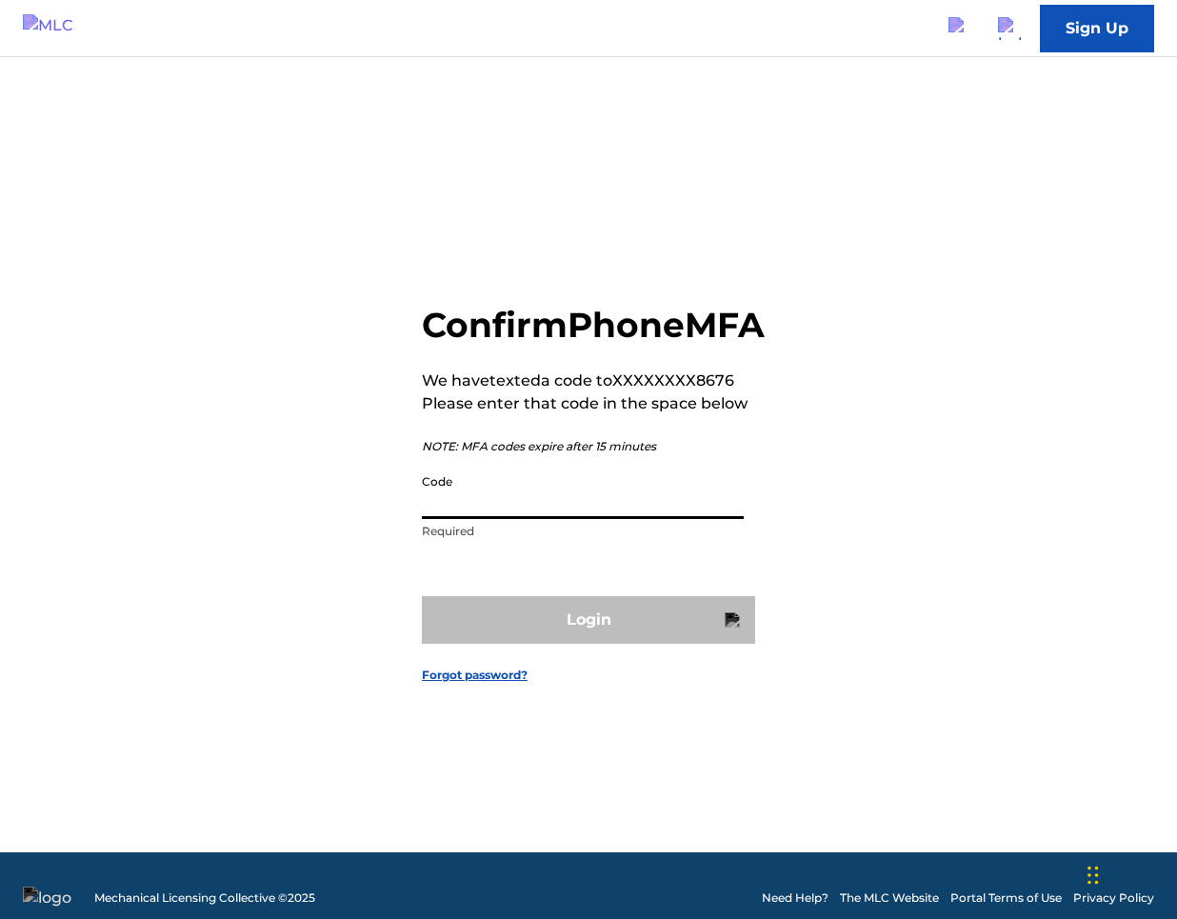
click at [623, 518] on input "Code" at bounding box center [583, 492] width 322 height 54
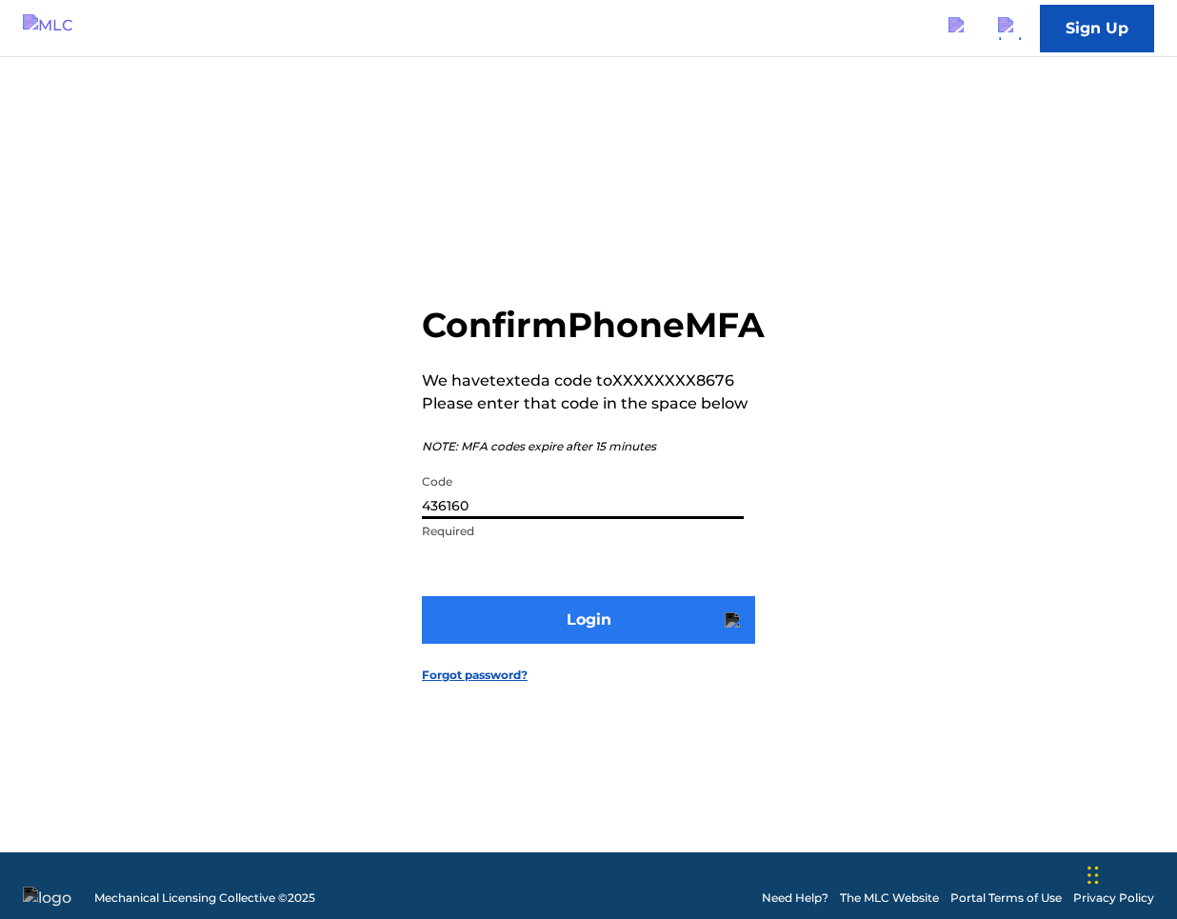
type input "436160"
click at [573, 644] on button "Login" at bounding box center [588, 620] width 333 height 48
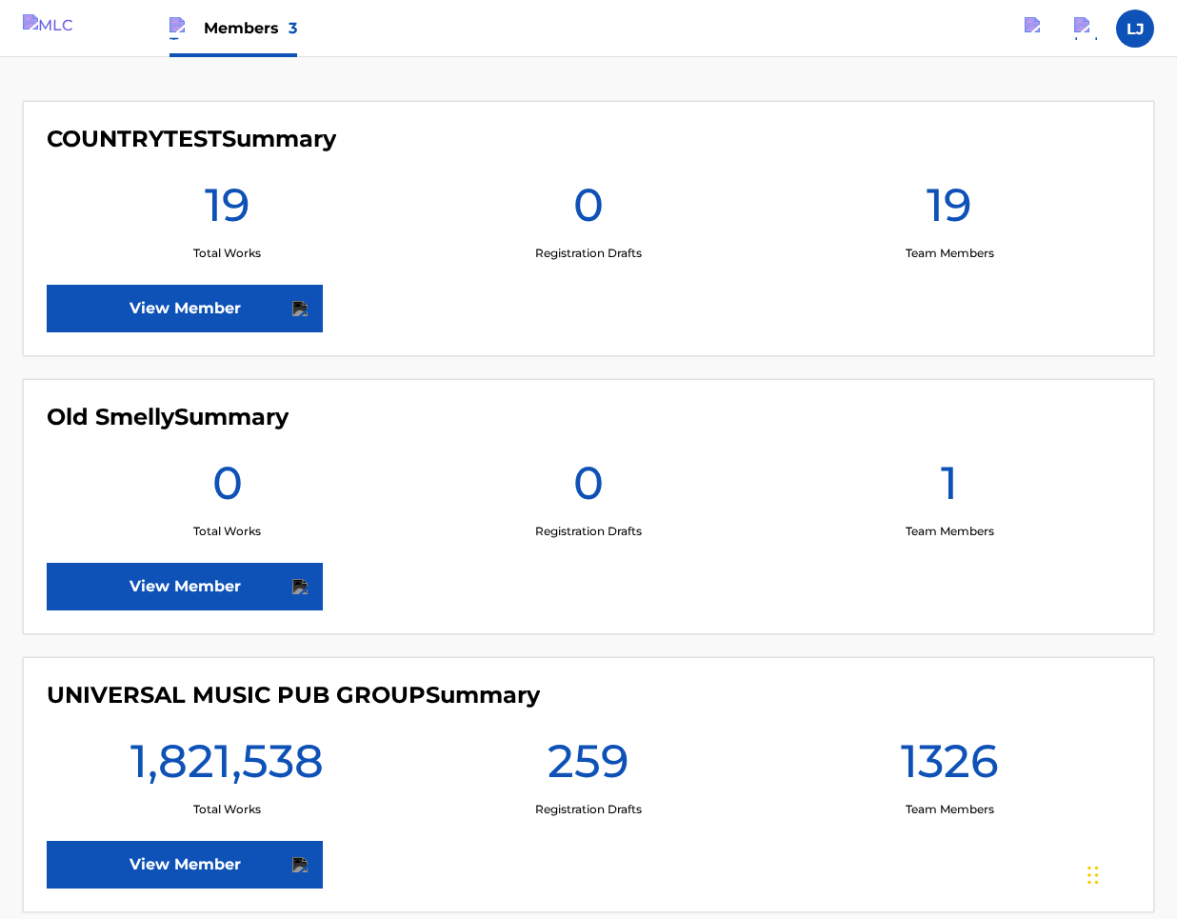
scroll to position [465, 0]
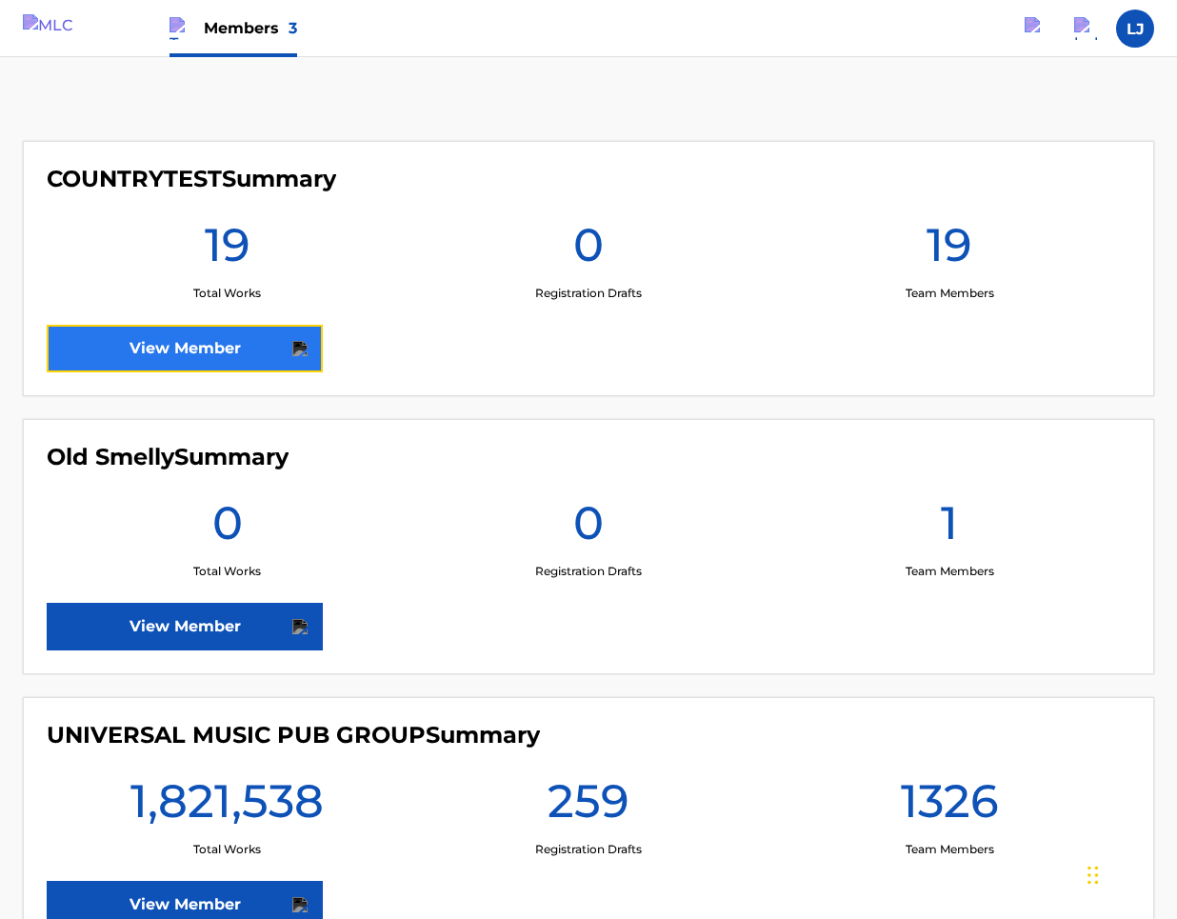
click at [271, 351] on link "View Member" at bounding box center [185, 349] width 276 height 48
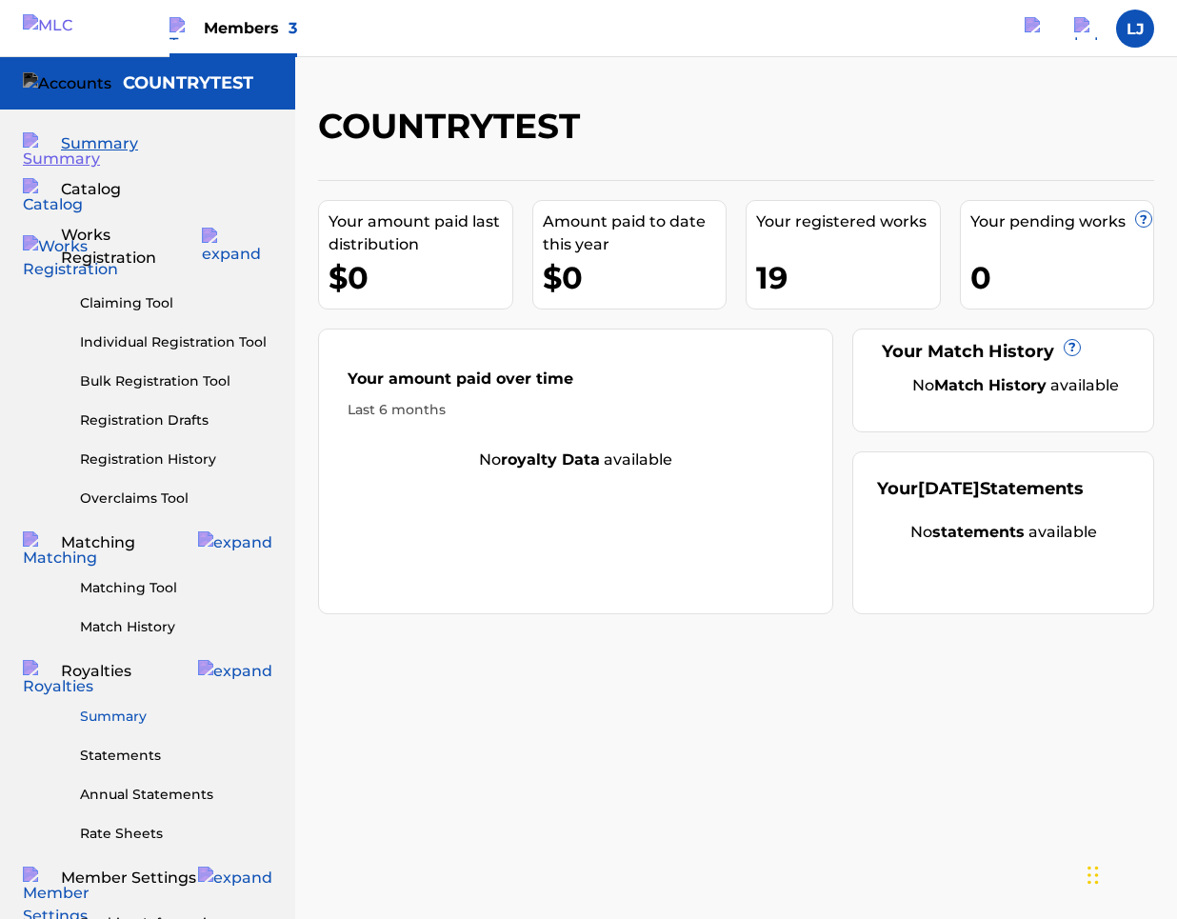
click at [135, 707] on link "Summary" at bounding box center [176, 717] width 192 height 20
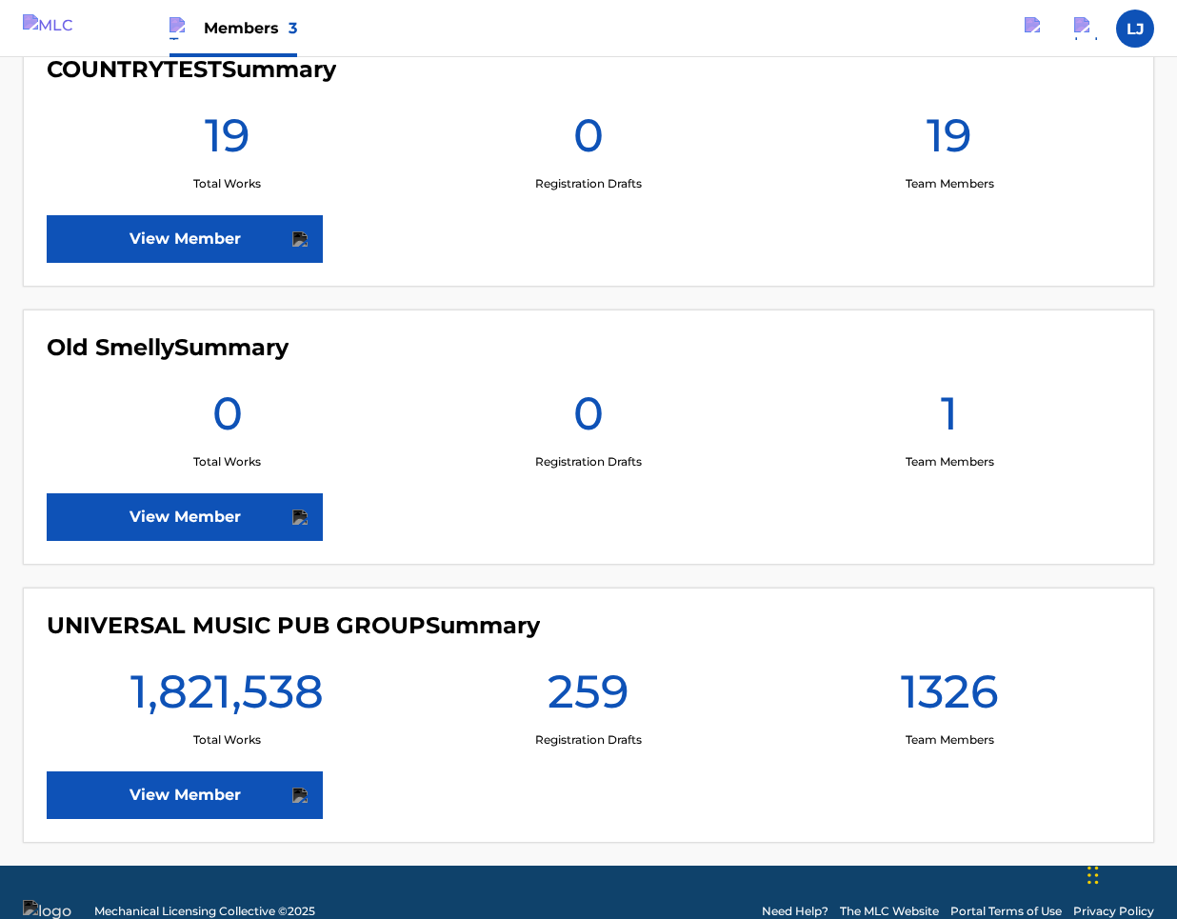
scroll to position [583, 0]
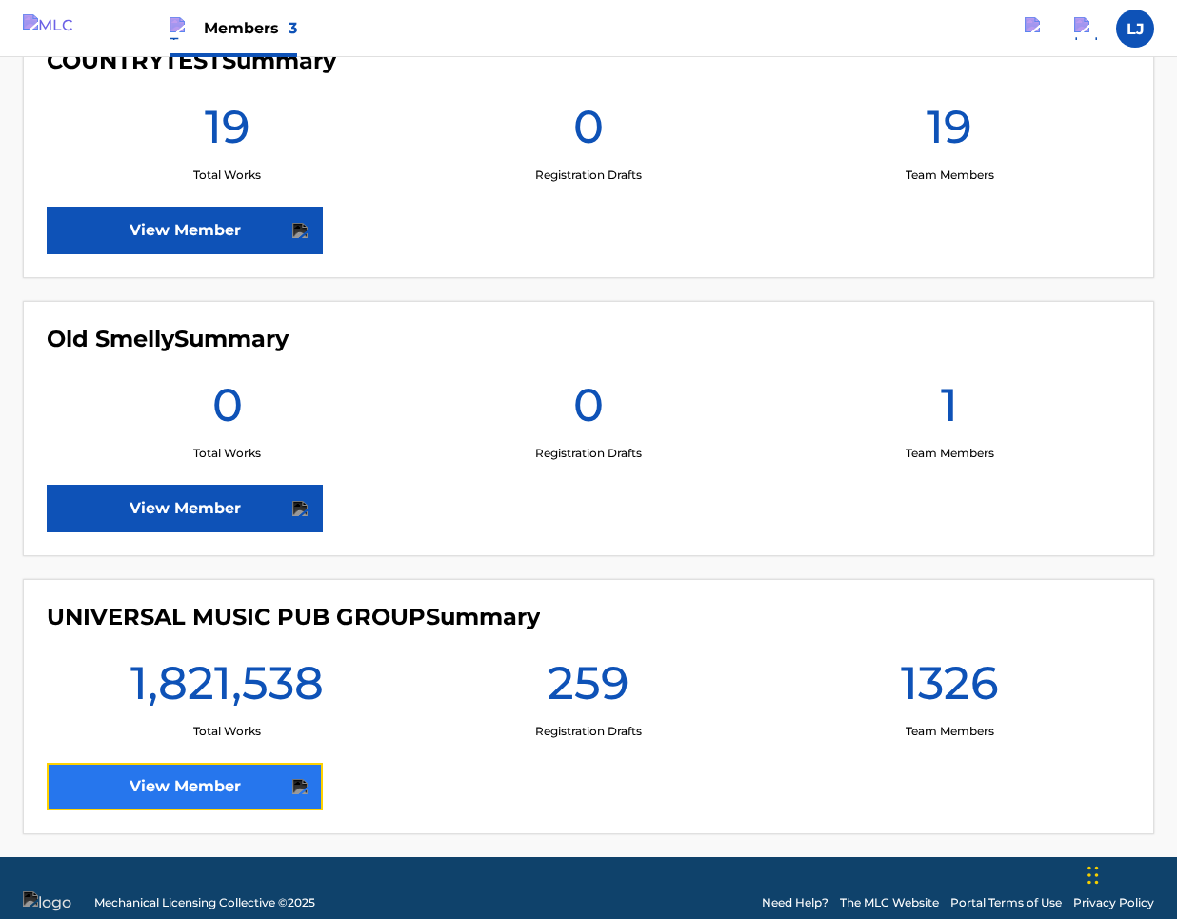
click at [226, 787] on link "View Member" at bounding box center [185, 787] width 276 height 48
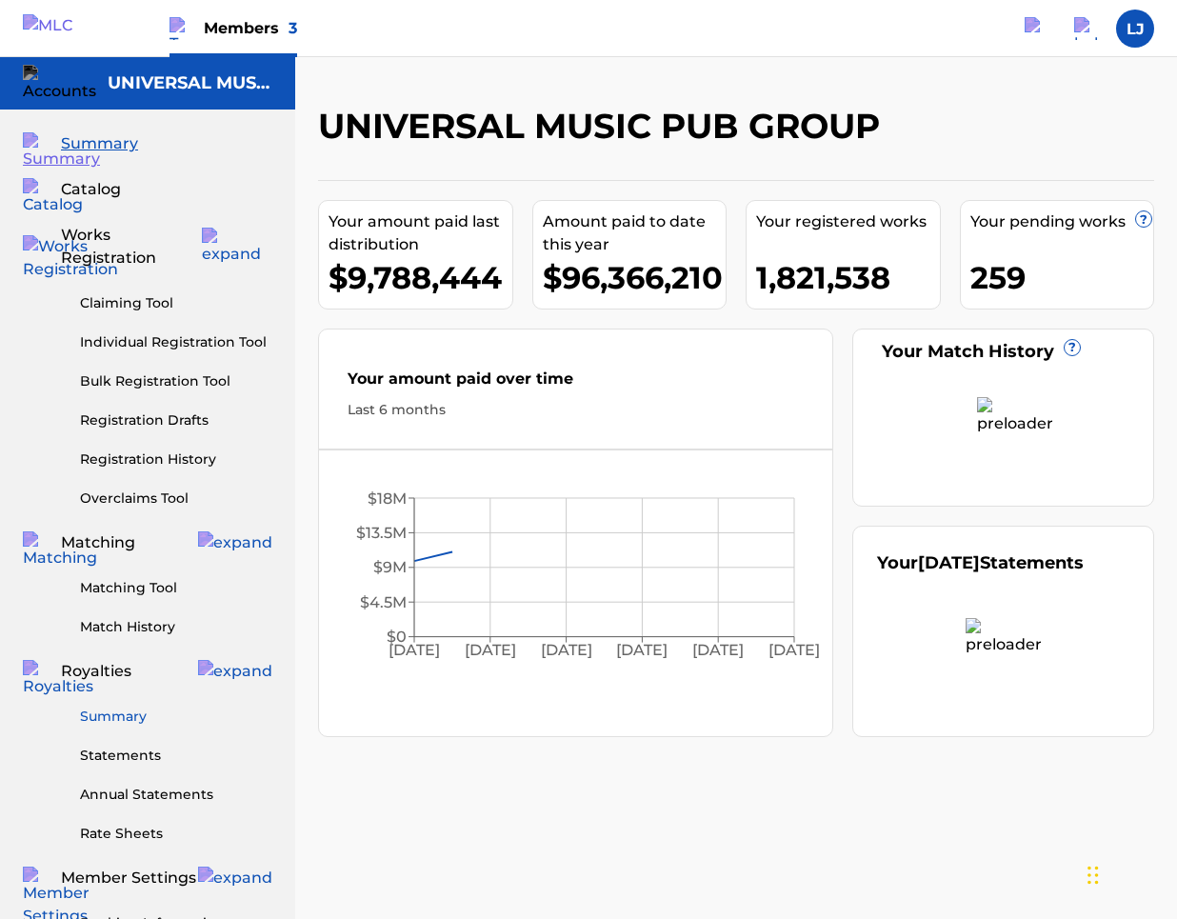
click at [130, 707] on link "Summary" at bounding box center [176, 717] width 192 height 20
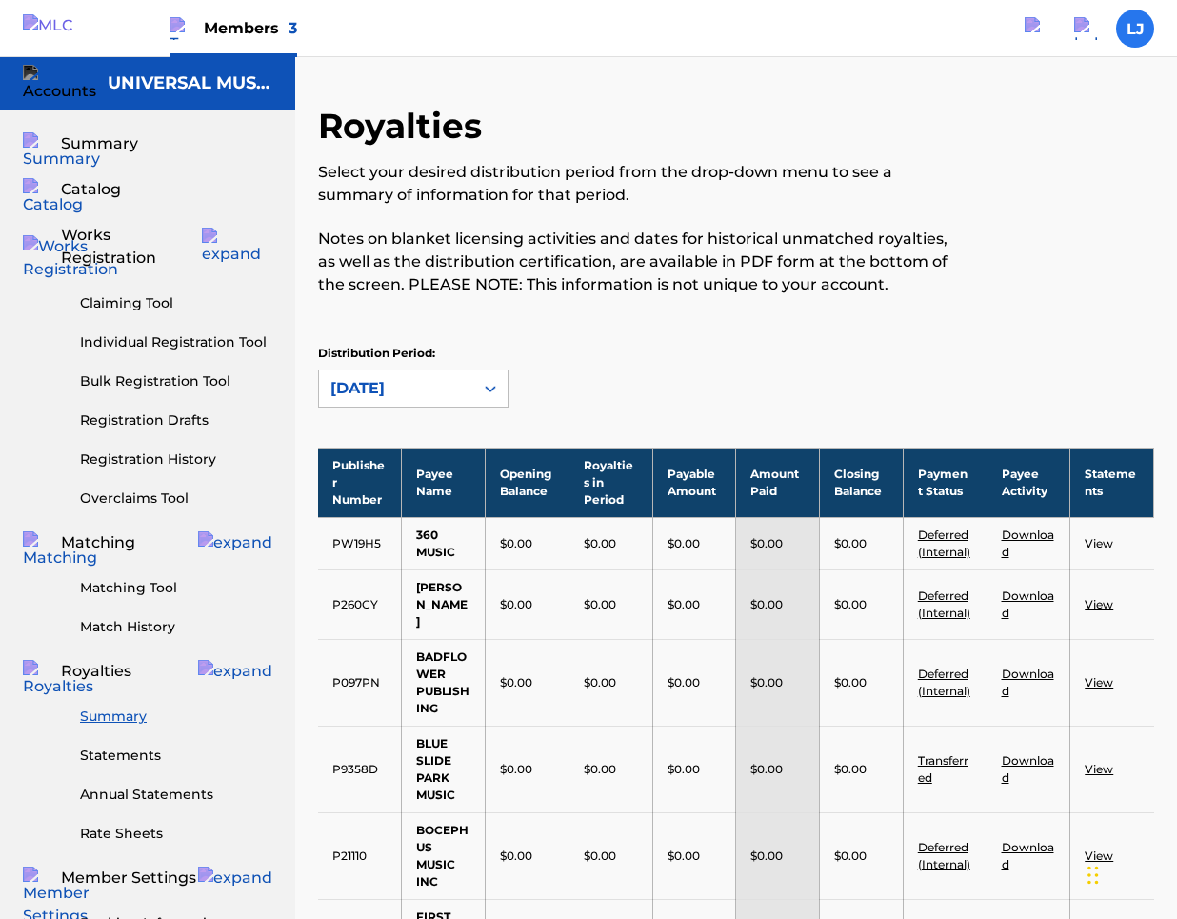
click at [1128, 29] on label at bounding box center [1135, 29] width 38 height 38
click at [1135, 29] on input "[PERSON_NAME] Jones [EMAIL_ADDRESS][PERSON_NAME][DOMAIN_NAME] Notification Pref…" at bounding box center [1135, 29] width 0 height 0
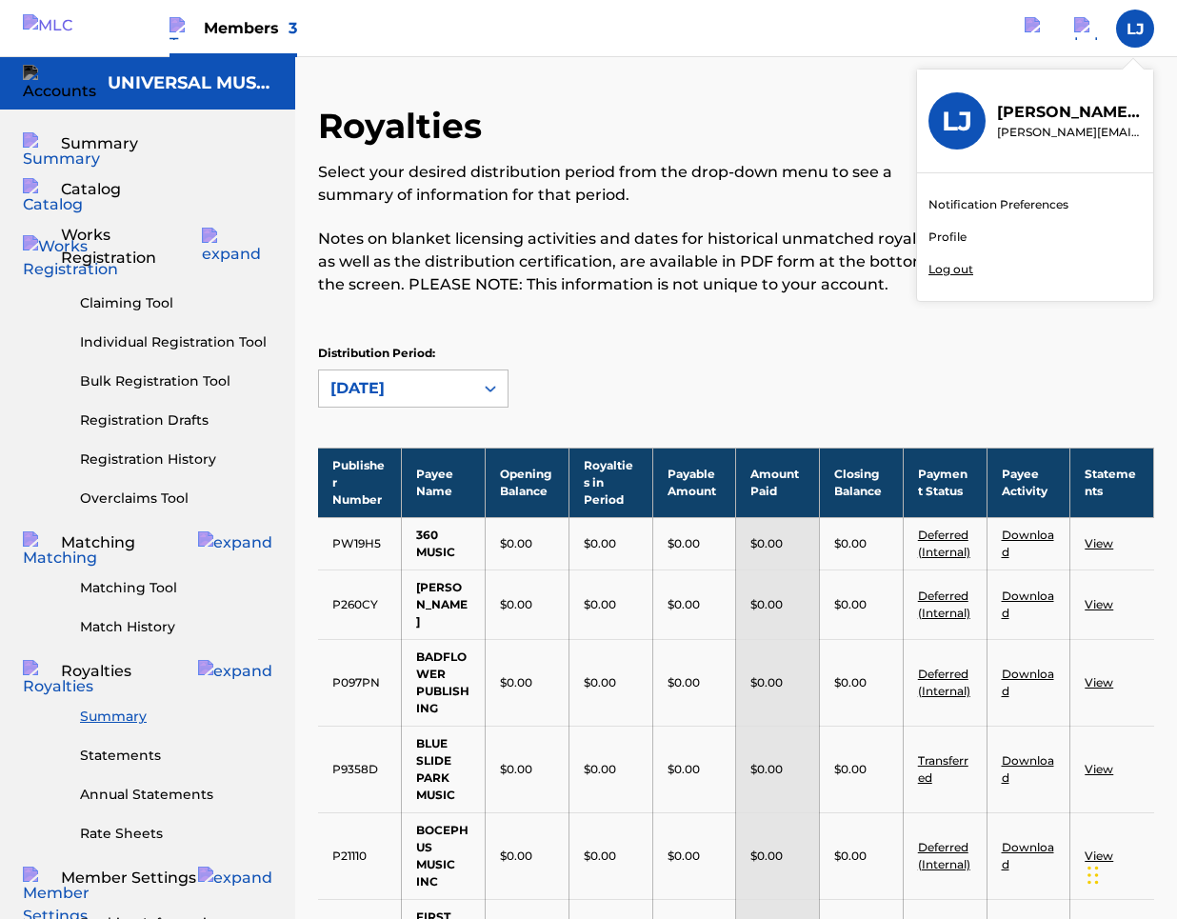
click at [942, 267] on p "Log out" at bounding box center [950, 269] width 45 height 17
click at [1135, 29] on input "[PERSON_NAME] Jones [EMAIL_ADDRESS][PERSON_NAME][DOMAIN_NAME] Notification Pref…" at bounding box center [1135, 29] width 0 height 0
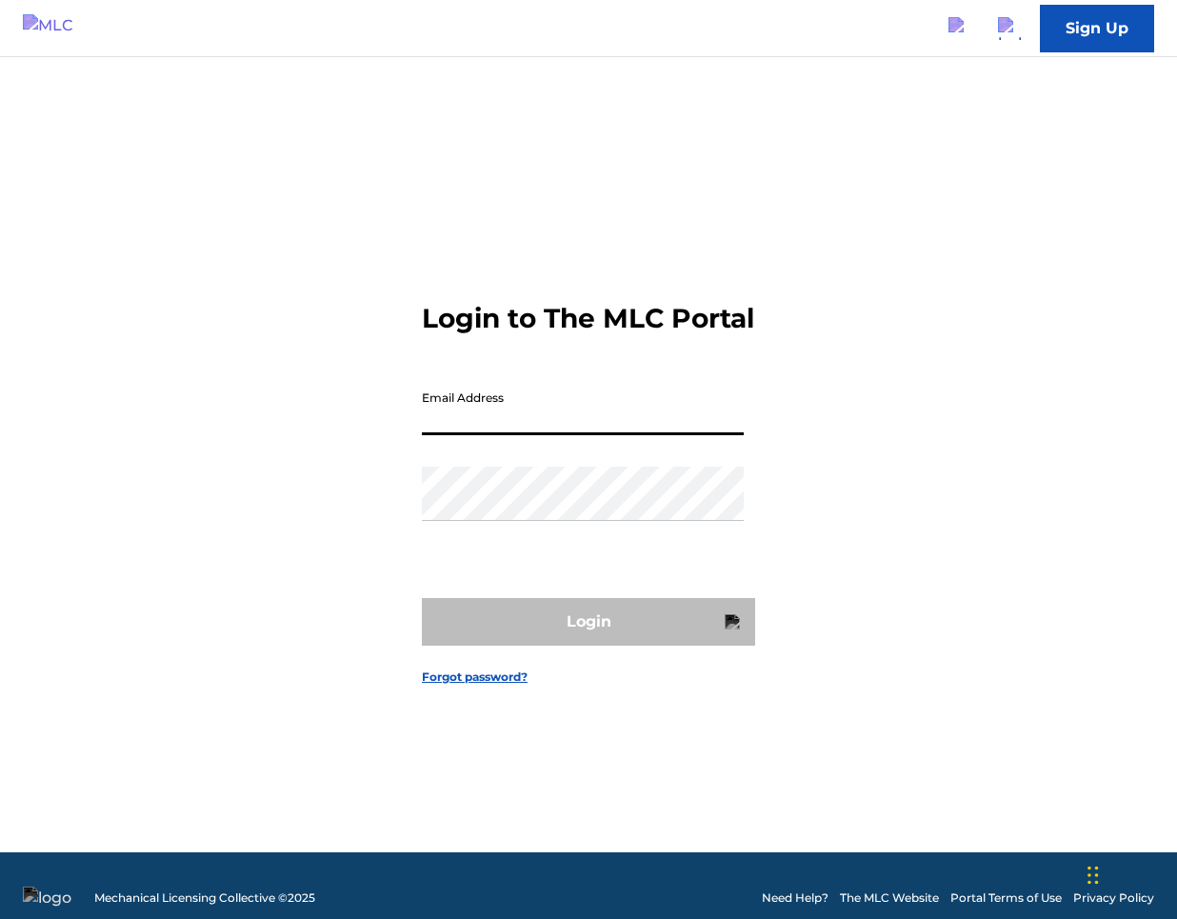
click at [636, 426] on input "Email Address" at bounding box center [583, 408] width 322 height 54
type input "[PERSON_NAME][EMAIL_ADDRESS][PERSON_NAME][DOMAIN_NAME]"
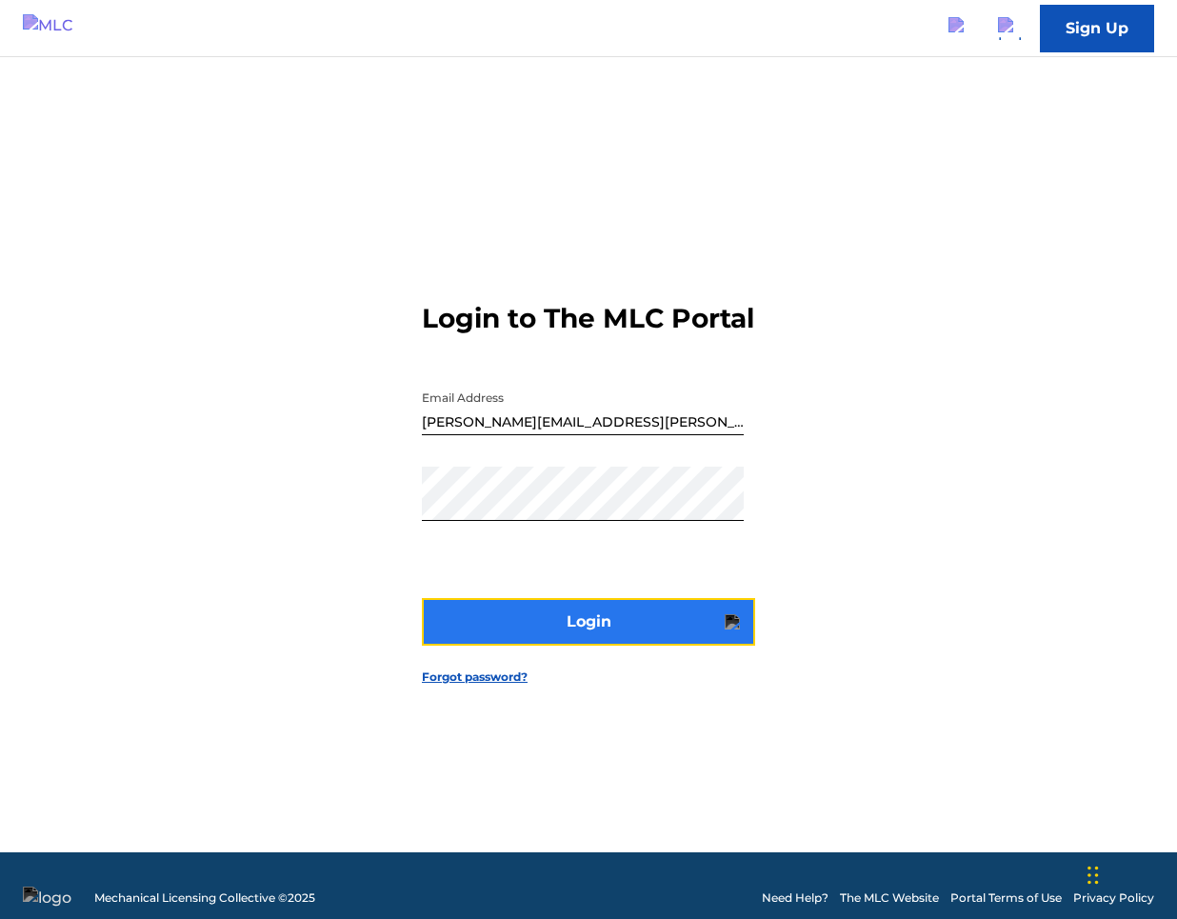
click at [611, 626] on button "Login" at bounding box center [588, 622] width 333 height 48
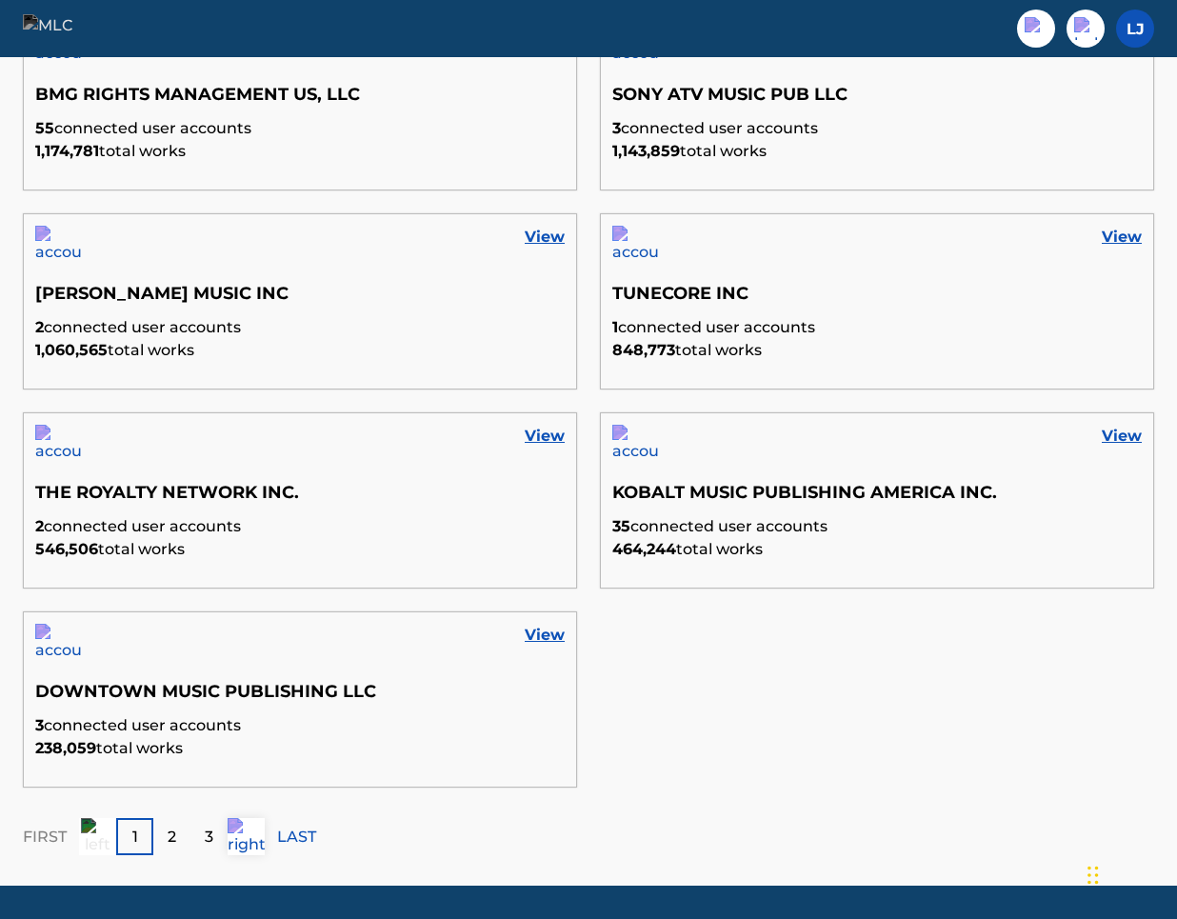
scroll to position [1027, 0]
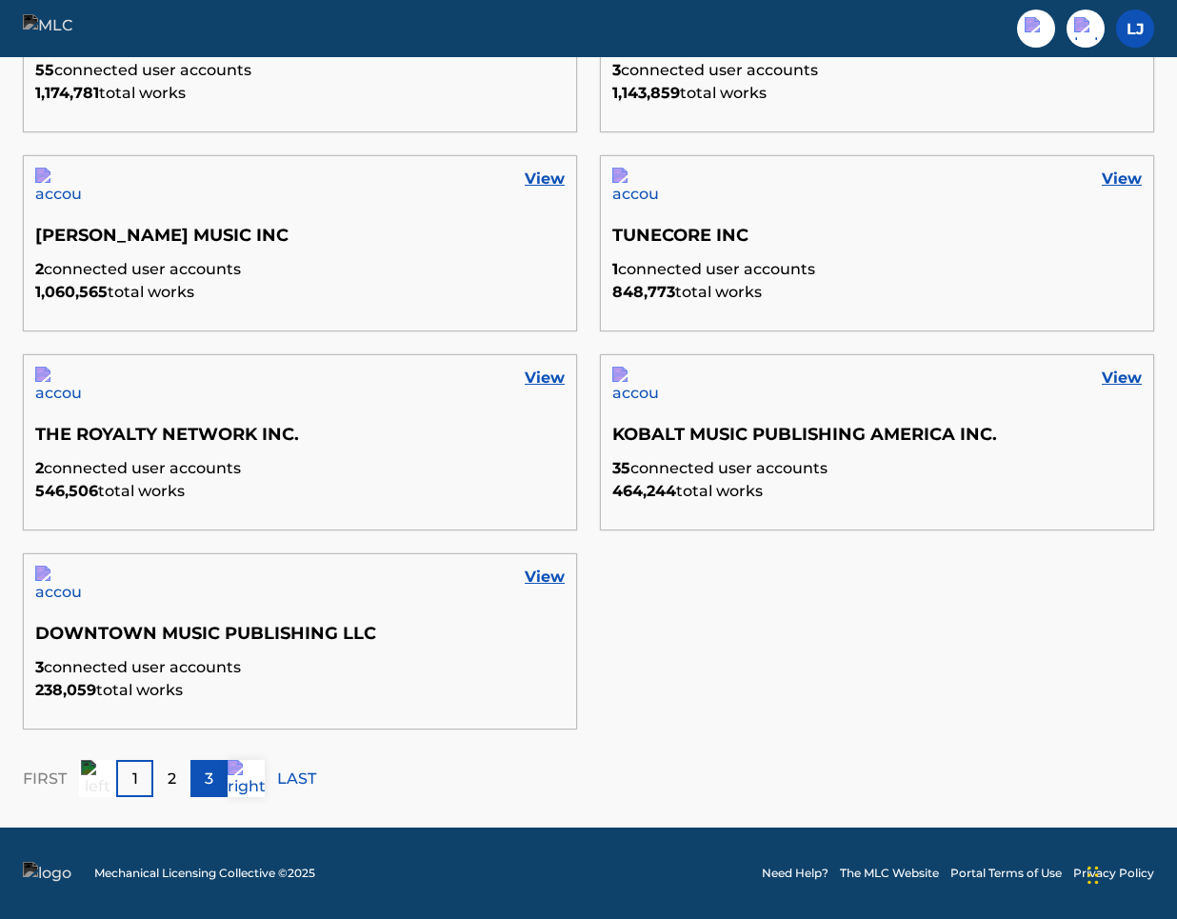
click at [205, 783] on p "3" at bounding box center [209, 779] width 9 height 23
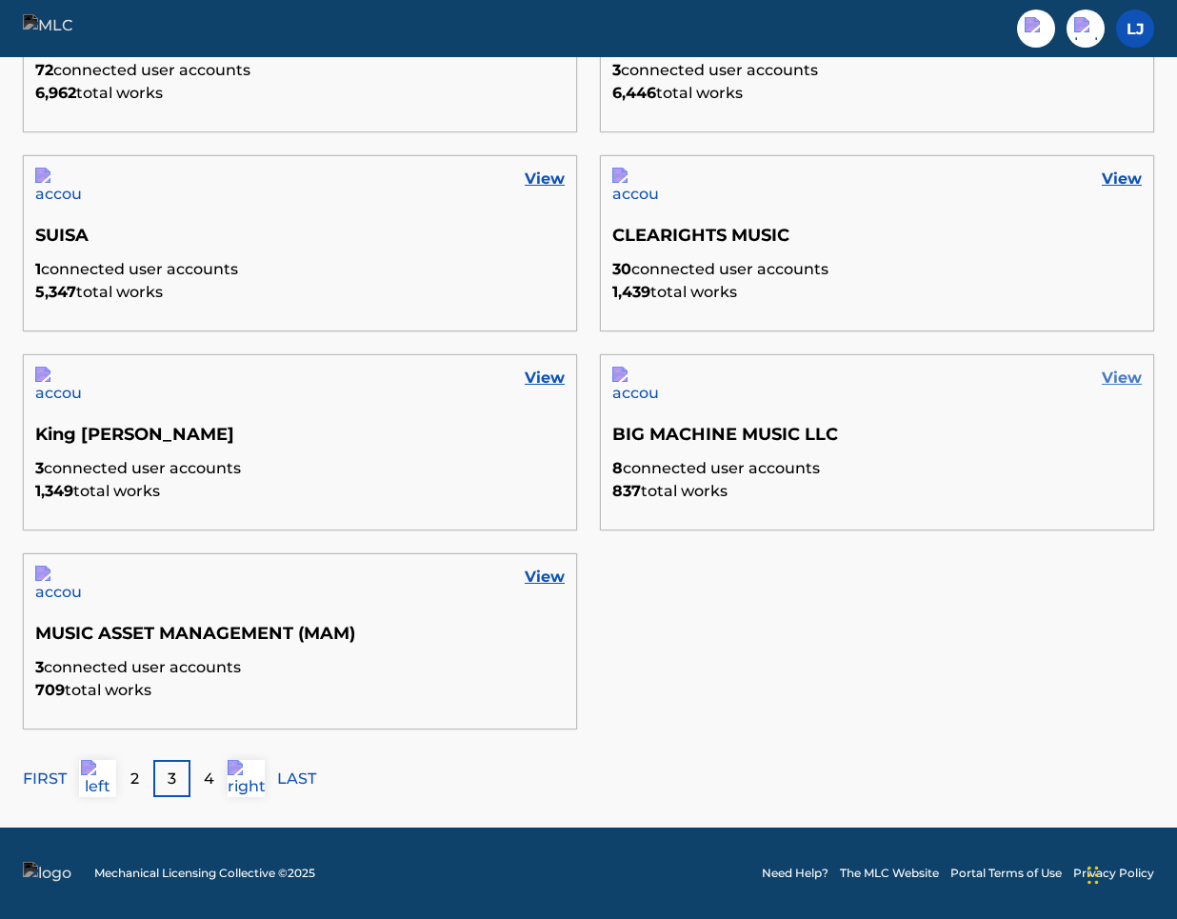
click at [1126, 373] on link "View" at bounding box center [1122, 378] width 40 height 23
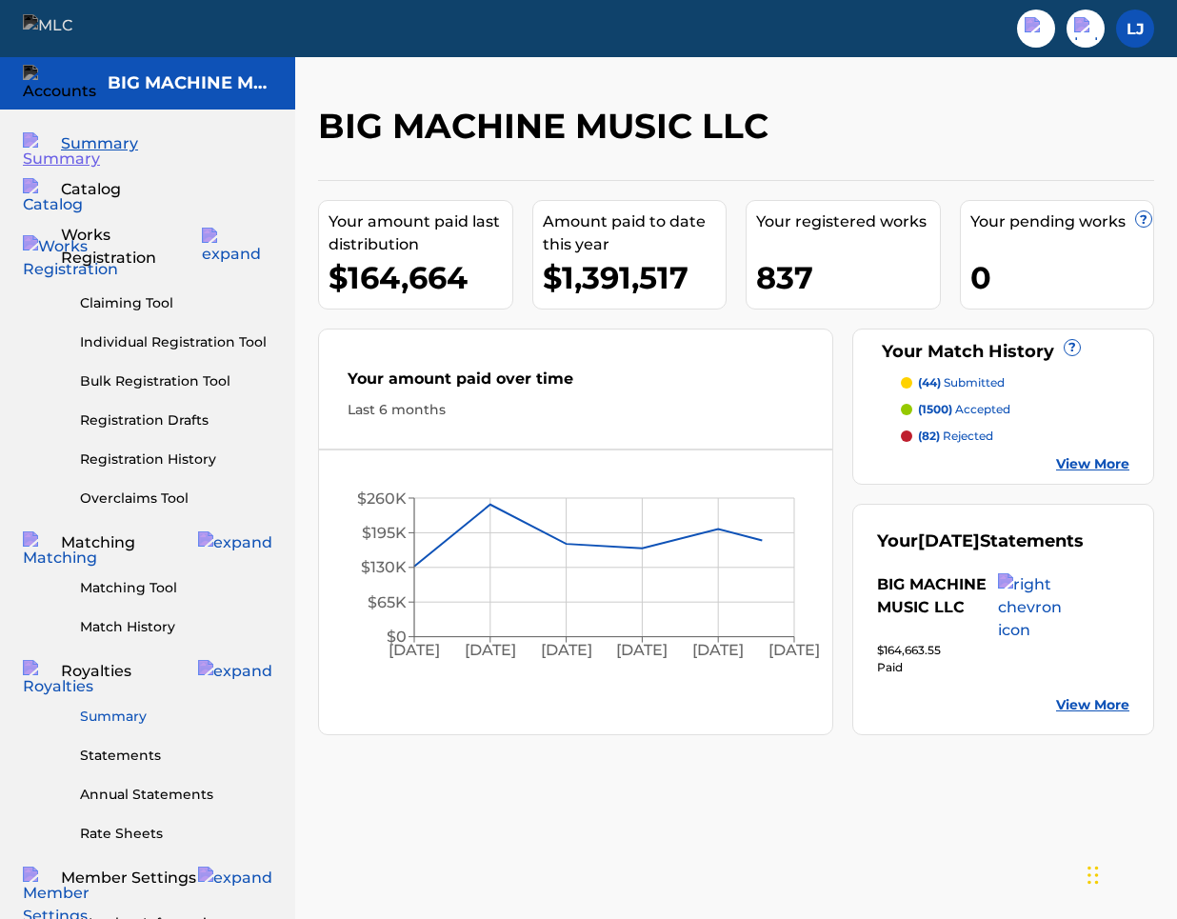
click at [118, 707] on link "Summary" at bounding box center [176, 717] width 192 height 20
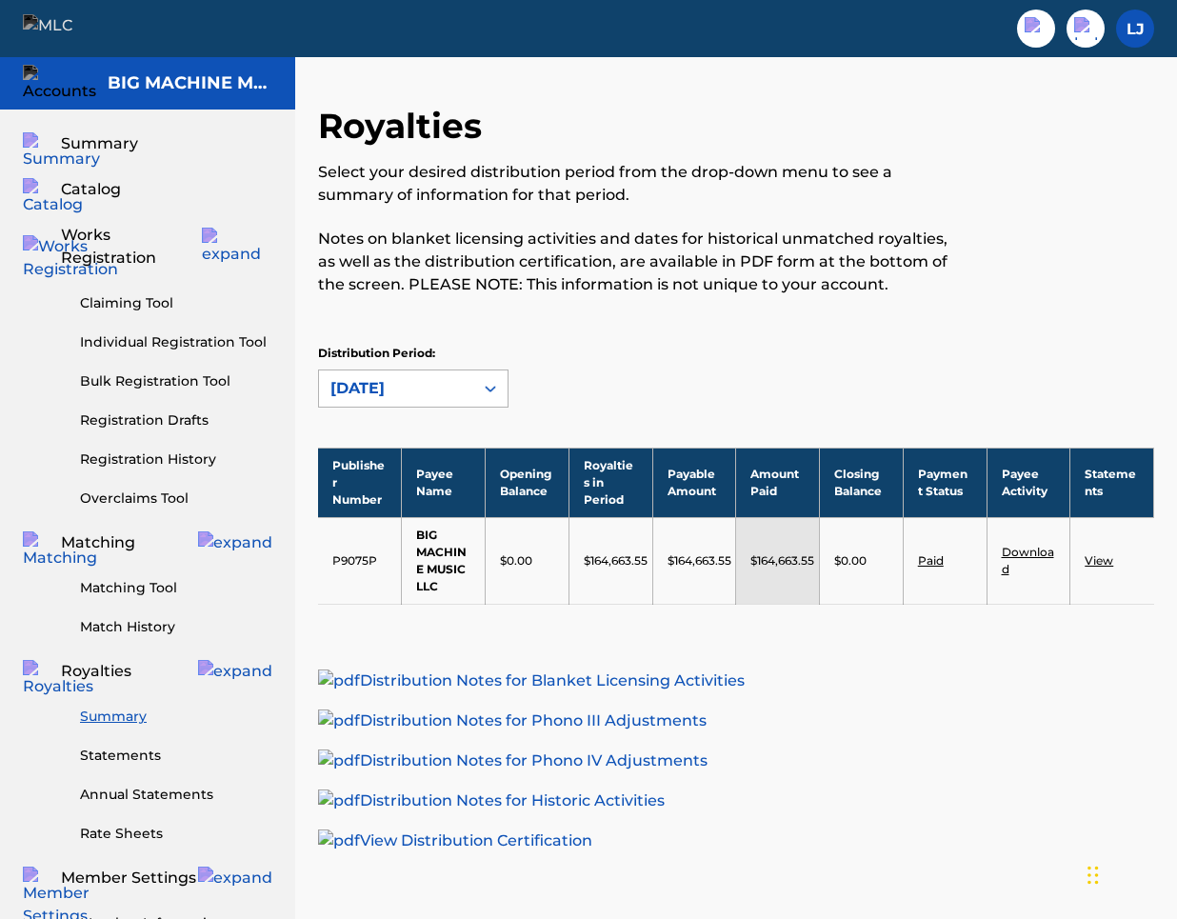
click at [492, 394] on icon at bounding box center [490, 388] width 19 height 19
click at [543, 409] on div "Distribution Period: [DATE]" at bounding box center [736, 385] width 836 height 80
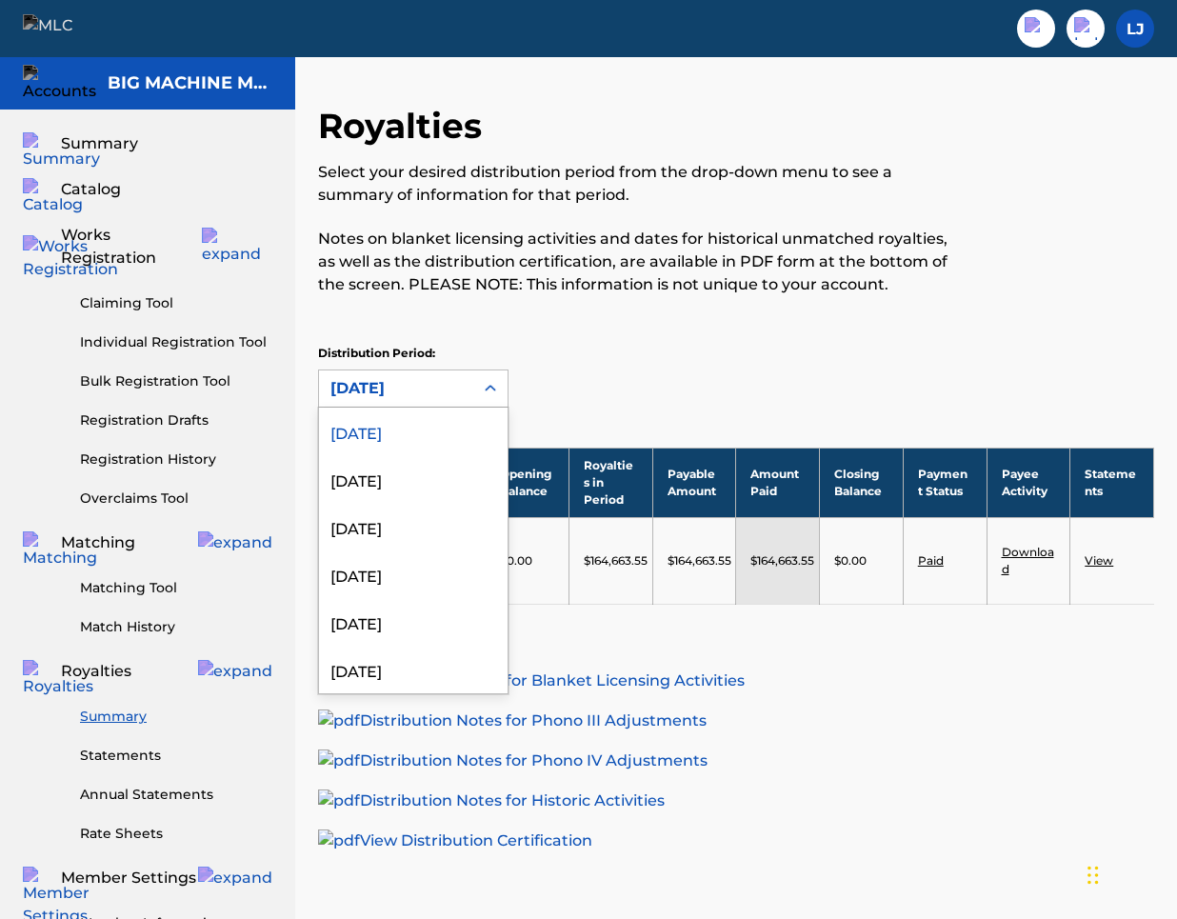
click at [494, 400] on div at bounding box center [490, 388] width 34 height 34
click at [470, 471] on div "[DATE]" at bounding box center [413, 479] width 189 height 48
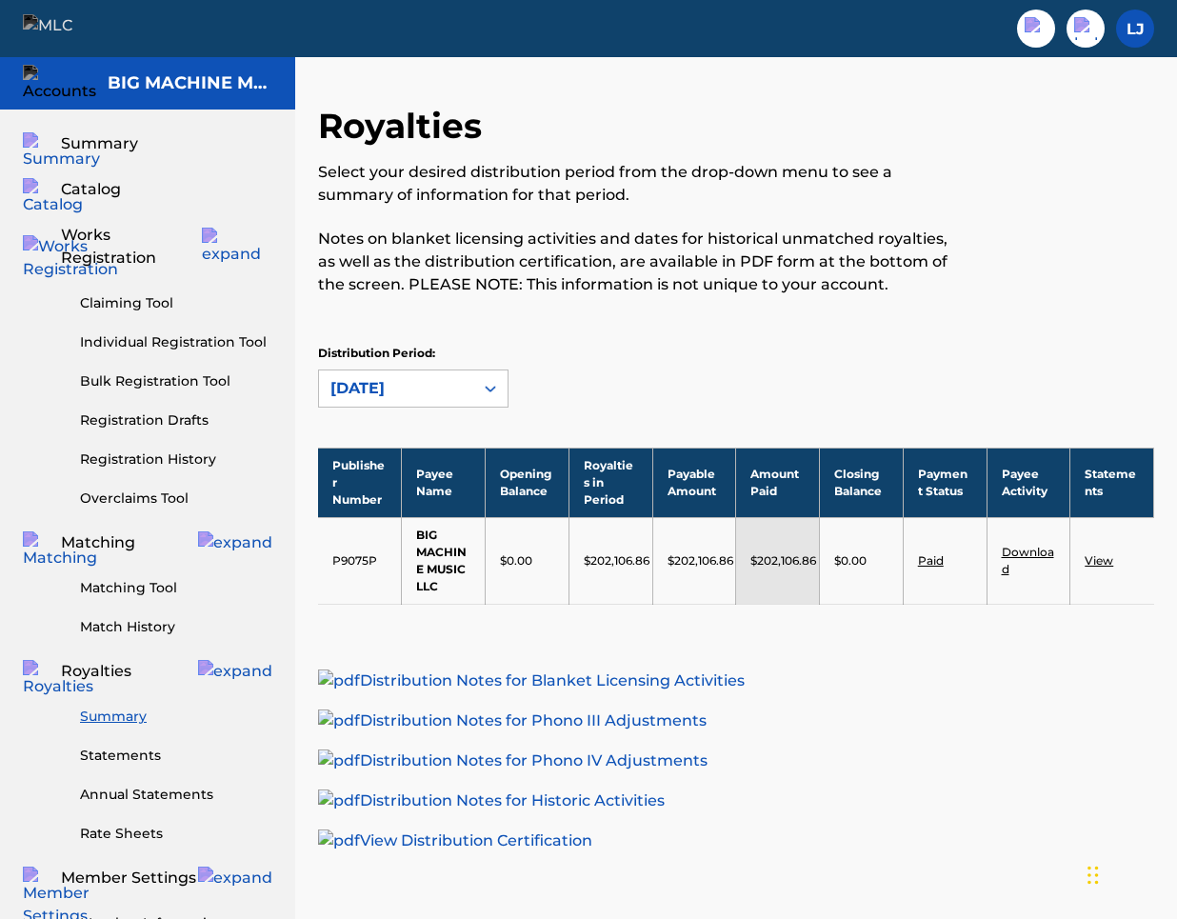
click at [497, 384] on icon at bounding box center [490, 388] width 19 height 19
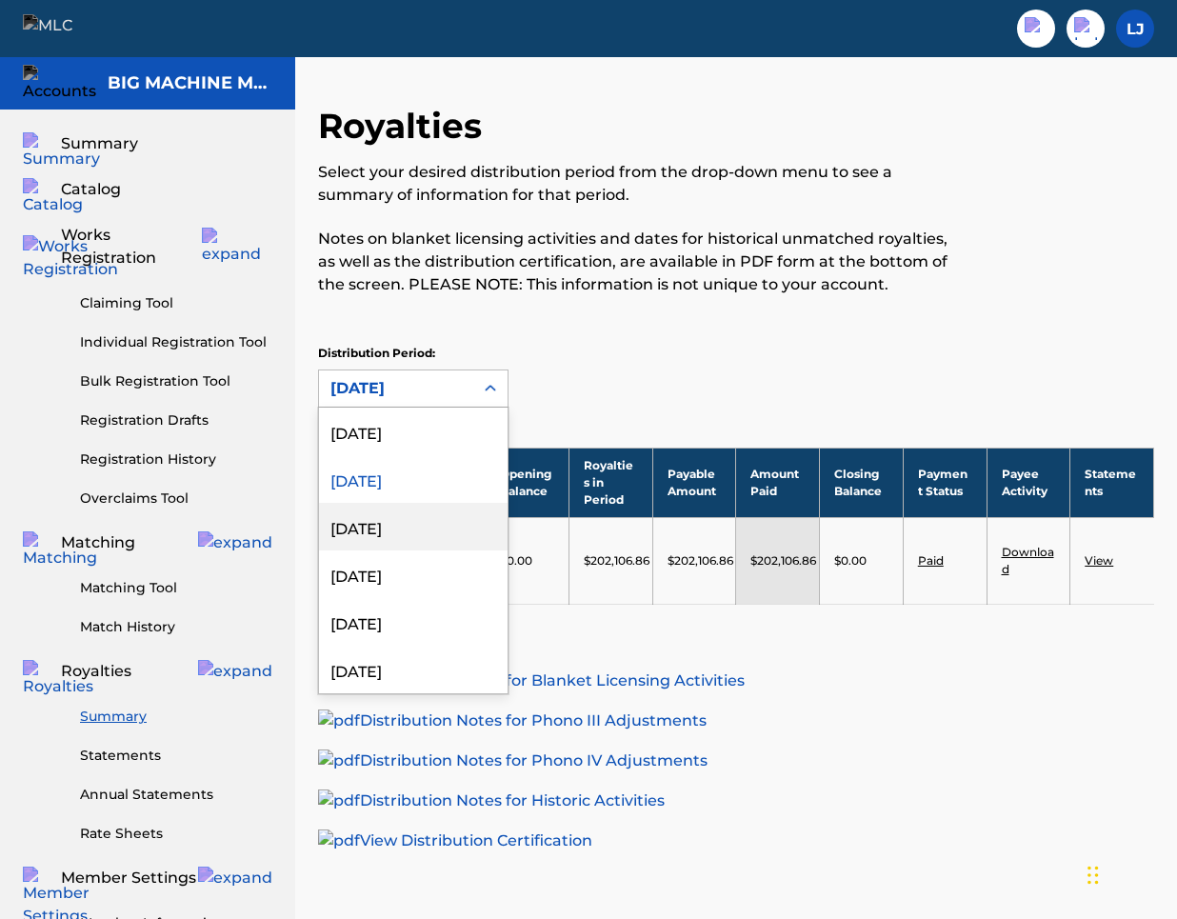
click at [462, 541] on div "[DATE]" at bounding box center [413, 527] width 189 height 48
click at [489, 393] on icon at bounding box center [490, 388] width 19 height 19
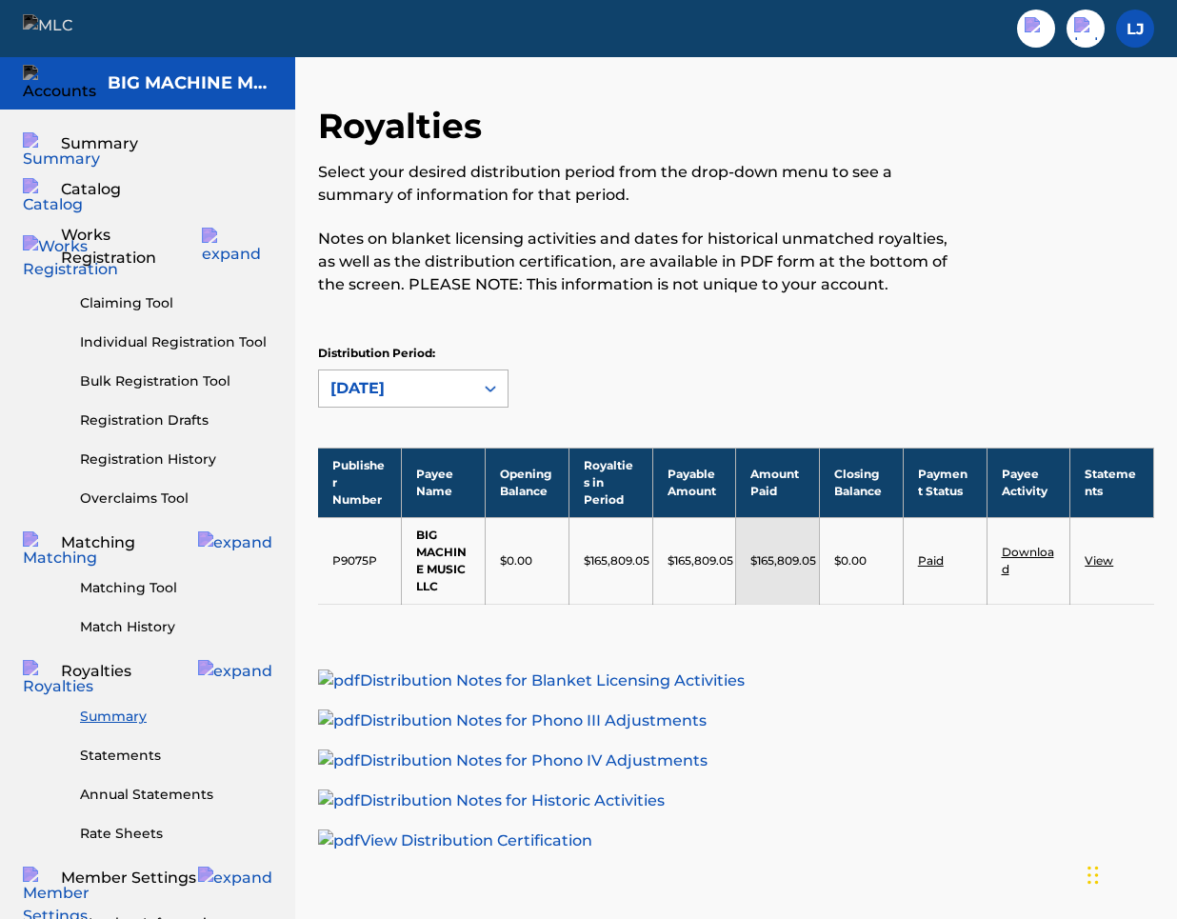
click at [476, 373] on div at bounding box center [490, 388] width 34 height 34
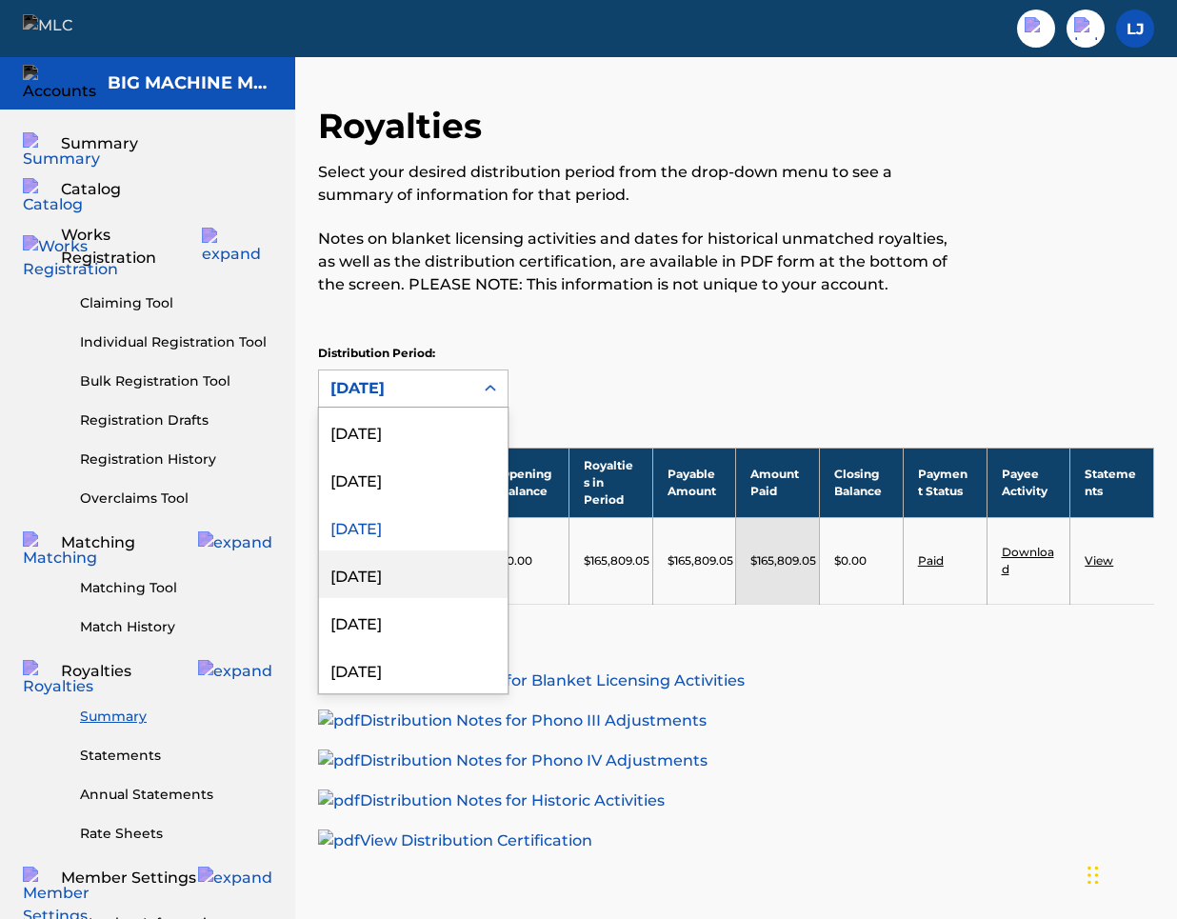
click at [405, 589] on div "[DATE]" at bounding box center [413, 574] width 189 height 48
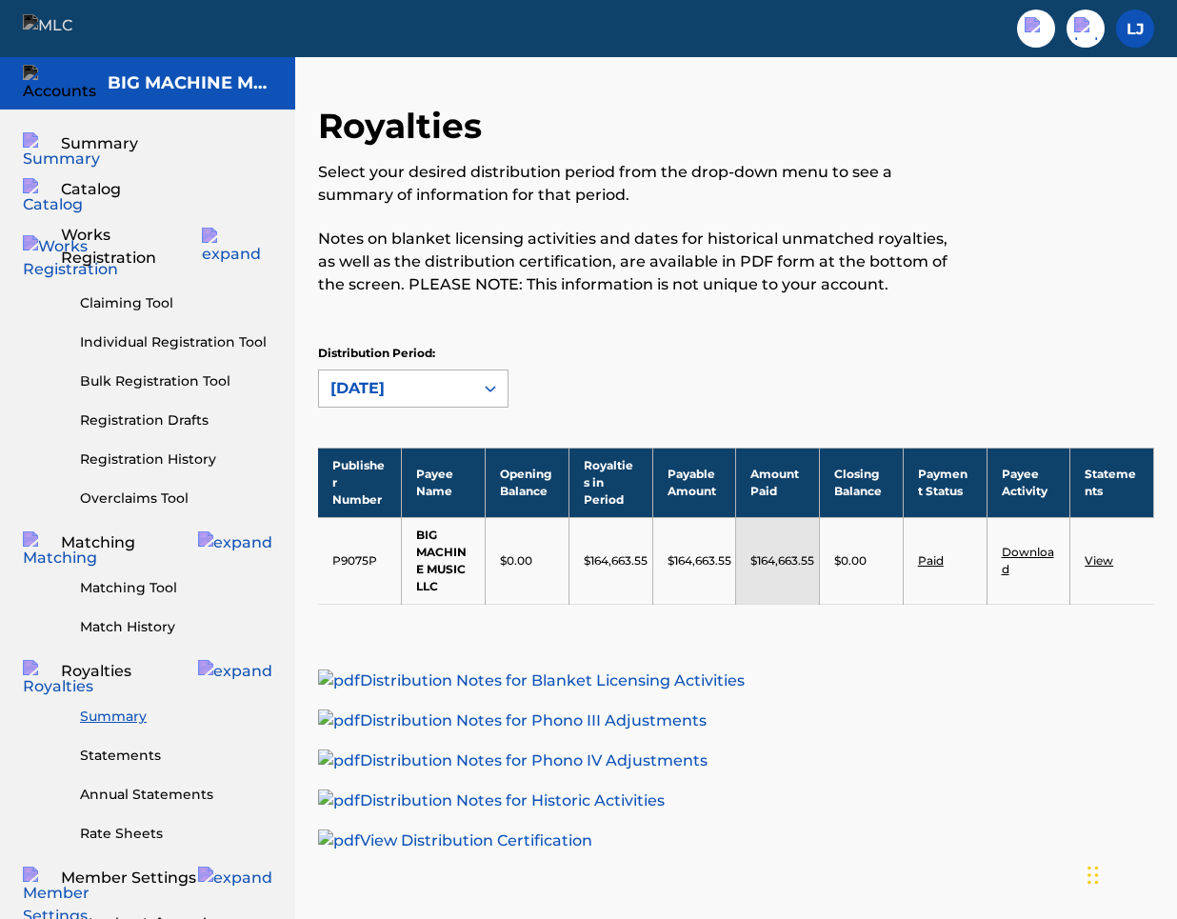
click at [488, 383] on icon at bounding box center [490, 388] width 19 height 19
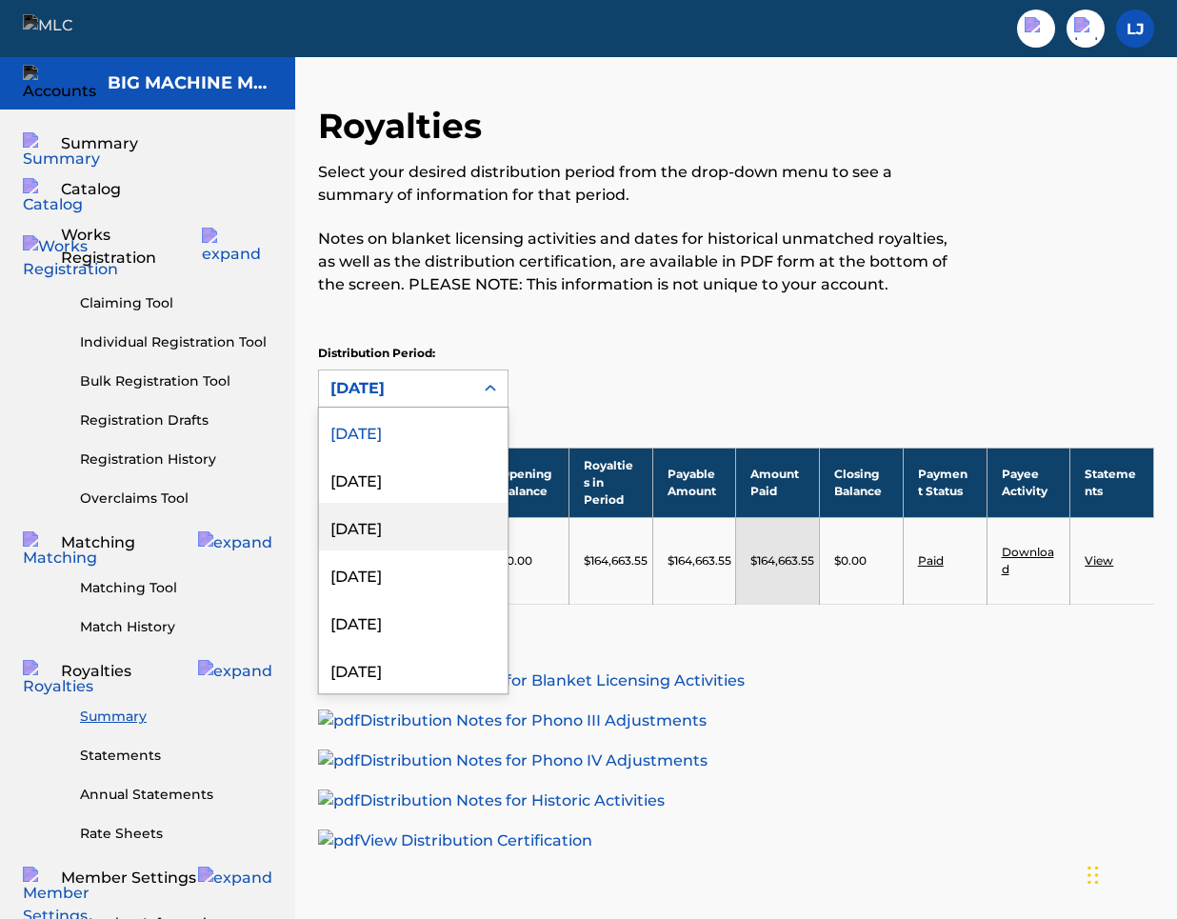
click at [440, 543] on div "[DATE]" at bounding box center [413, 527] width 189 height 48
click at [489, 388] on icon at bounding box center [490, 388] width 11 height 7
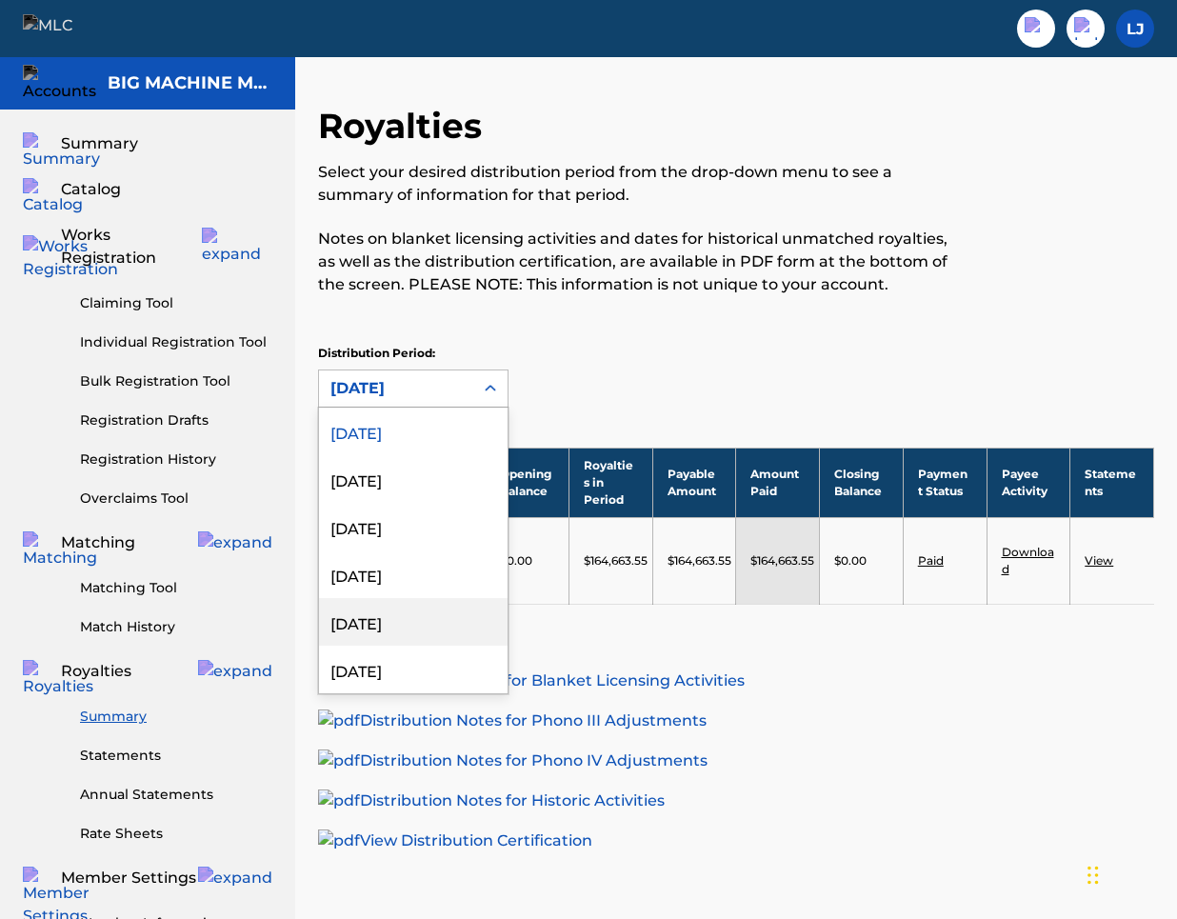
click at [390, 619] on div "[DATE]" at bounding box center [413, 622] width 189 height 48
click at [468, 393] on div "[DATE]" at bounding box center [396, 388] width 154 height 36
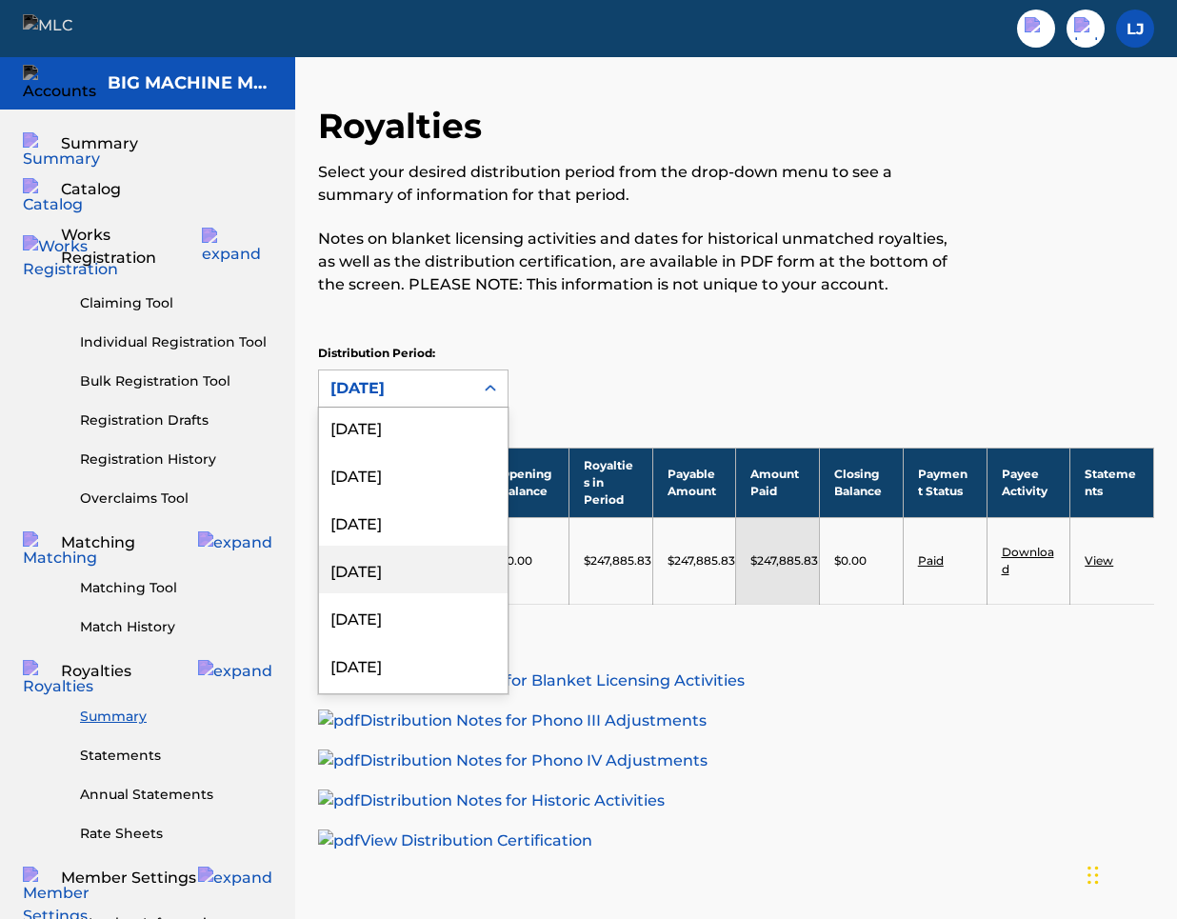
click at [421, 577] on div "[DATE]" at bounding box center [413, 570] width 189 height 48
